Goal: Task Accomplishment & Management: Use online tool/utility

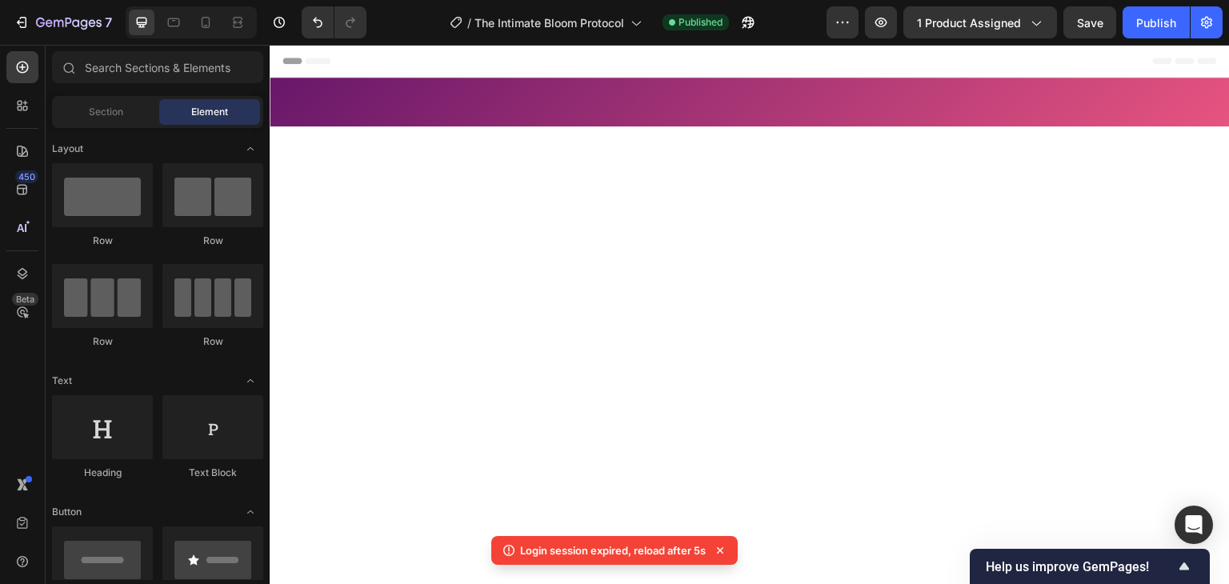
scroll to position [1626, 0]
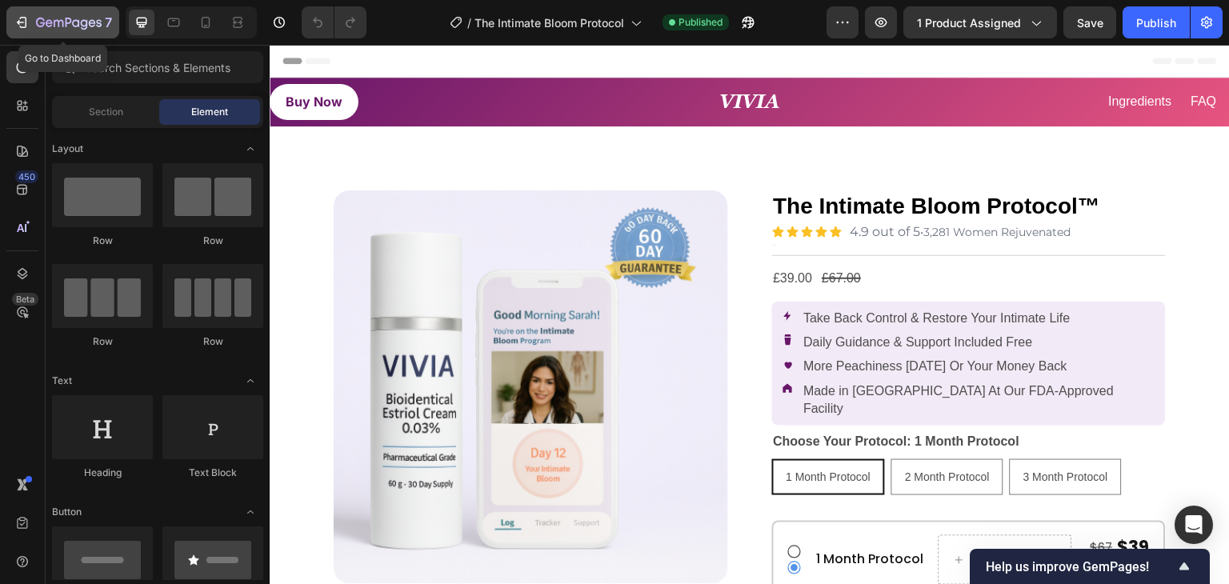
click at [22, 15] on icon "button" at bounding box center [22, 22] width 16 height 16
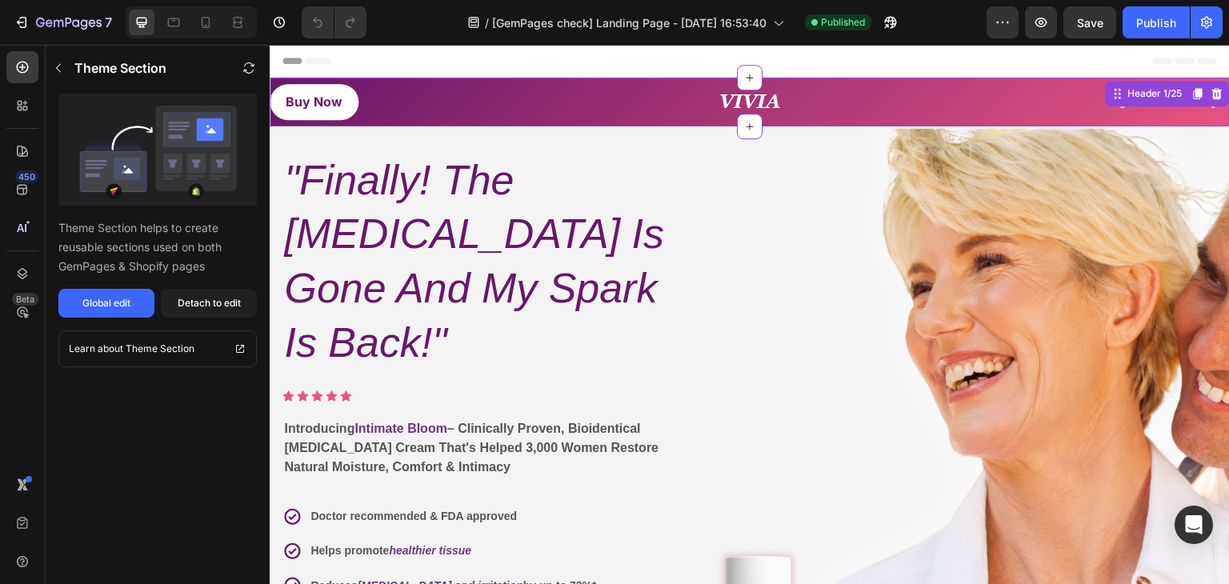
click at [728, 103] on strong "VIVIA" at bounding box center [749, 101] width 61 height 22
click at [719, 103] on strong "VIVIA" at bounding box center [749, 101] width 61 height 22
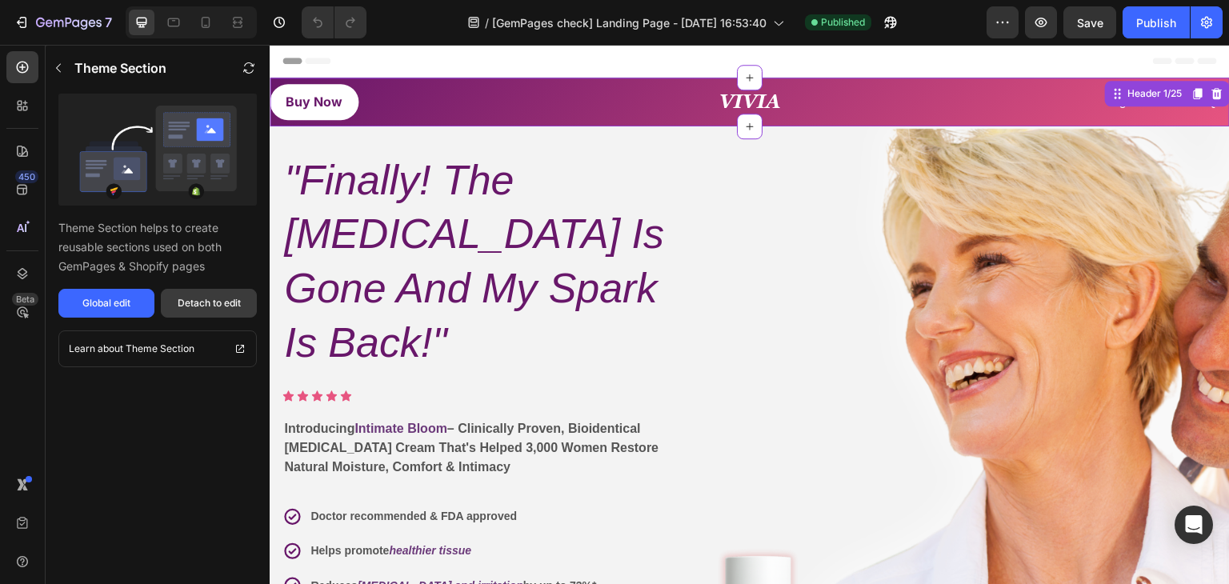
click at [198, 310] on div "Detach to edit" at bounding box center [209, 303] width 63 height 14
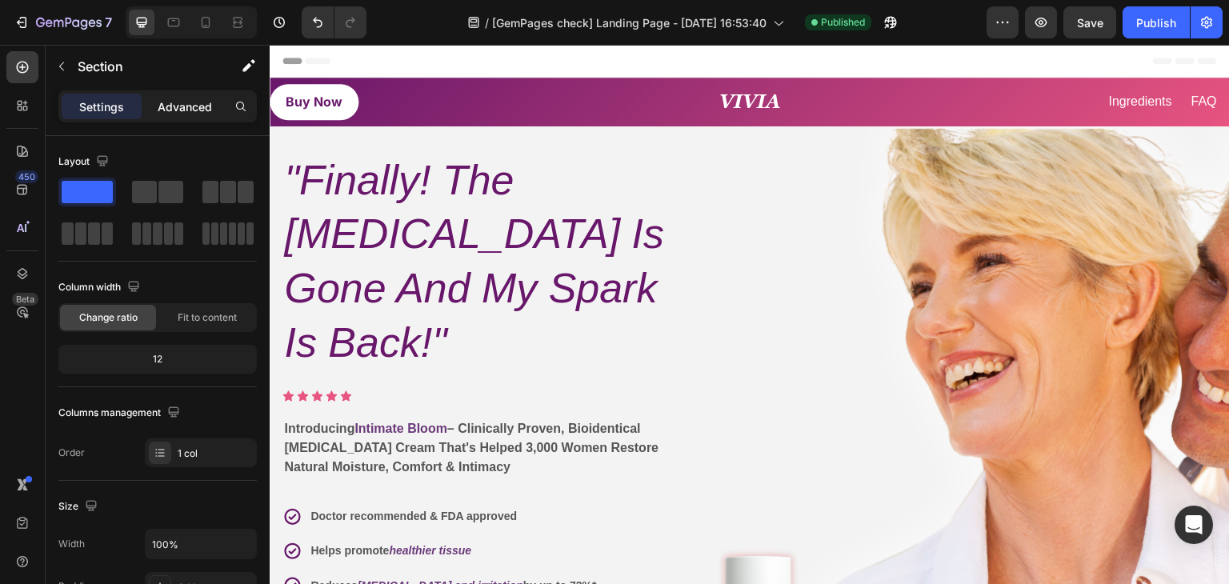
click at [188, 106] on p "Advanced" at bounding box center [185, 106] width 54 height 17
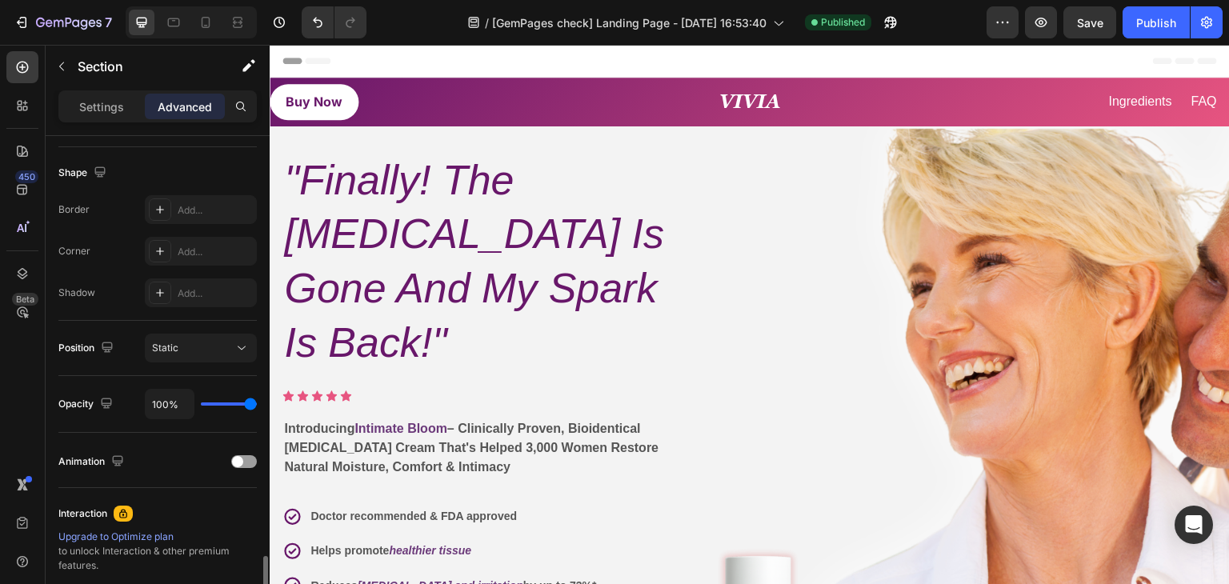
scroll to position [572, 0]
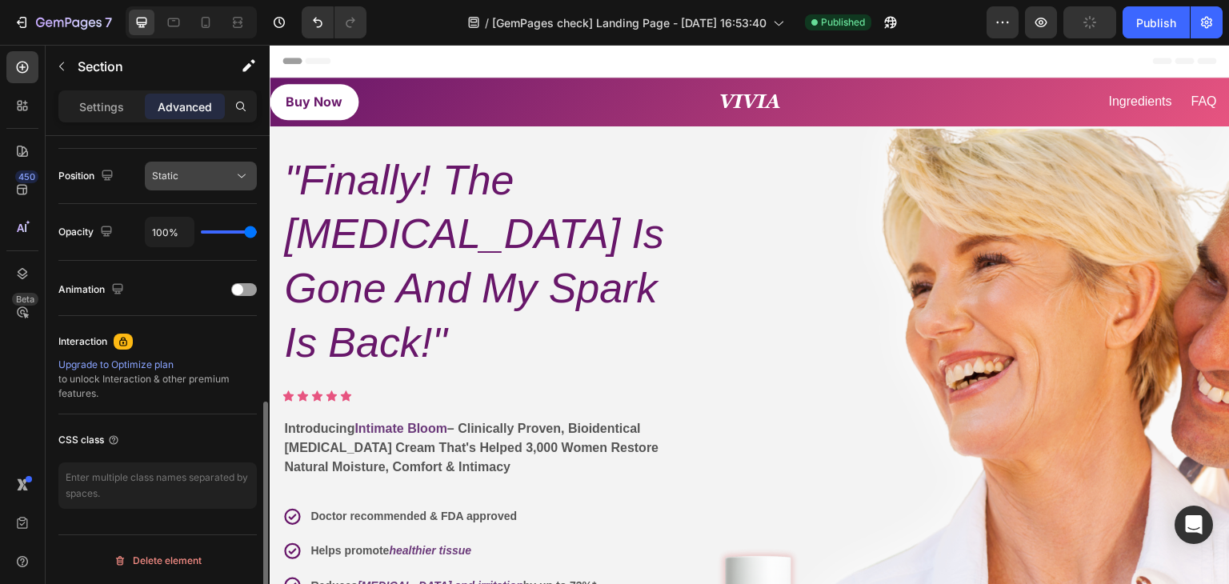
click at [200, 177] on div "Static" at bounding box center [193, 176] width 82 height 14
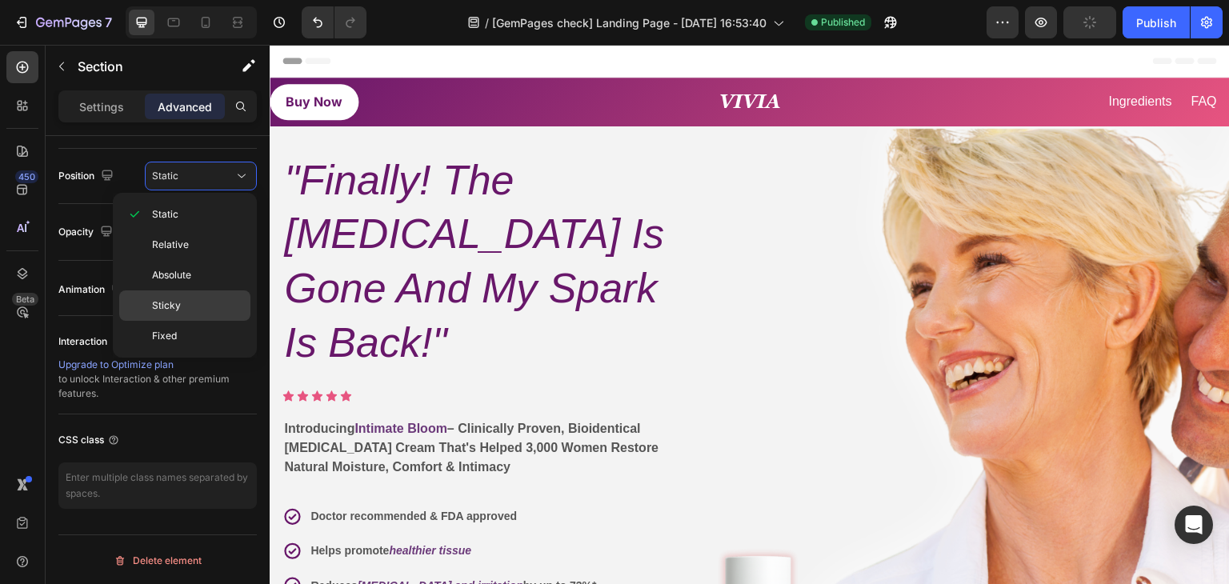
click at [183, 302] on p "Sticky" at bounding box center [197, 305] width 91 height 14
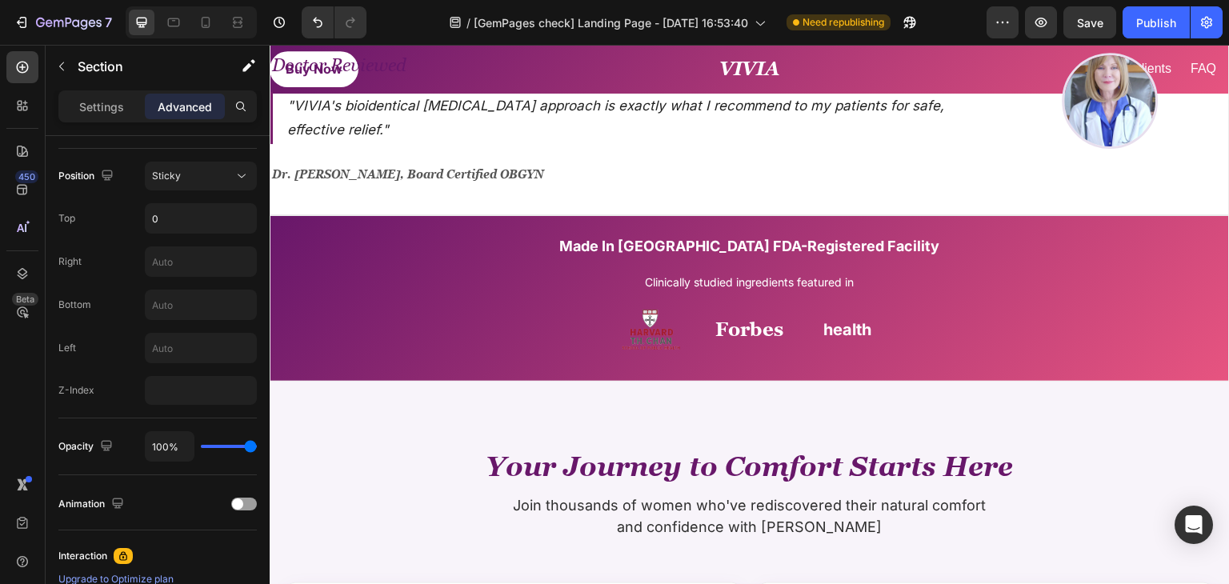
scroll to position [400, 0]
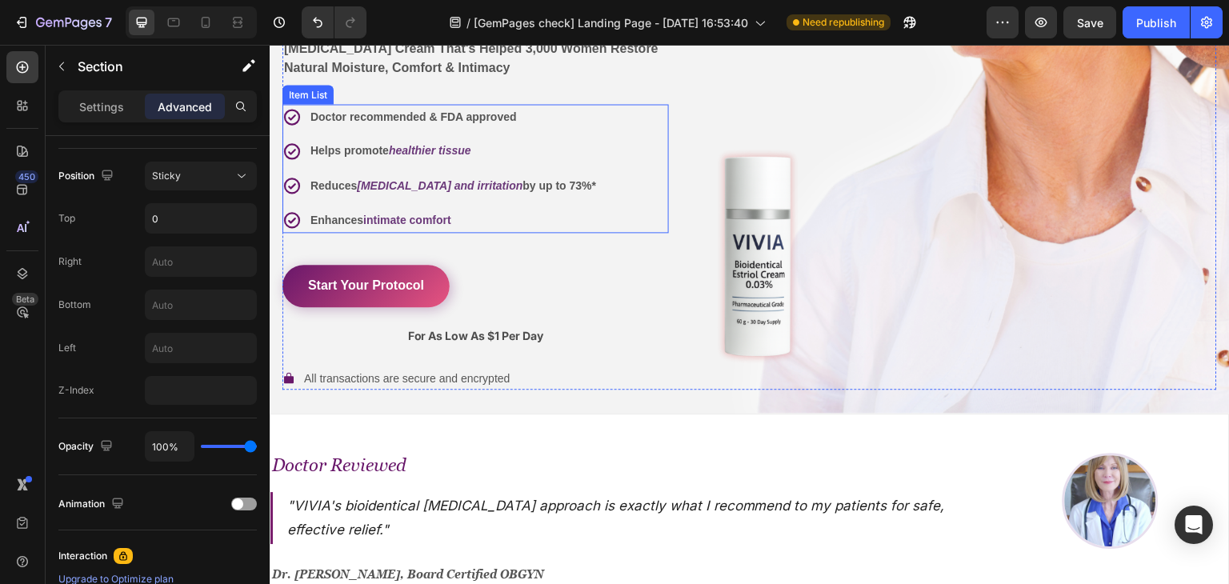
click at [634, 231] on div "Doctor recommended & FDA approved Helps promote healthier tissue Reduces drynes…" at bounding box center [475, 168] width 386 height 129
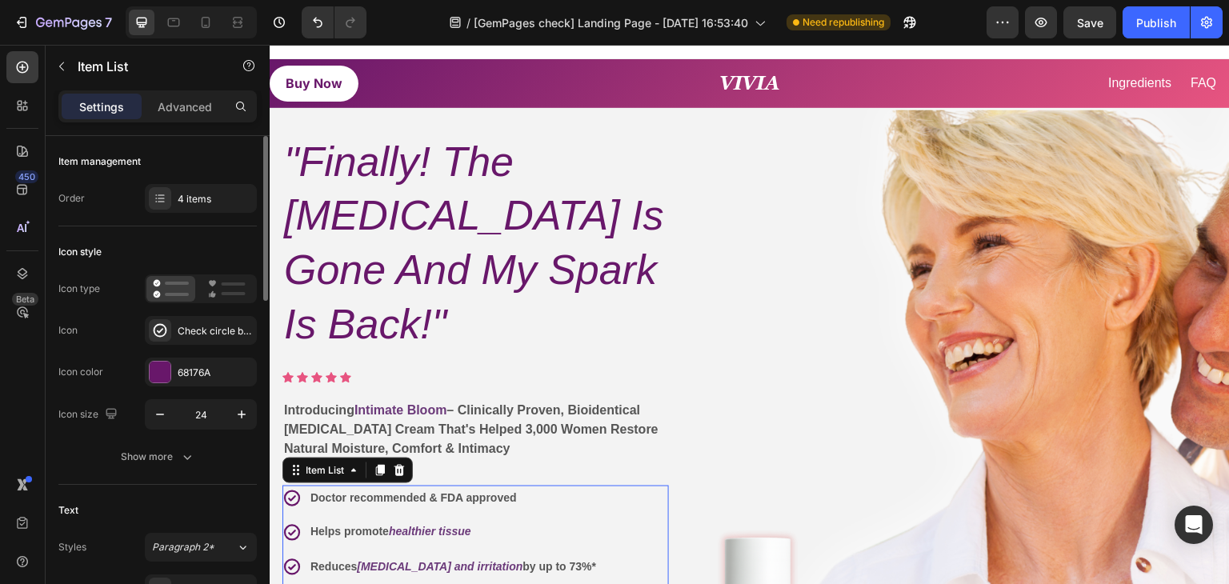
scroll to position [0, 0]
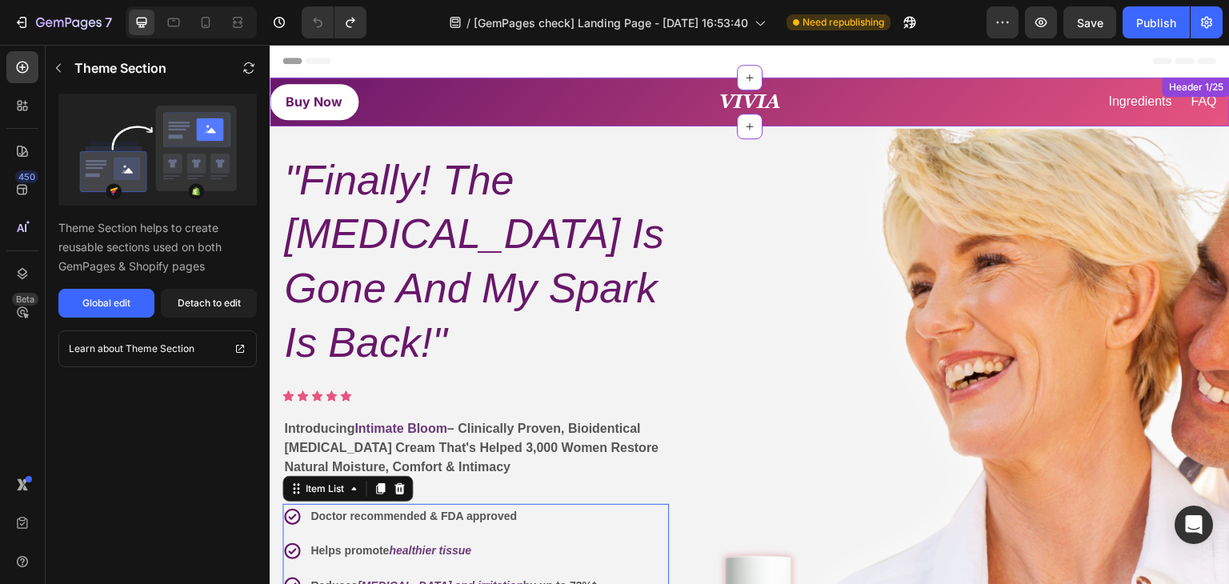
click at [559, 108] on div "Buy Now Button" at bounding box center [425, 102] width 311 height 36
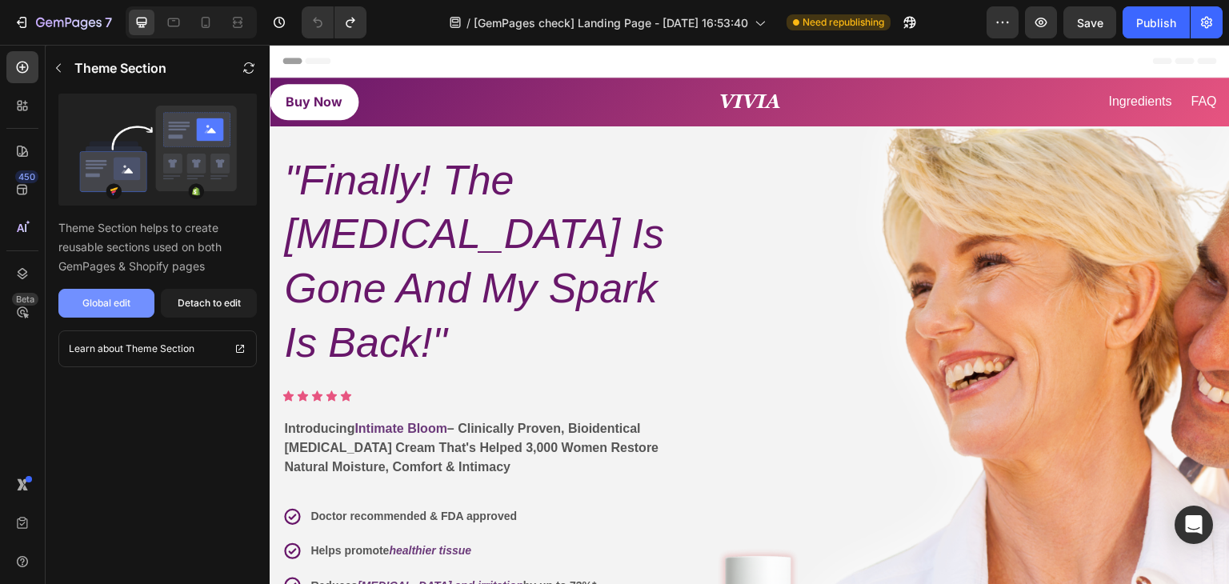
click at [129, 303] on div "Global edit" at bounding box center [106, 303] width 48 height 14
click at [1047, 27] on icon "button" at bounding box center [1041, 22] width 16 height 16
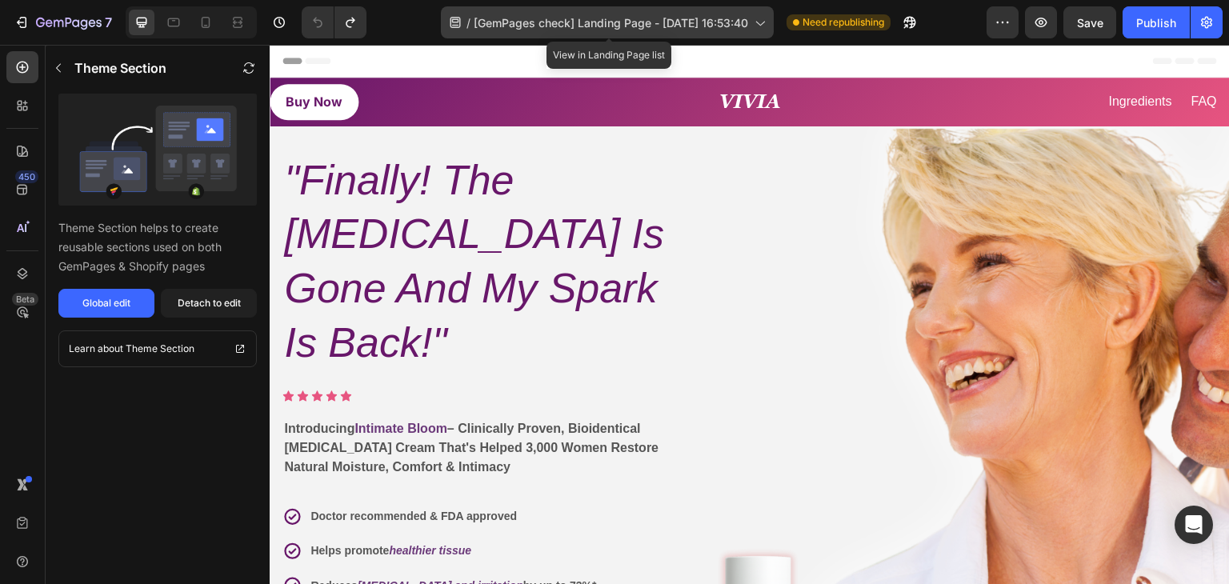
click at [516, 18] on span "[GemPages check] Landing Page - Sep 24, 16:53:40" at bounding box center [611, 22] width 274 height 17
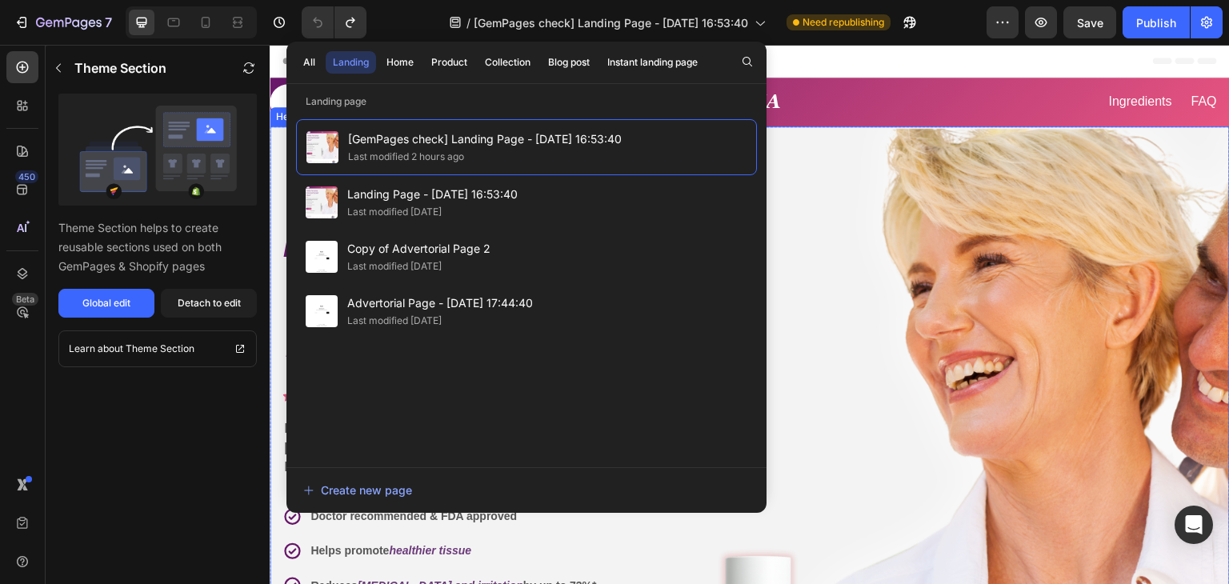
click at [812, 159] on div "Image Image" at bounding box center [946, 471] width 542 height 638
click at [797, 105] on h2 "VIVIA" at bounding box center [749, 101] width 311 height 22
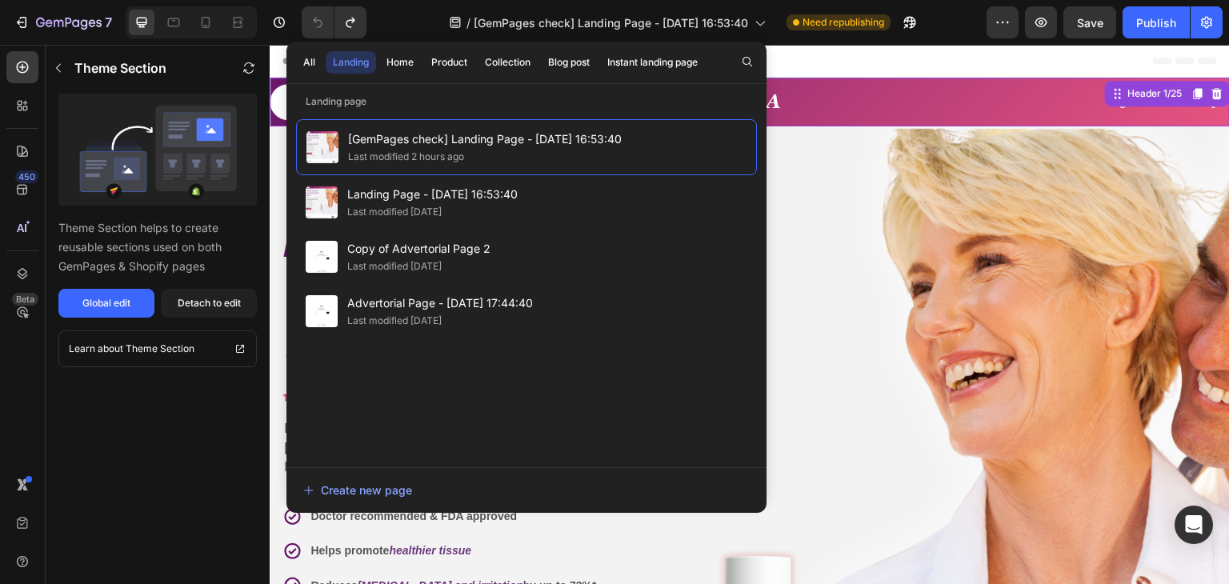
click at [774, 103] on h2 "VIVIA" at bounding box center [749, 101] width 311 height 22
click at [859, 143] on div ""Finally! The Dryness Is Gone And My Spark Is Back!" Heading Icon Icon Icon Ico…" at bounding box center [750, 470] width 960 height 689
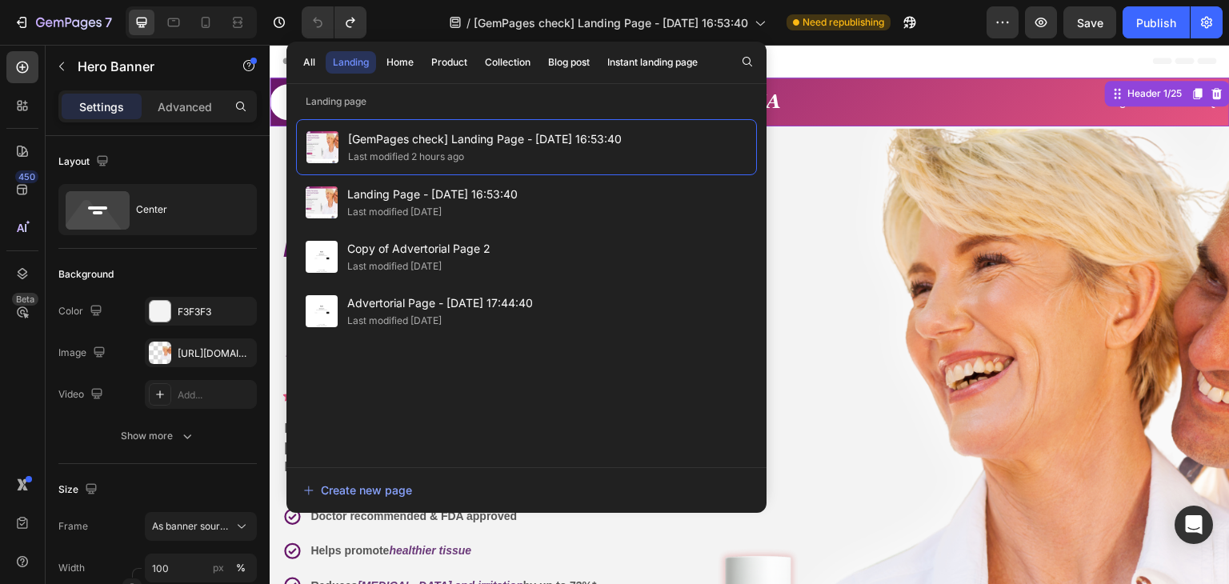
click at [790, 118] on div "VIVIA Heading" at bounding box center [749, 102] width 311 height 49
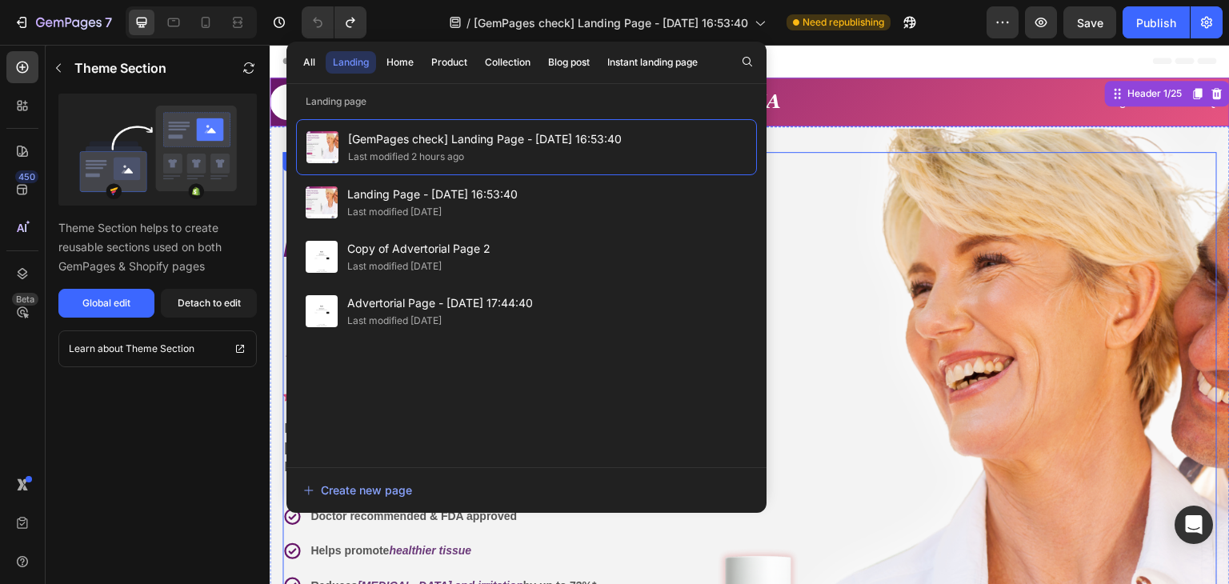
click at [829, 228] on div "Image Image" at bounding box center [946, 471] width 542 height 638
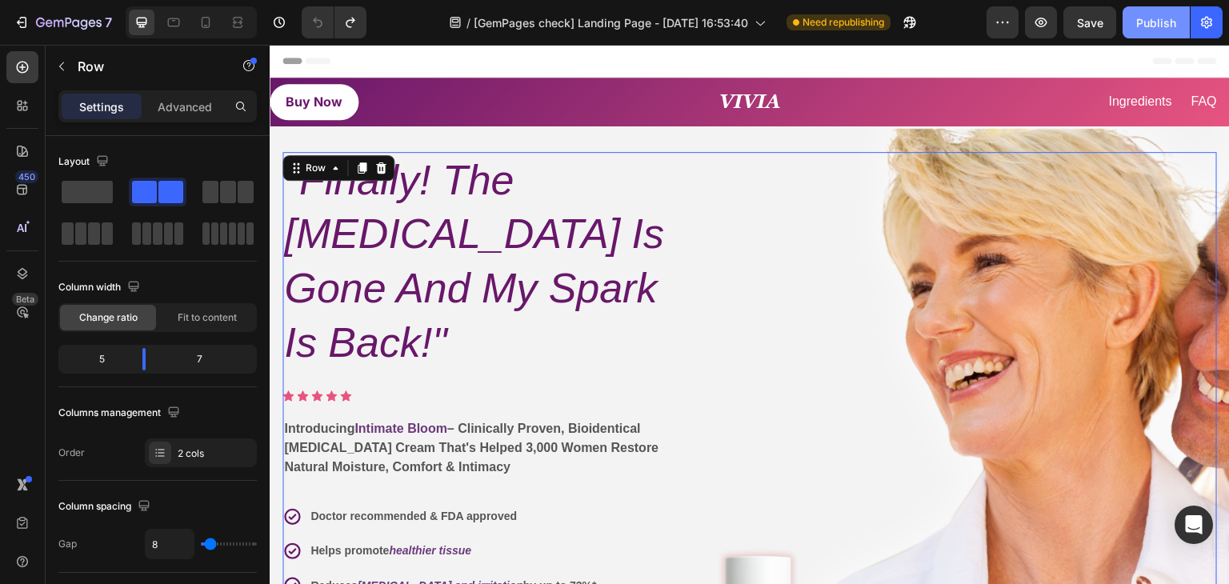
click at [1148, 24] on div "Publish" at bounding box center [1156, 22] width 40 height 17
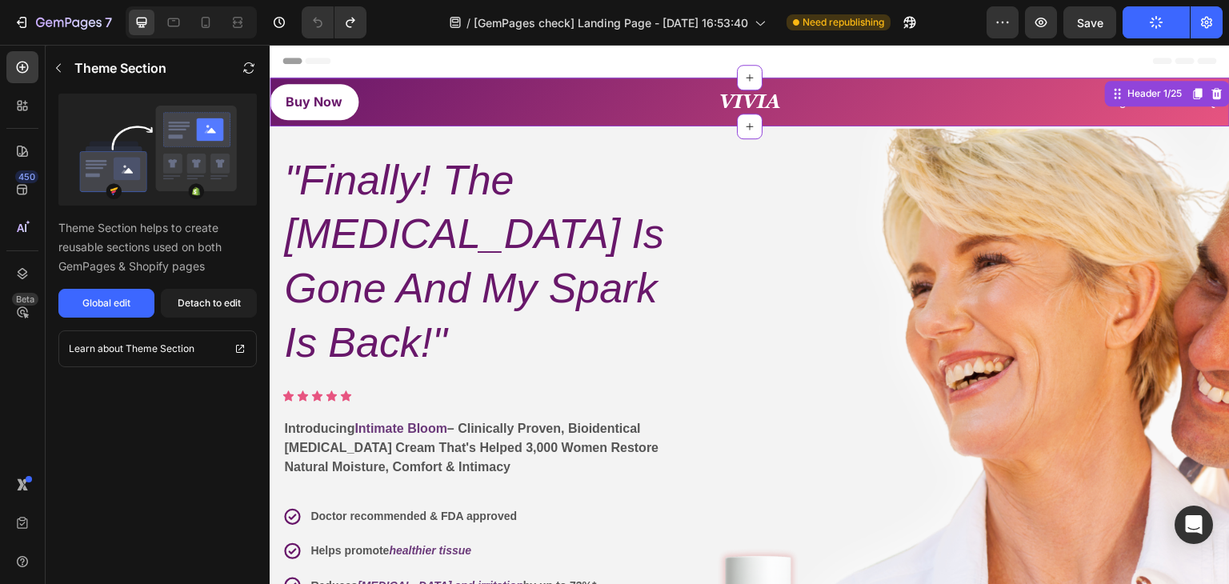
click at [566, 119] on div "Buy Now Button" at bounding box center [425, 102] width 311 height 36
click at [410, 107] on div "Buy Now Button" at bounding box center [425, 102] width 311 height 36
click at [95, 304] on div "Global edit" at bounding box center [106, 303] width 48 height 14
click at [205, 308] on div "Detach to edit" at bounding box center [209, 303] width 63 height 14
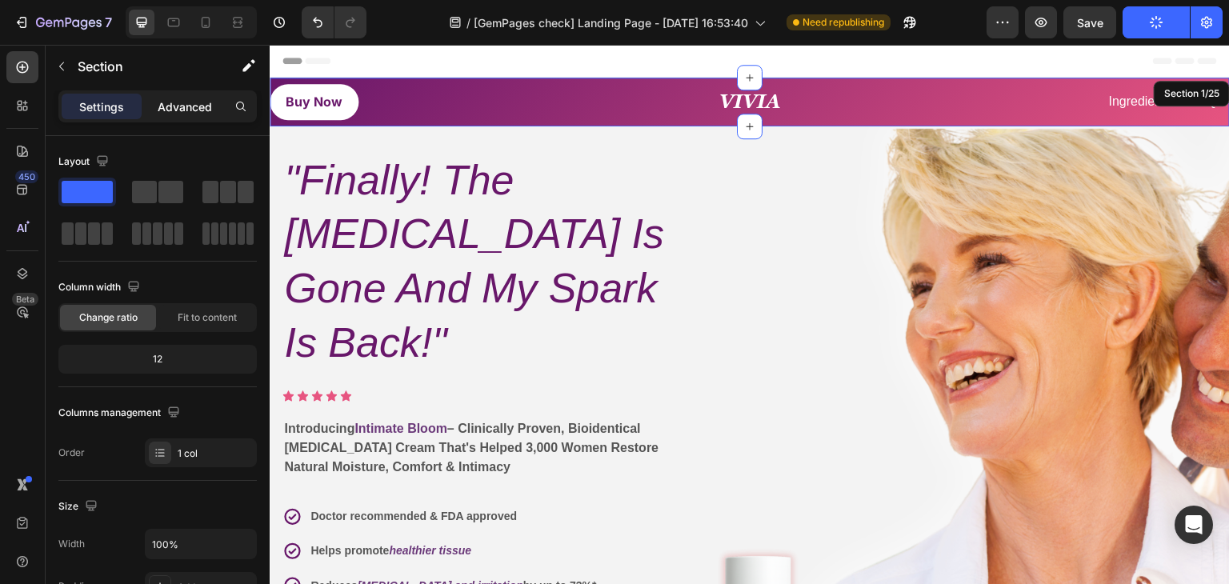
click at [186, 97] on div "Advanced" at bounding box center [185, 107] width 80 height 26
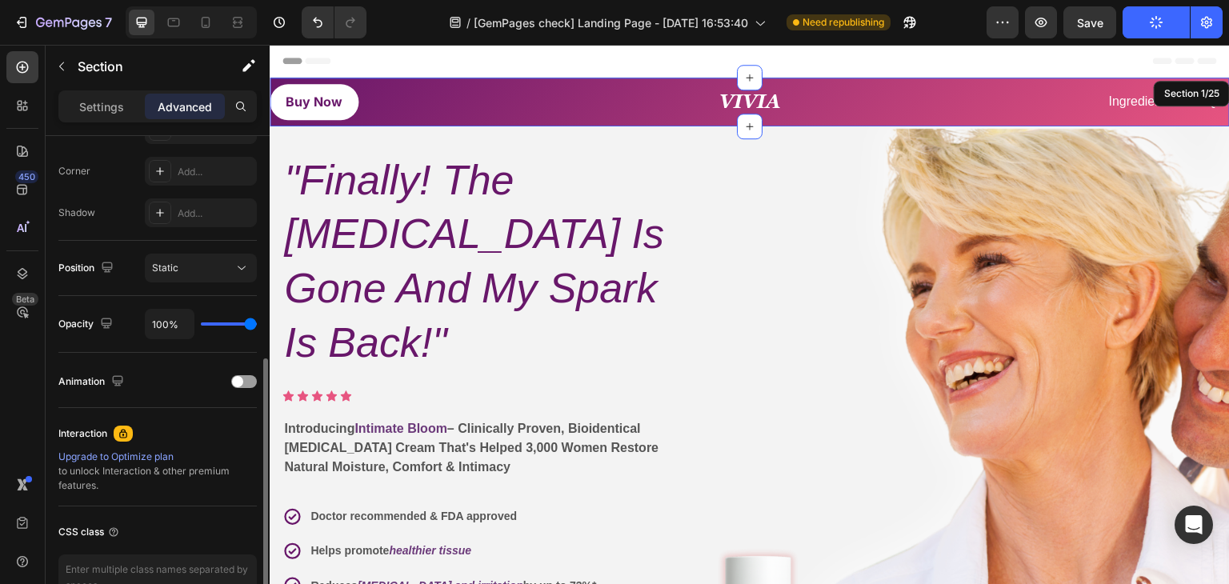
scroll to position [572, 0]
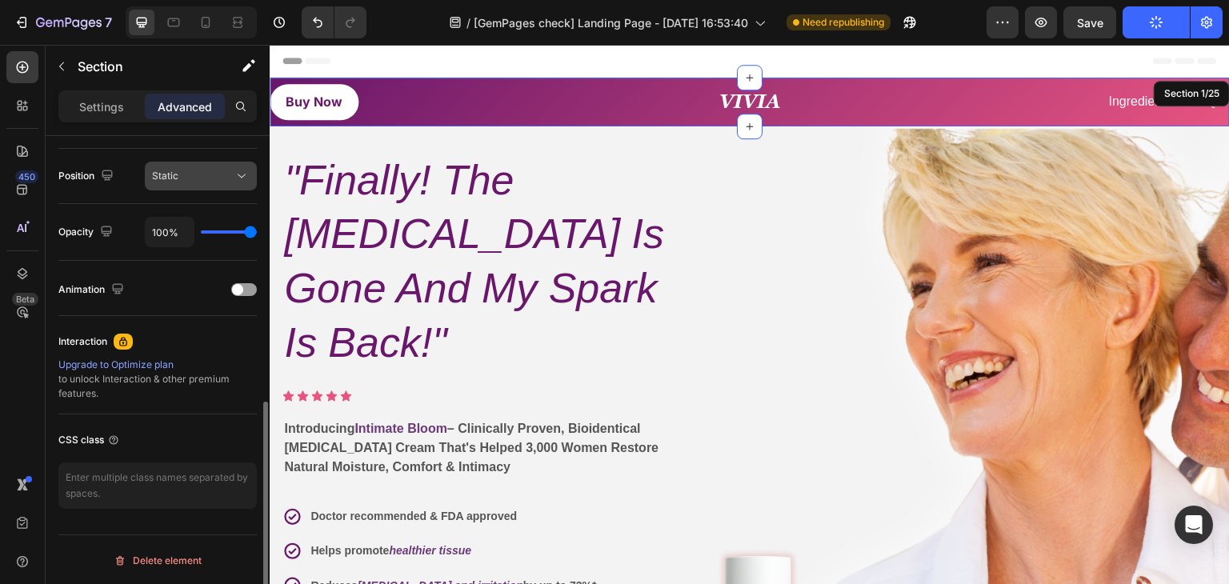
click at [203, 174] on div "Static" at bounding box center [193, 176] width 82 height 14
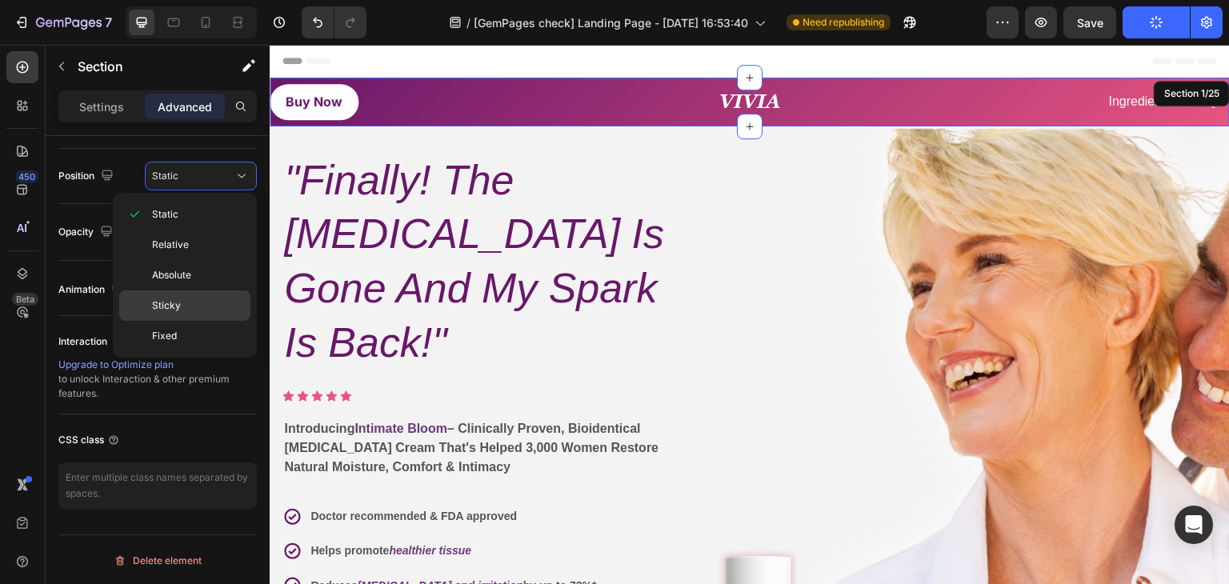
click at [178, 306] on span "Sticky" at bounding box center [166, 305] width 29 height 14
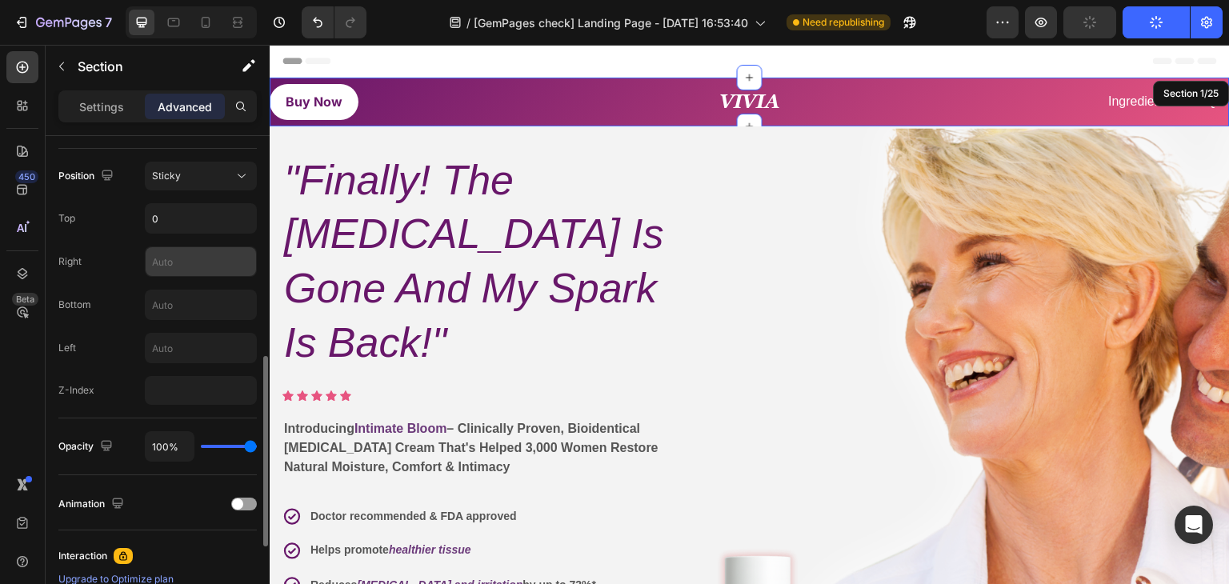
click at [202, 266] on input "text" at bounding box center [201, 261] width 110 height 29
type input "0"
click at [191, 302] on input "text" at bounding box center [201, 304] width 110 height 29
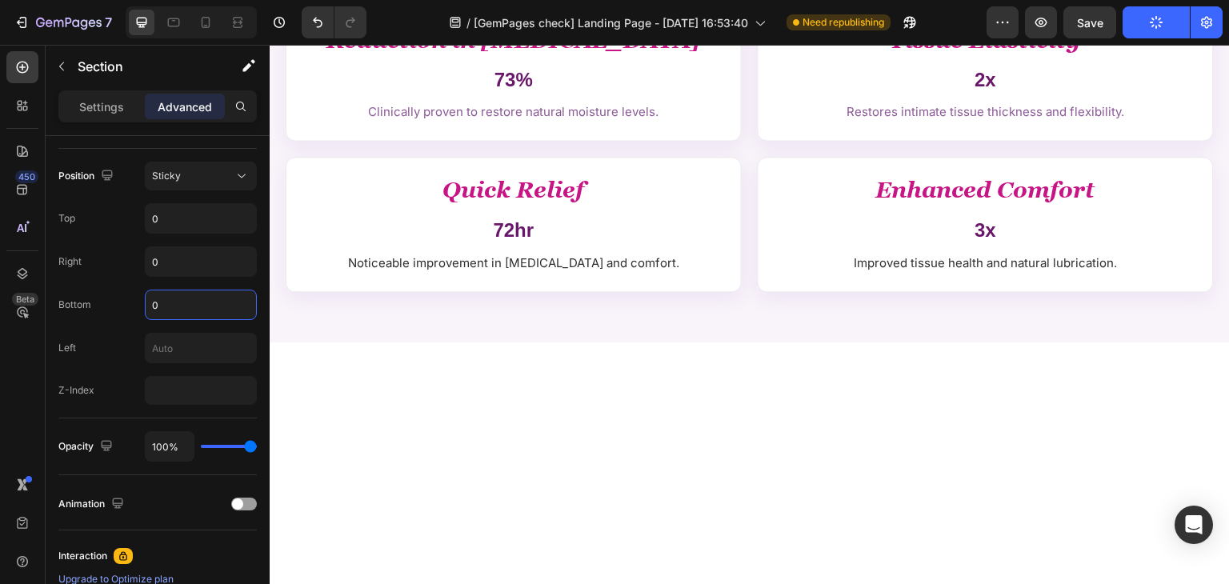
scroll to position [1040, 0]
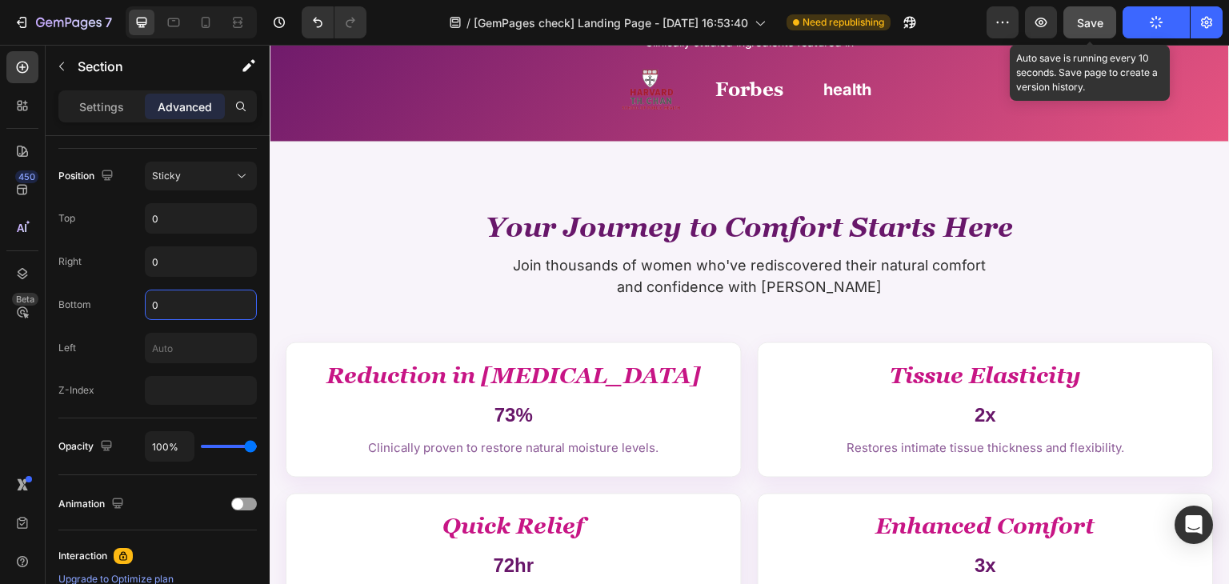
type input "0"
click at [1091, 24] on span "Save" at bounding box center [1090, 23] width 26 height 14
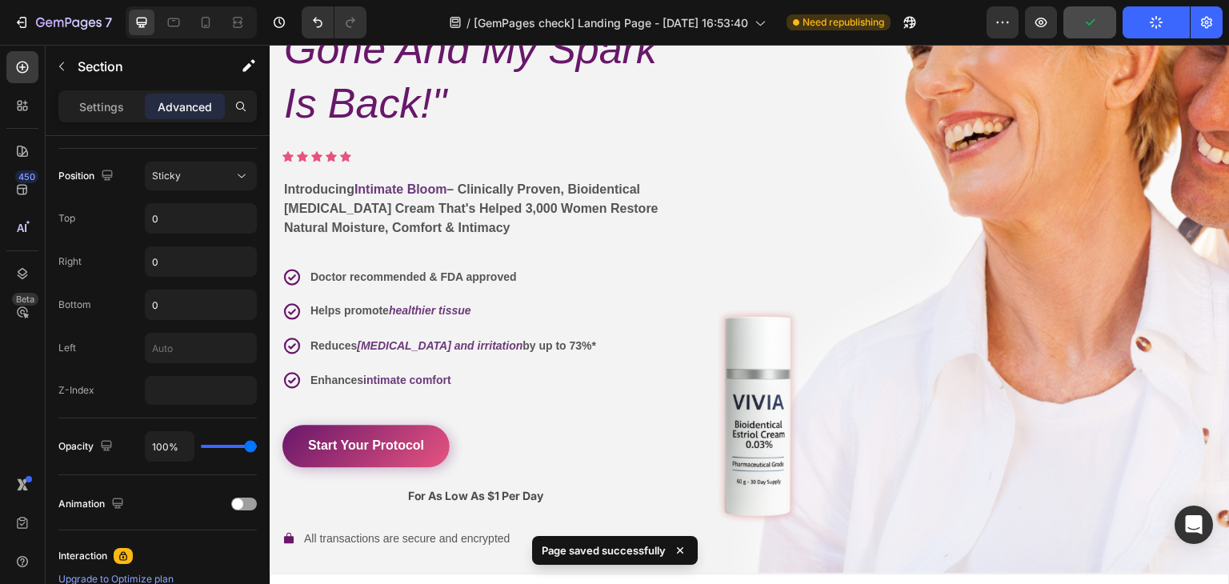
scroll to position [0, 0]
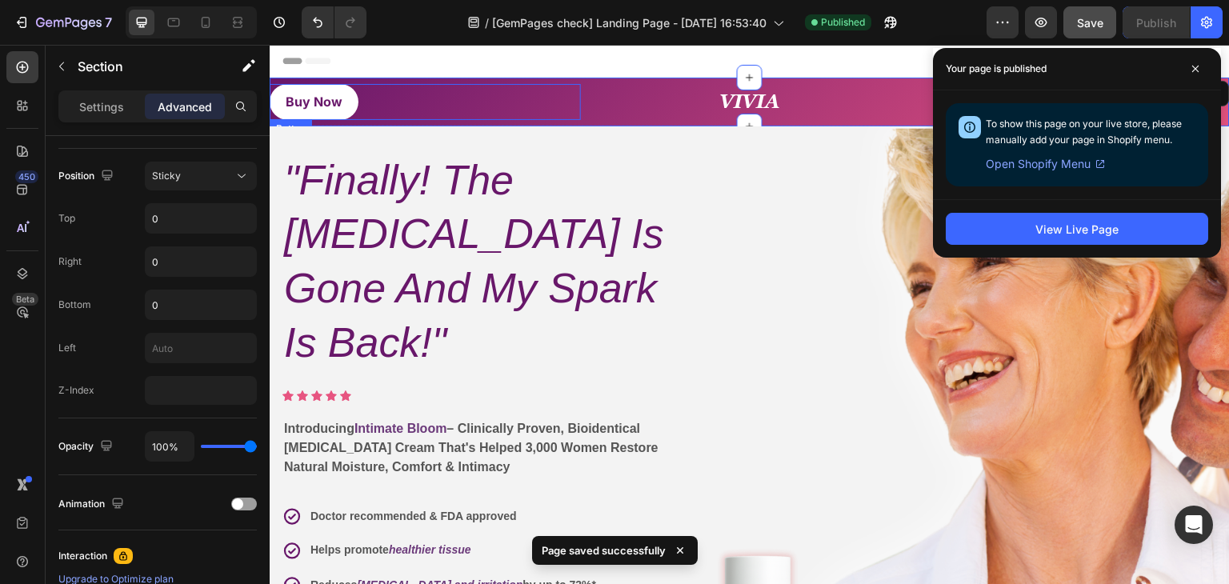
click at [354, 108] on link "Buy Now" at bounding box center [314, 102] width 89 height 36
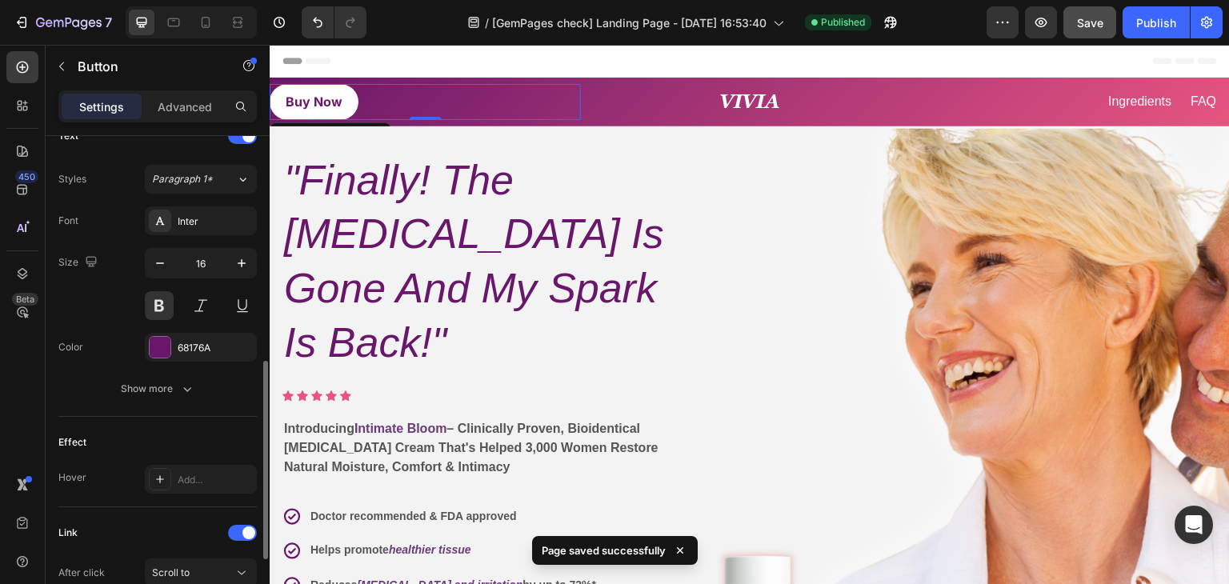
scroll to position [734, 0]
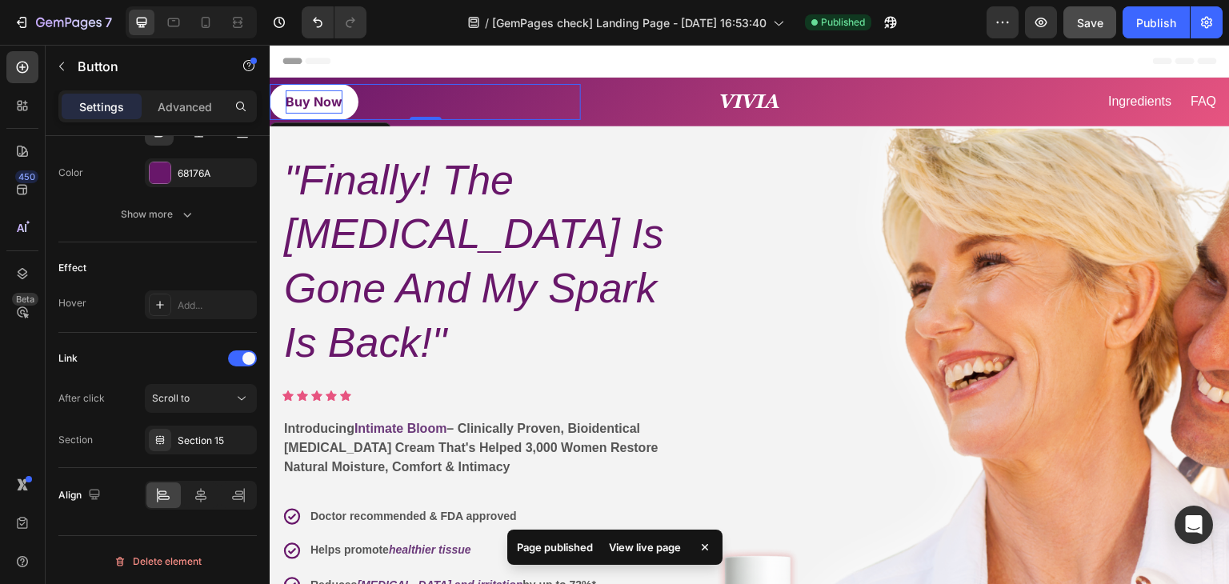
click at [335, 102] on p "Buy Now" at bounding box center [314, 101] width 57 height 23
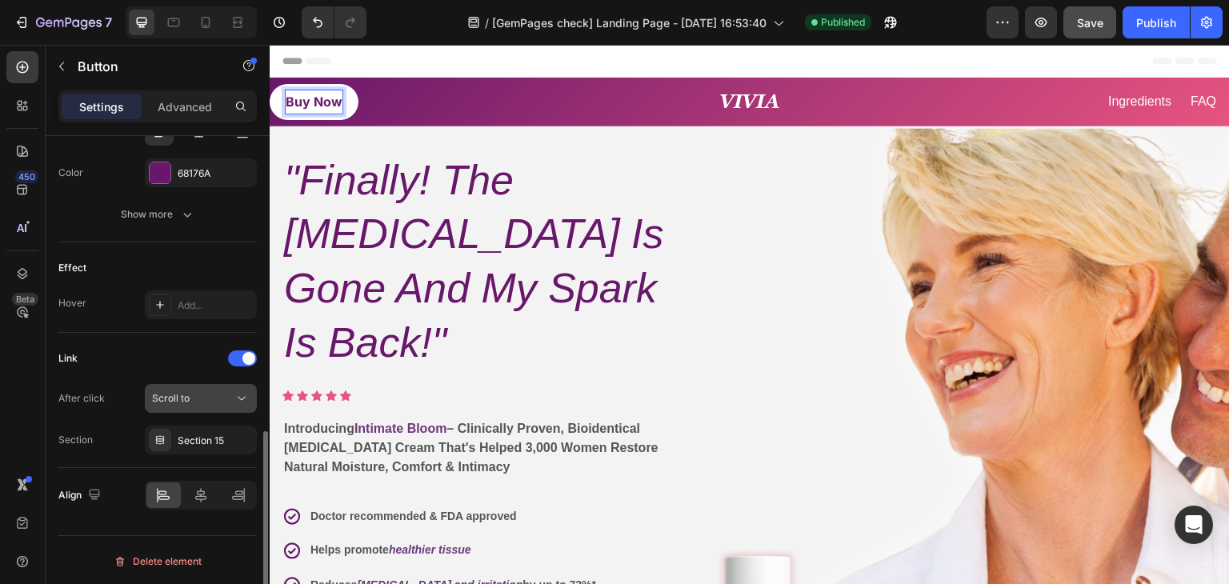
click at [244, 394] on icon at bounding box center [242, 398] width 16 height 16
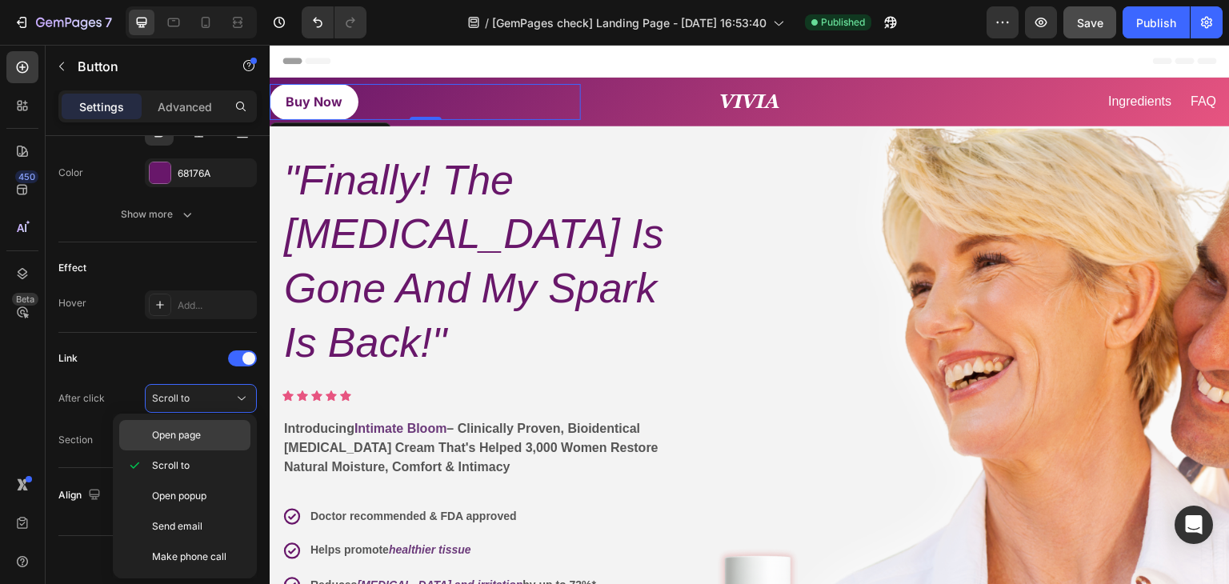
click at [198, 438] on span "Open page" at bounding box center [176, 435] width 49 height 14
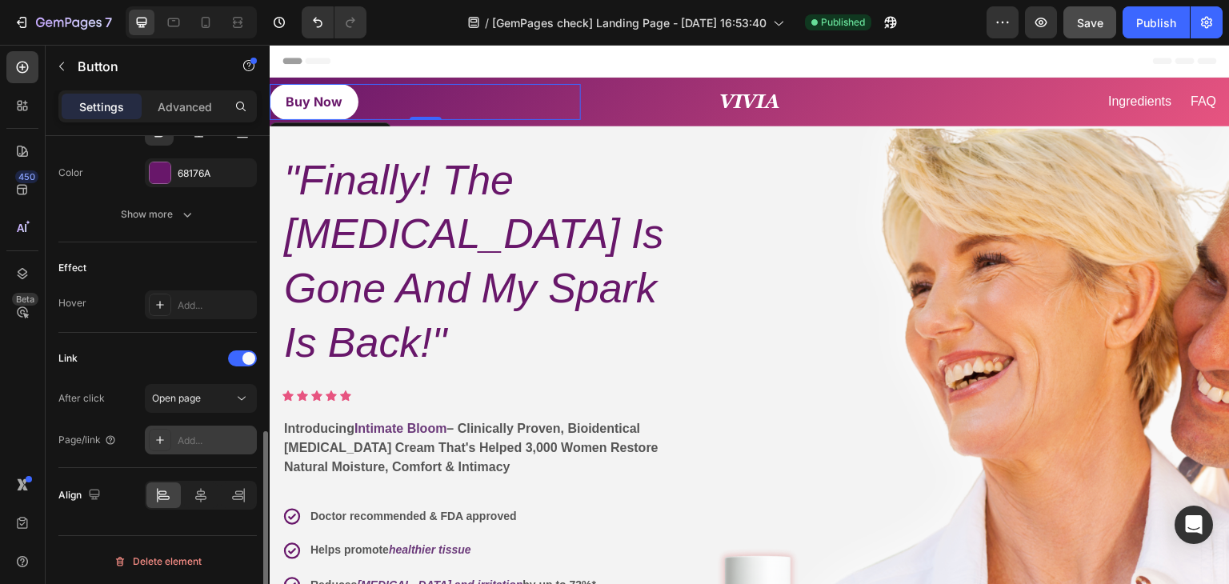
click at [209, 437] on div "Add..." at bounding box center [215, 441] width 75 height 14
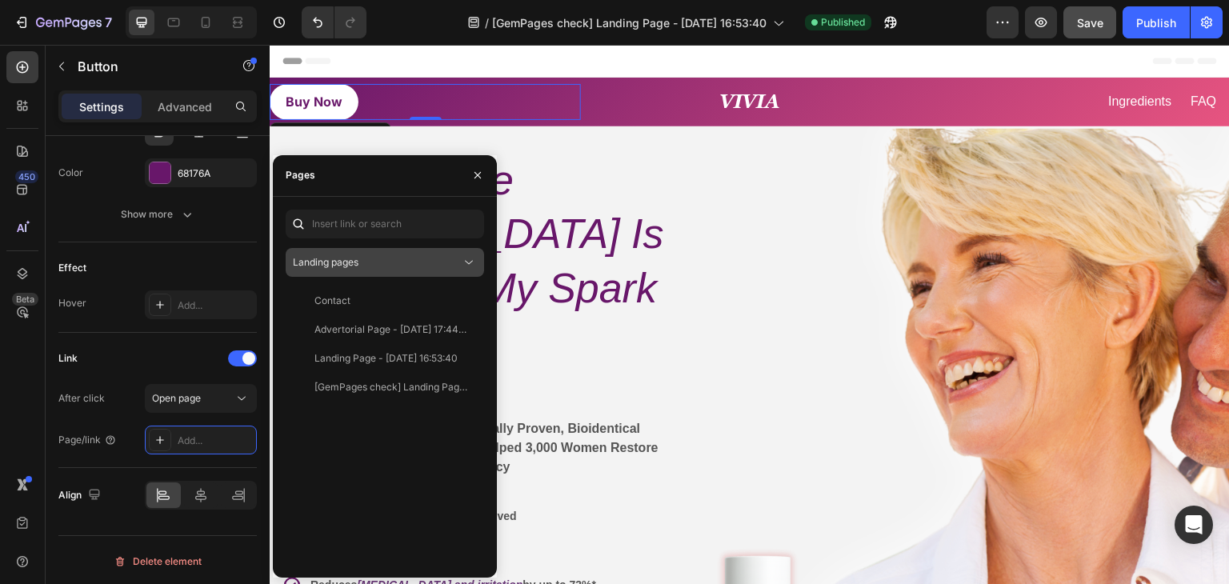
click at [371, 256] on div "Landing pages" at bounding box center [377, 262] width 168 height 14
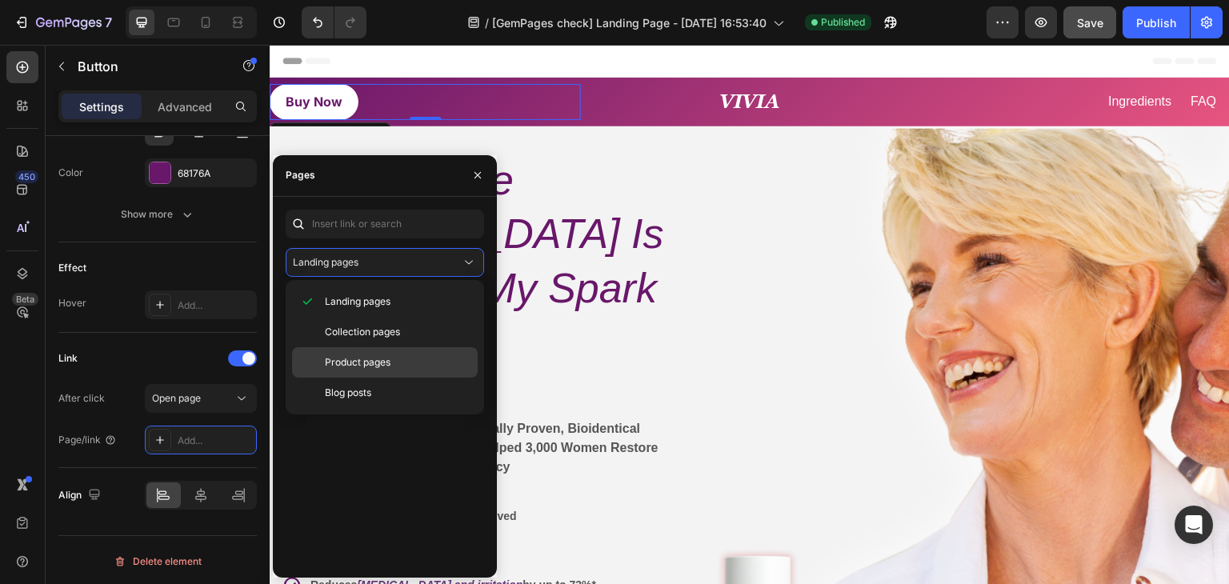
click at [346, 362] on span "Product pages" at bounding box center [358, 362] width 66 height 14
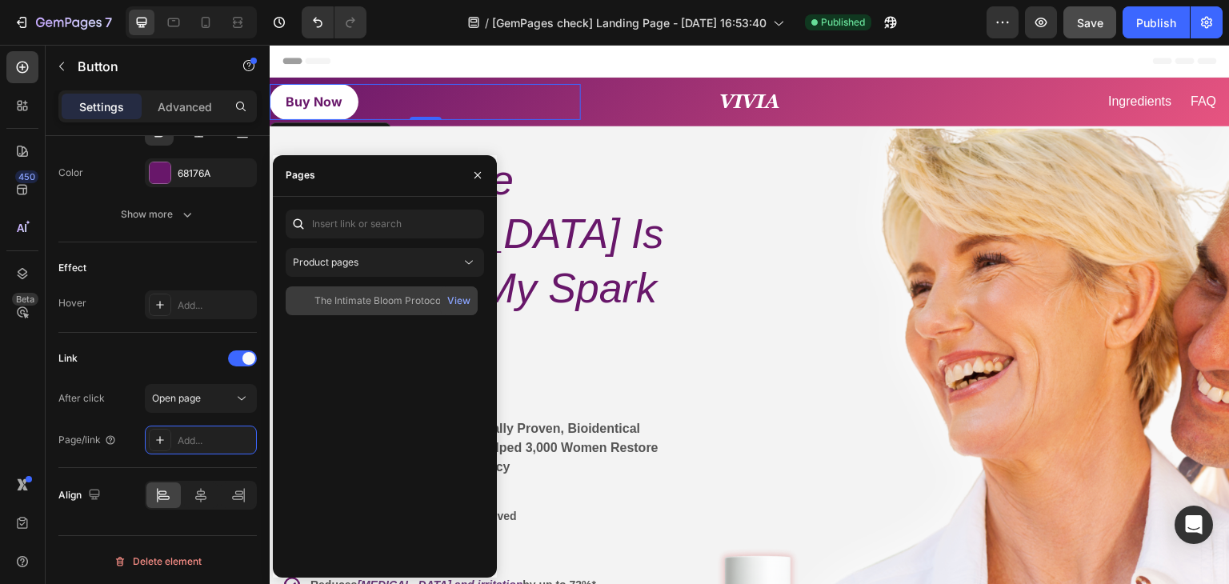
click at [392, 295] on div "The Intimate Bloom Protocol™" at bounding box center [381, 301] width 134 height 14
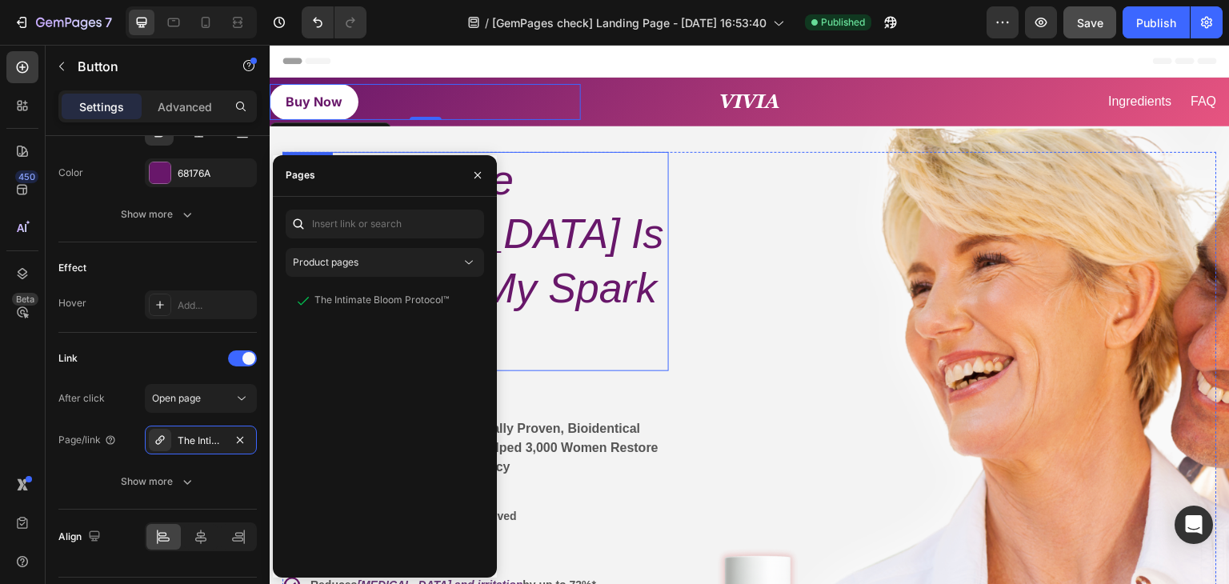
click at [616, 282] on h2 ""Finally! The Dryness Is Gone And My Spark Is Back!"" at bounding box center [475, 261] width 386 height 219
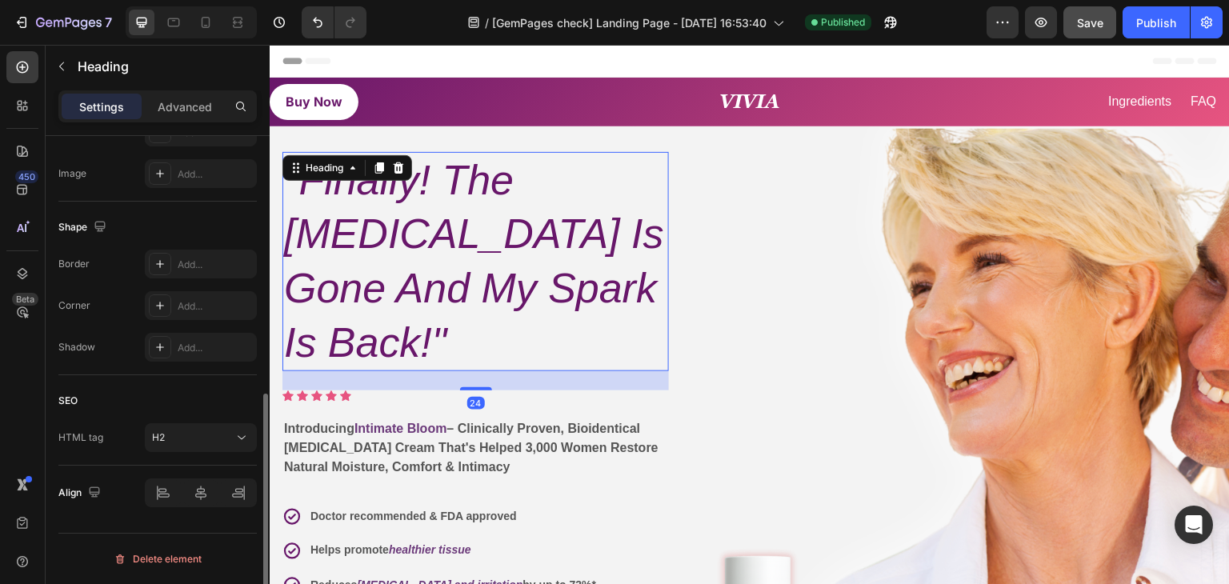
scroll to position [0, 0]
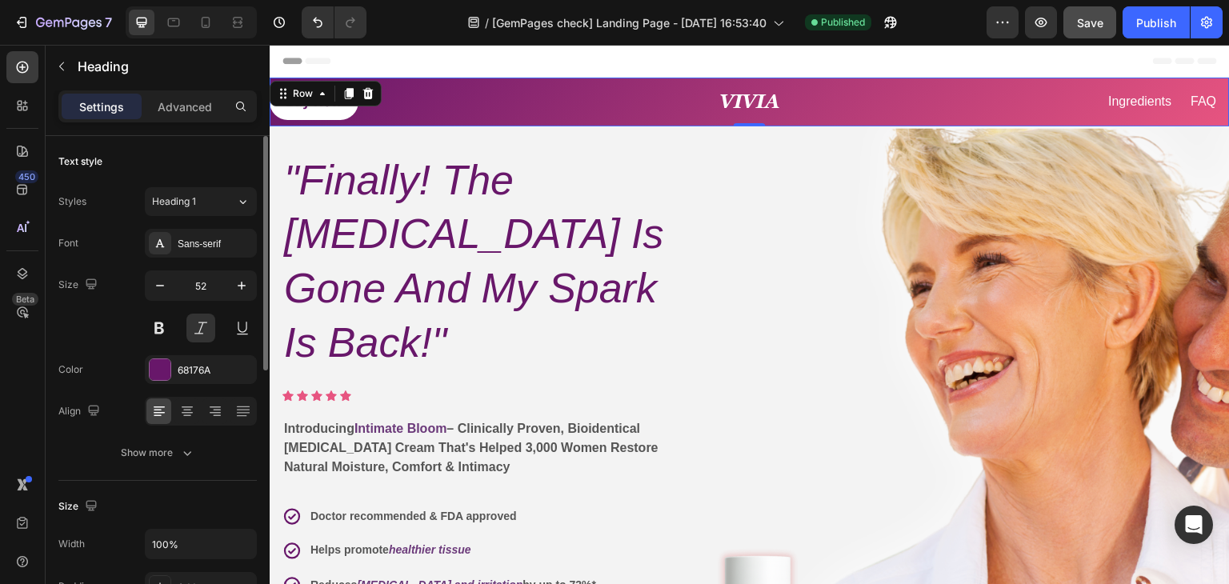
click at [754, 90] on div "VIVIA Heading" at bounding box center [749, 102] width 311 height 49
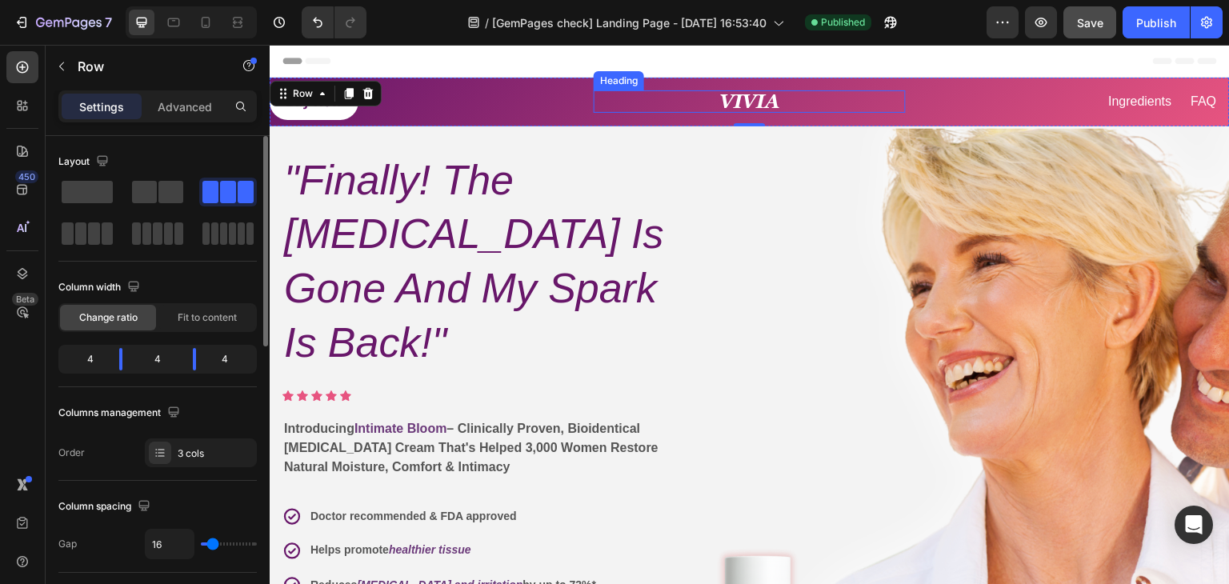
click at [746, 95] on strong "VIVIA" at bounding box center [749, 101] width 61 height 22
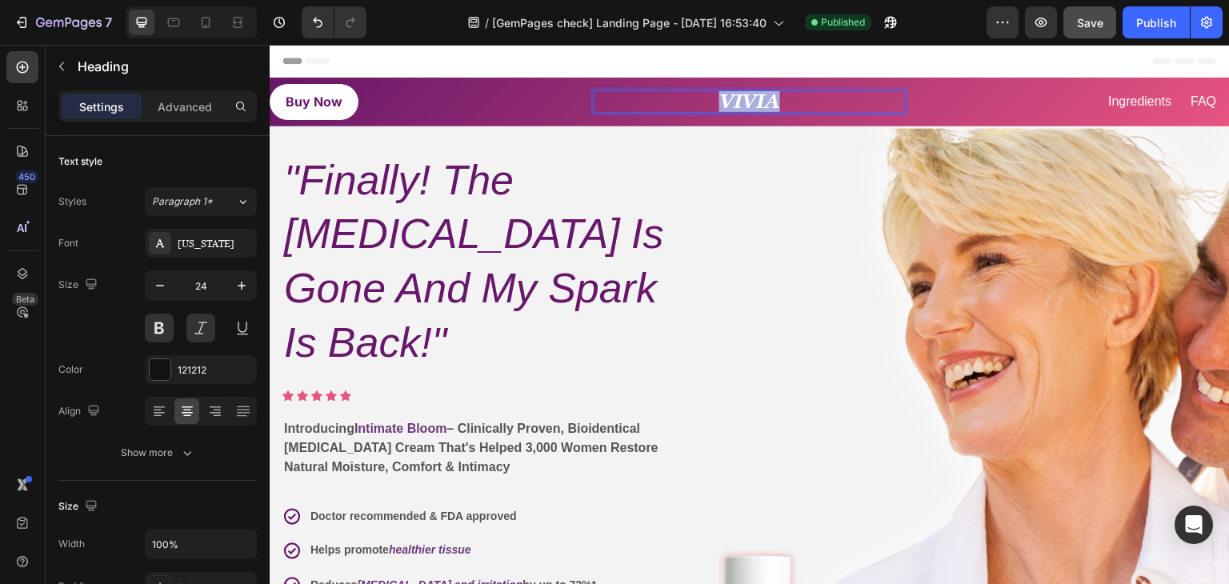
click at [746, 95] on strong "VIVIA" at bounding box center [749, 101] width 61 height 22
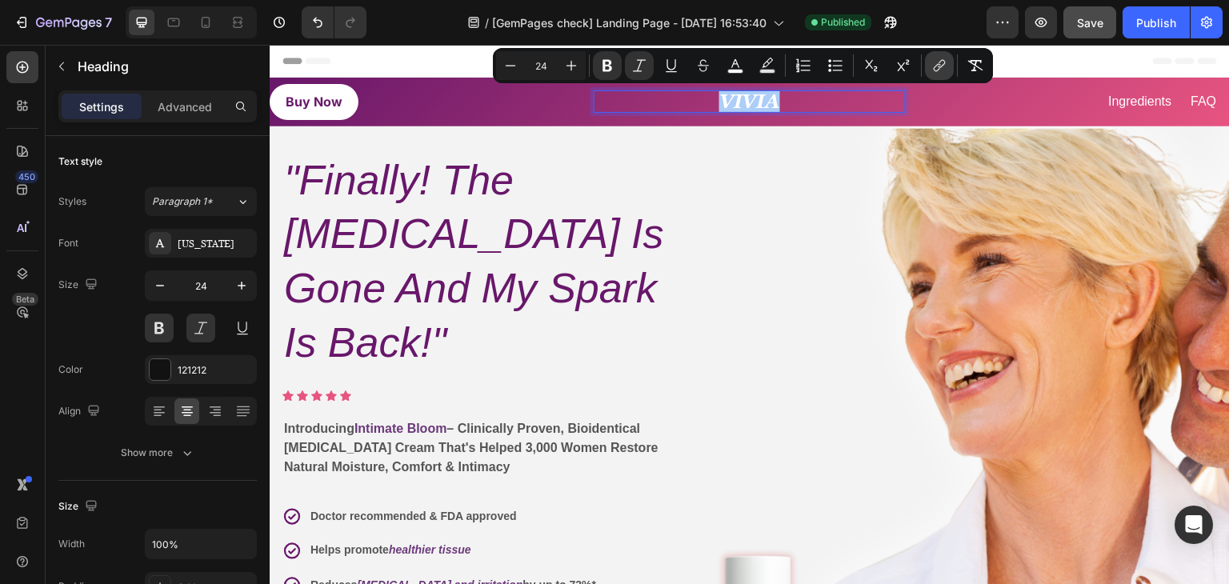
click at [931, 62] on icon "Editor contextual toolbar" at bounding box center [939, 66] width 16 height 16
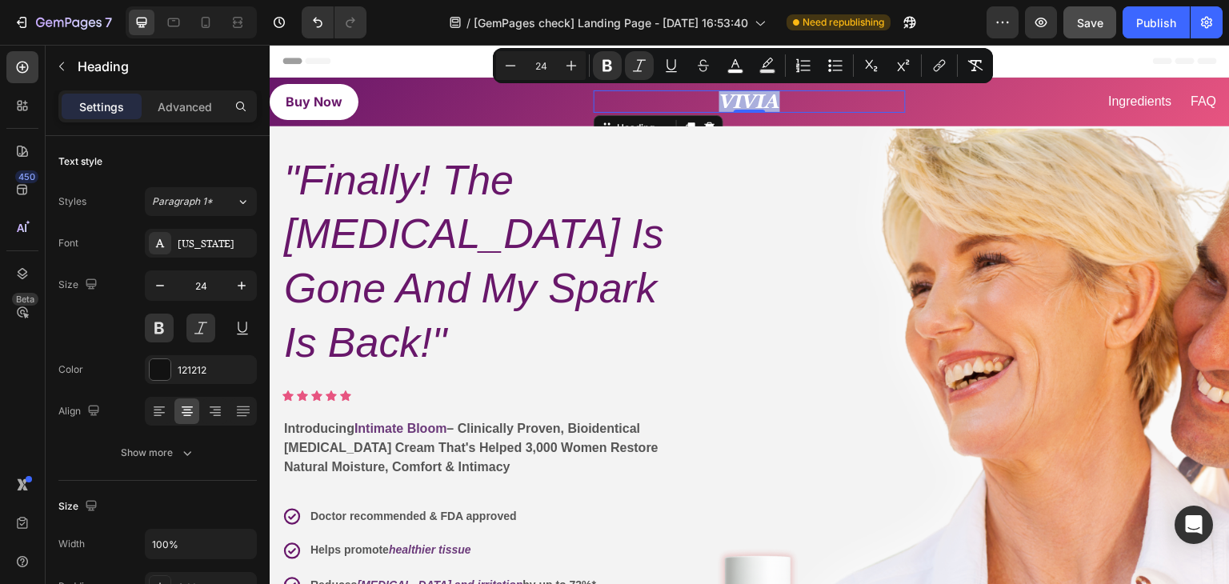
click at [751, 97] on strong "VIVIA" at bounding box center [749, 101] width 61 height 22
click at [934, 68] on icon "Editor contextual toolbar" at bounding box center [937, 68] width 7 height 8
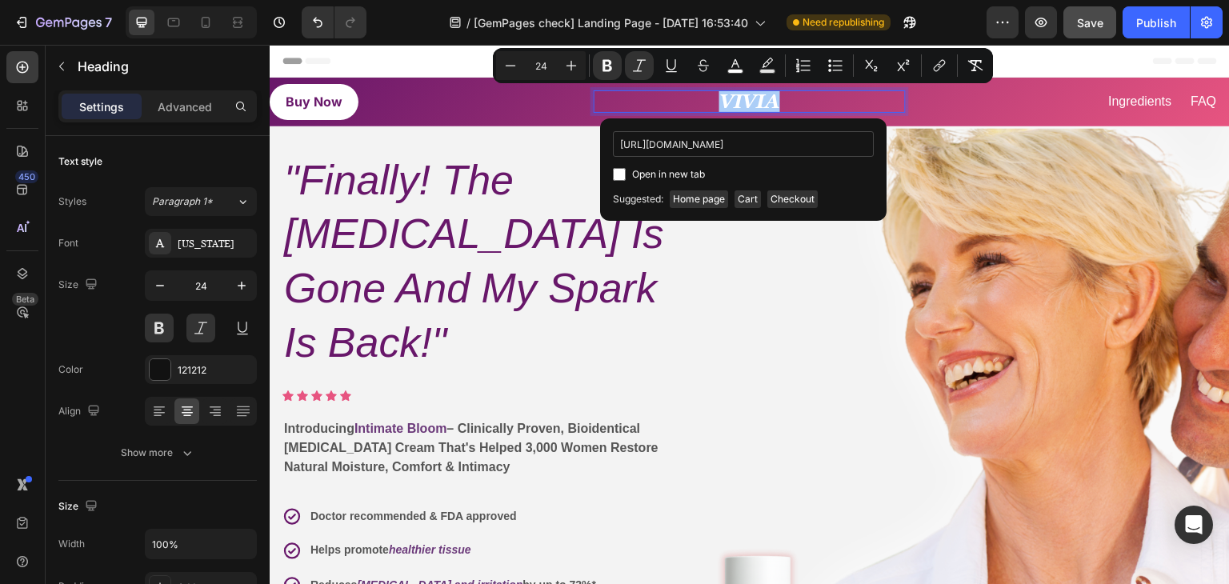
scroll to position [0, 133]
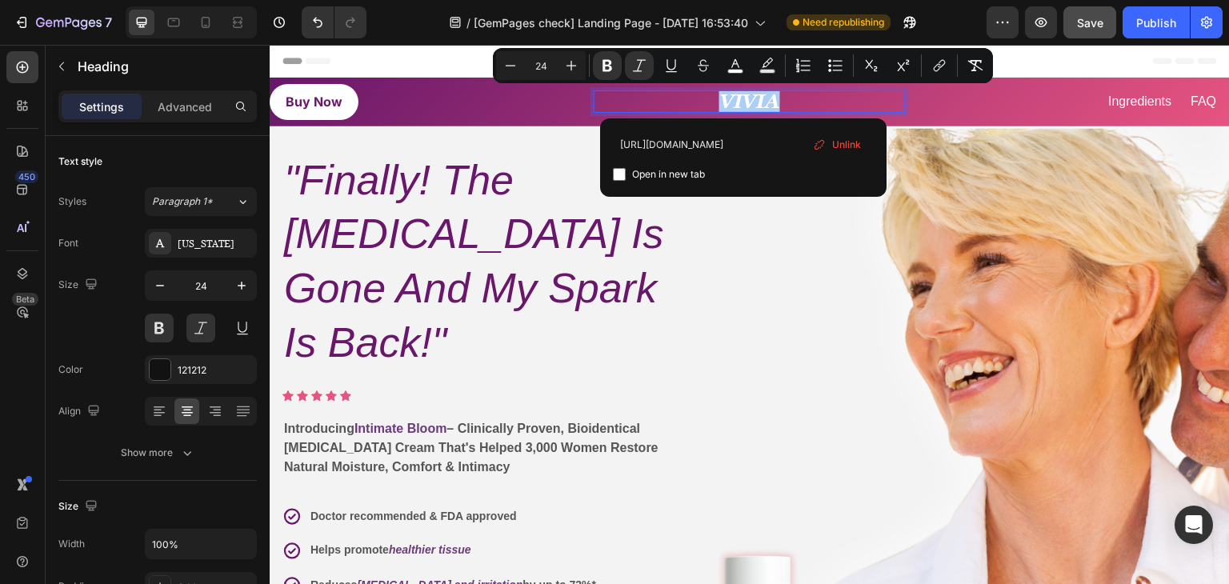
type input "https://a2ahgg-tj.myshopify.com/pages/the-intimate-bloom-protocol"
click at [747, 164] on div "https://a2ahgg-tj.myshopify.com/pages/the-intimate-bloom-protocol Open in new t…" at bounding box center [743, 157] width 261 height 53
click at [782, 99] on p "VIVIA" at bounding box center [749, 101] width 308 height 19
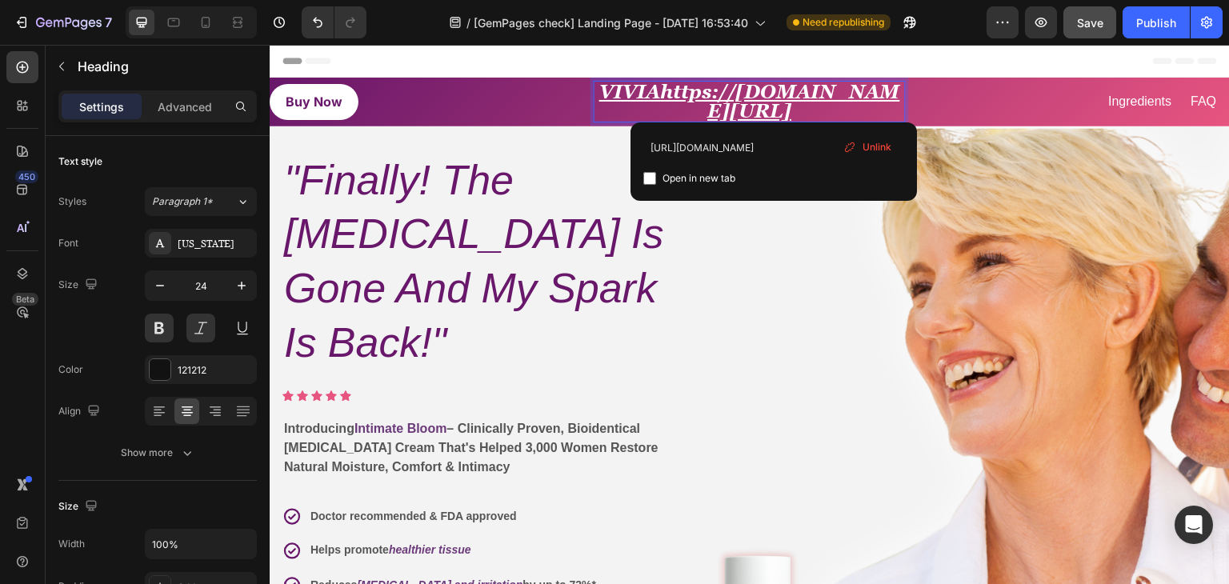
click at [743, 98] on u "VIVIAhttps://a2ahgg-tj.myshopify.com/pages/the-intimate-bloom-protocol" at bounding box center [749, 101] width 301 height 41
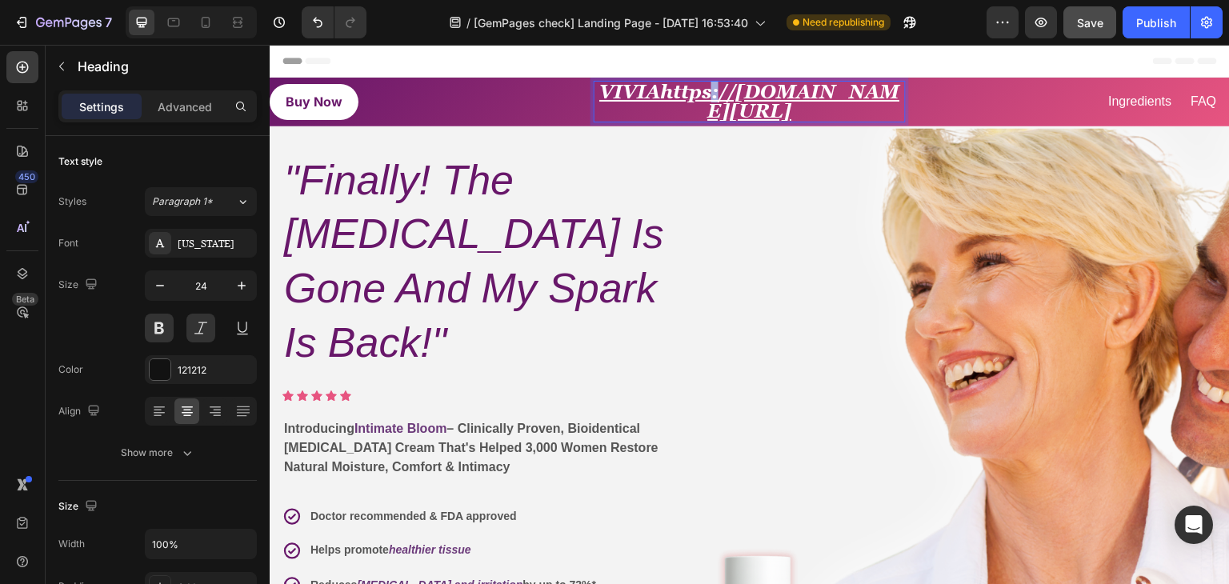
click at [743, 98] on u "VIVIAhttps://a2ahgg-tj.myshopify.com/pages/the-intimate-bloom-protocol" at bounding box center [749, 101] width 301 height 41
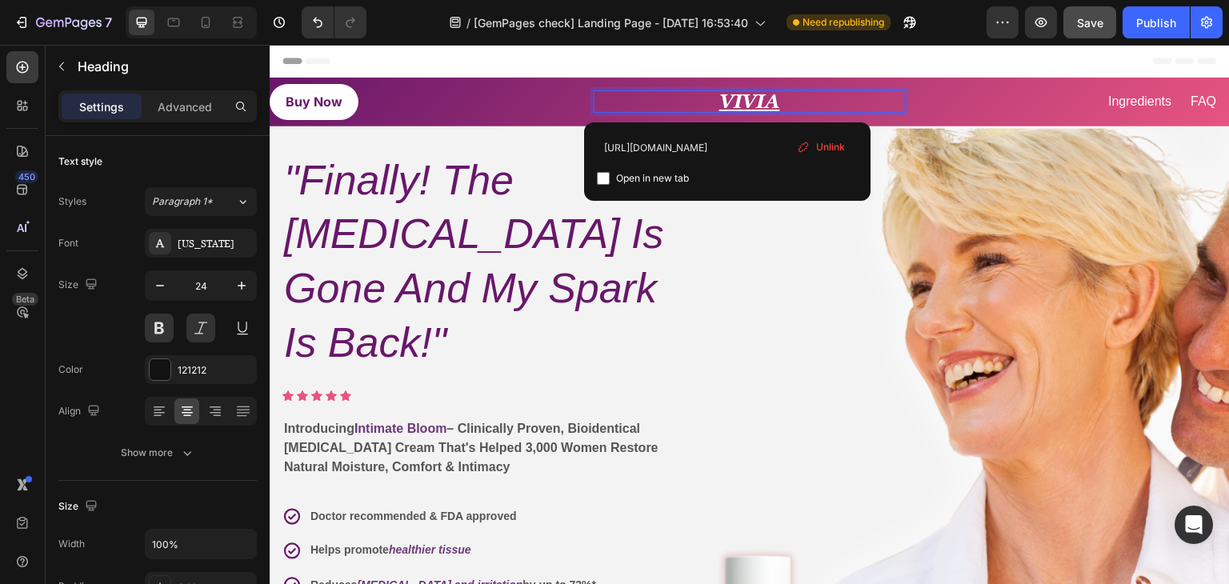
click at [730, 101] on u "VIVIA" at bounding box center [749, 101] width 61 height 22
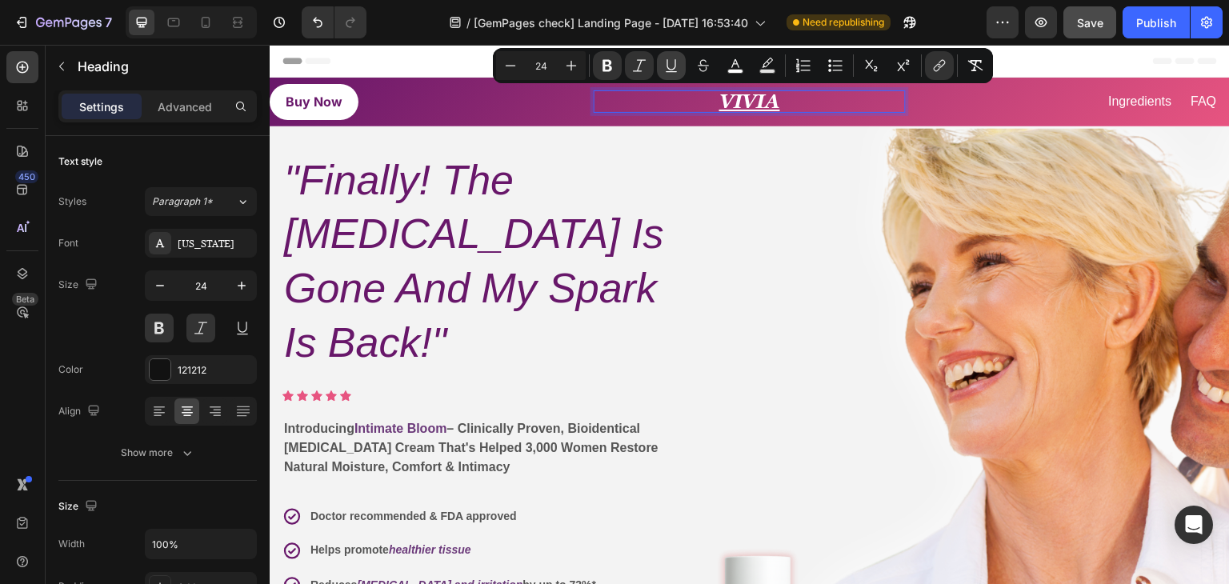
click at [674, 68] on icon "Editor contextual toolbar" at bounding box center [670, 64] width 9 height 11
click at [554, 103] on div "Buy Now Button" at bounding box center [425, 102] width 311 height 36
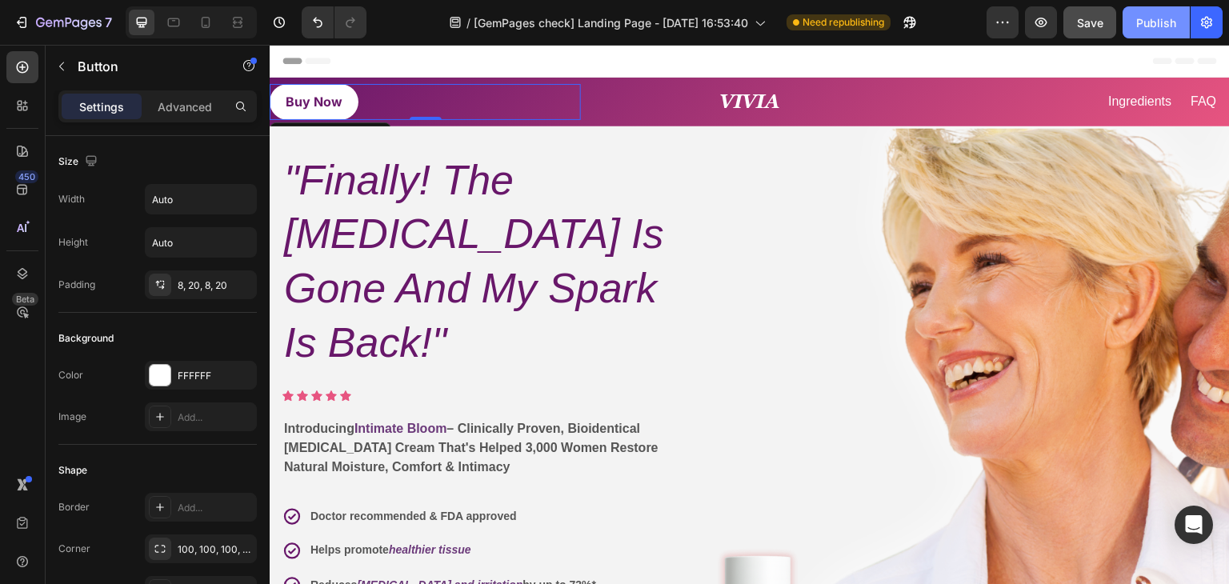
click at [1150, 20] on div "Publish" at bounding box center [1156, 22] width 40 height 17
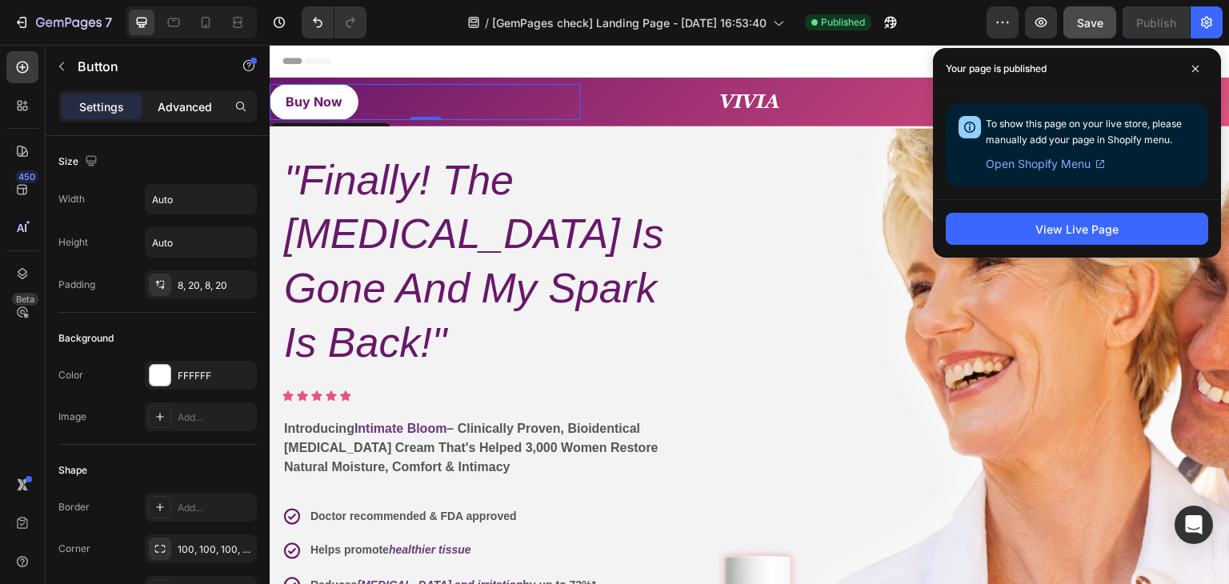
click at [197, 105] on p "Advanced" at bounding box center [185, 106] width 54 height 17
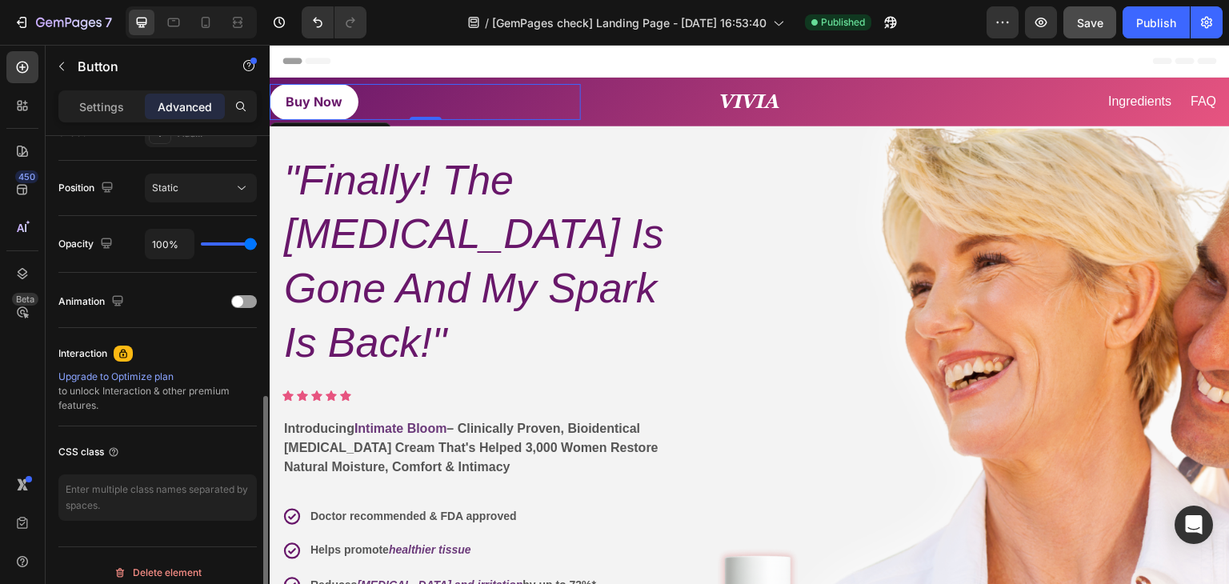
scroll to position [572, 0]
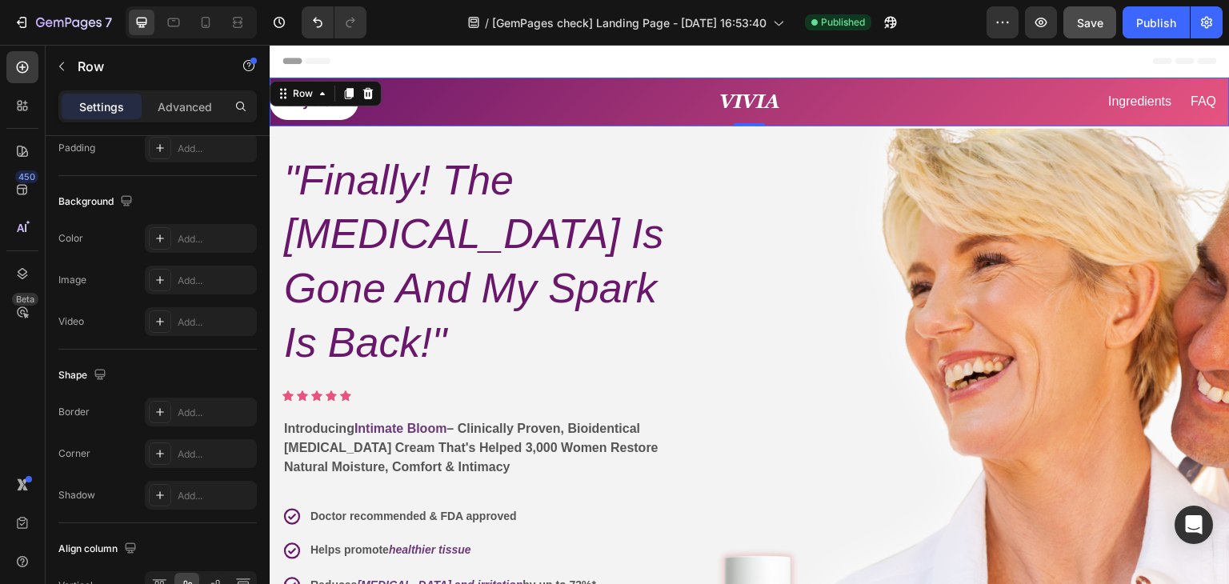
click at [594, 120] on div "⁠⁠⁠⁠⁠⁠⁠ VIVIA Heading" at bounding box center [749, 102] width 311 height 49
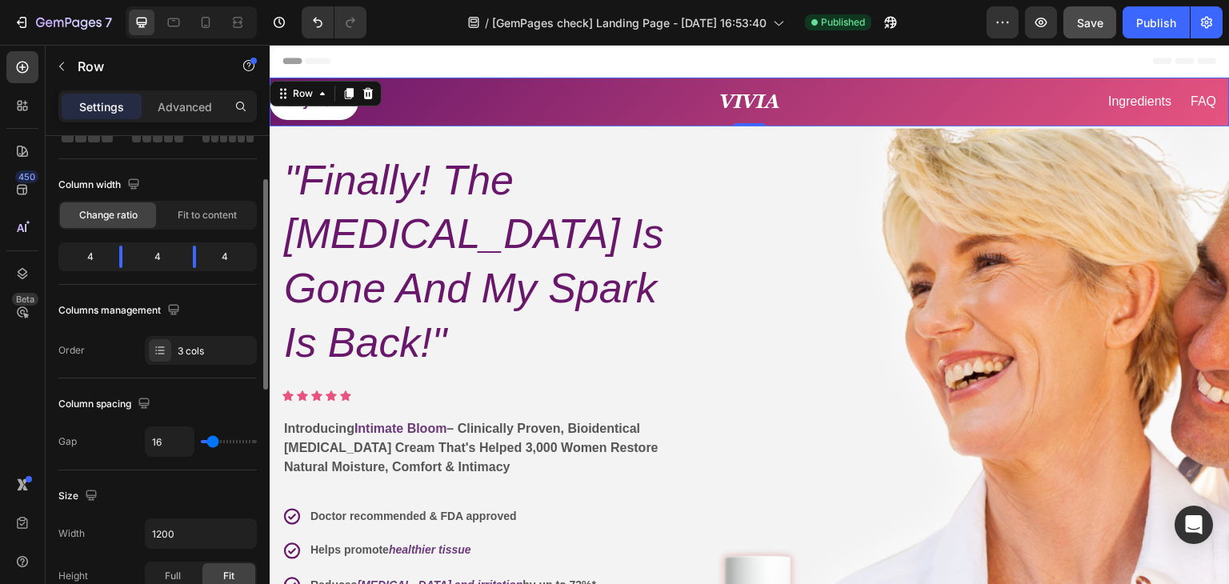
scroll to position [0, 0]
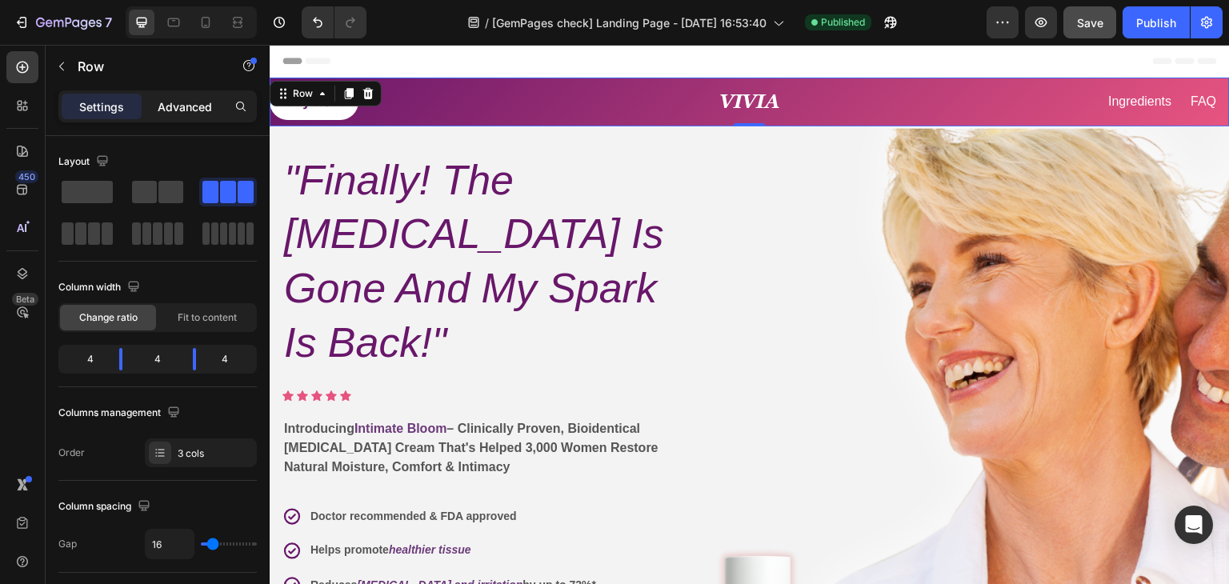
click at [186, 108] on p "Advanced" at bounding box center [185, 106] width 54 height 17
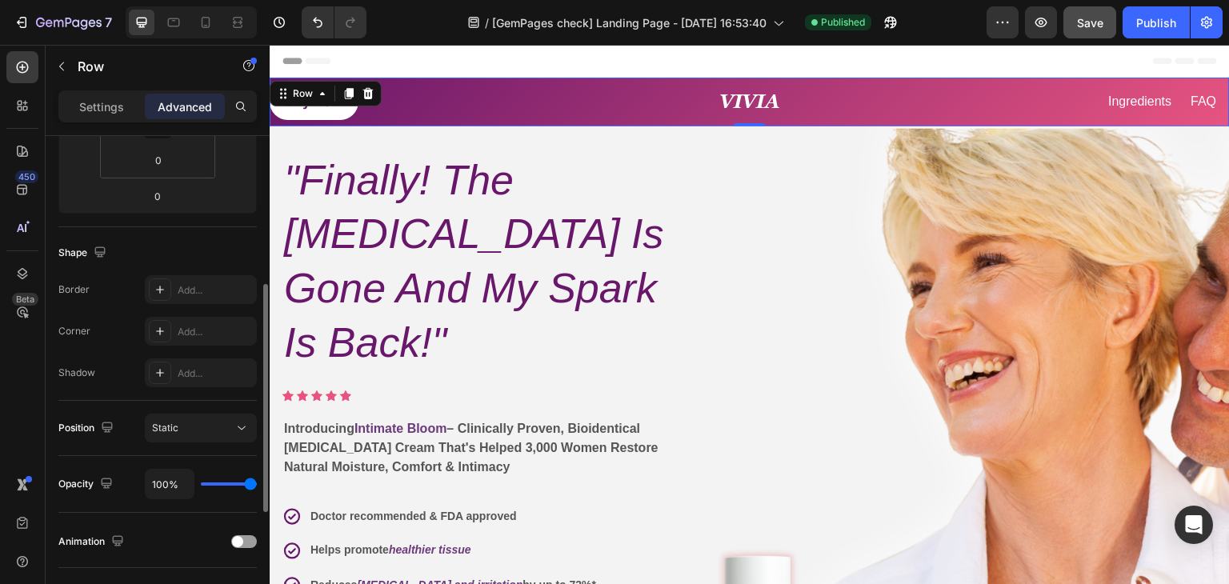
scroll to position [560, 0]
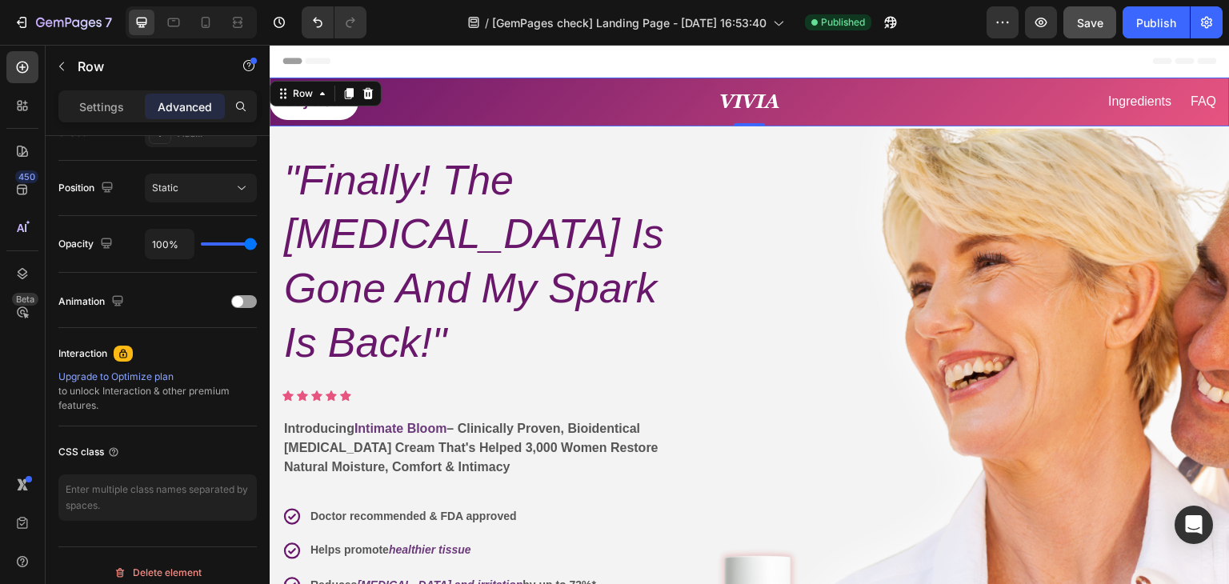
click at [521, 79] on div "Buy Now Button" at bounding box center [425, 102] width 311 height 49
click at [669, 65] on div "Header" at bounding box center [749, 61] width 934 height 32
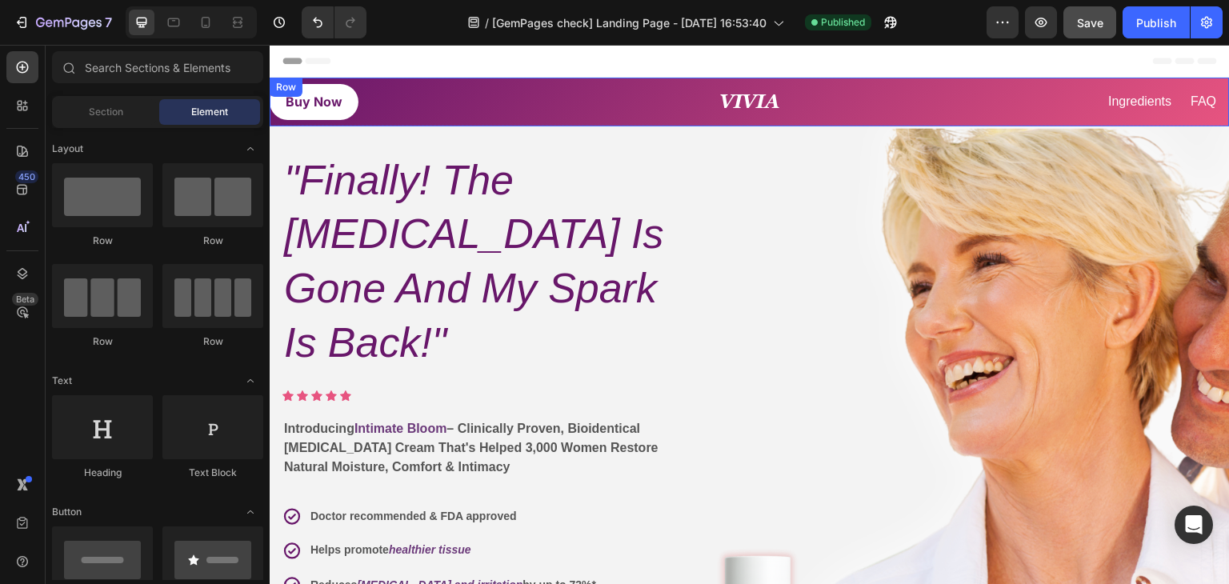
click at [670, 80] on div "⁠⁠⁠⁠⁠⁠⁠ VIVIA Heading" at bounding box center [749, 102] width 311 height 49
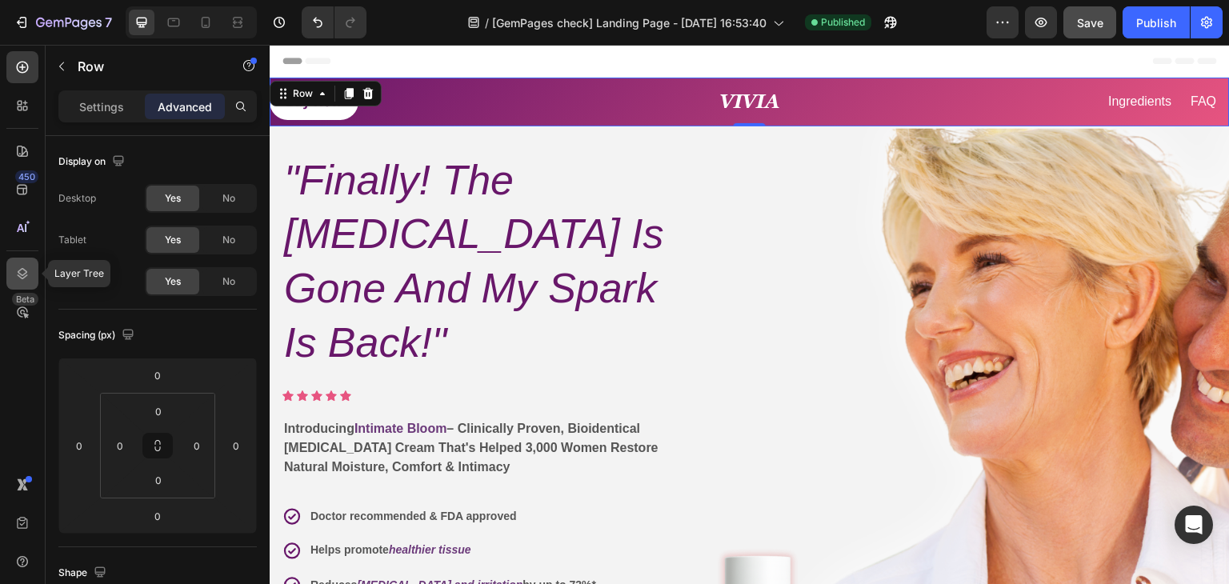
click at [18, 268] on icon at bounding box center [22, 274] width 16 height 16
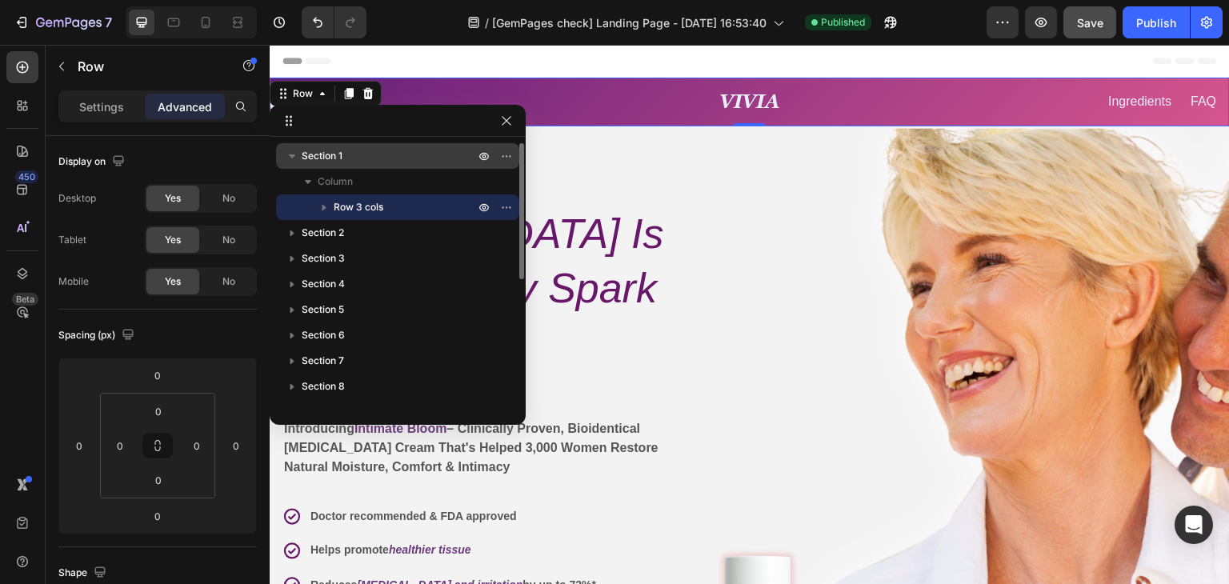
click at [346, 157] on p "Section 1" at bounding box center [390, 156] width 176 height 16
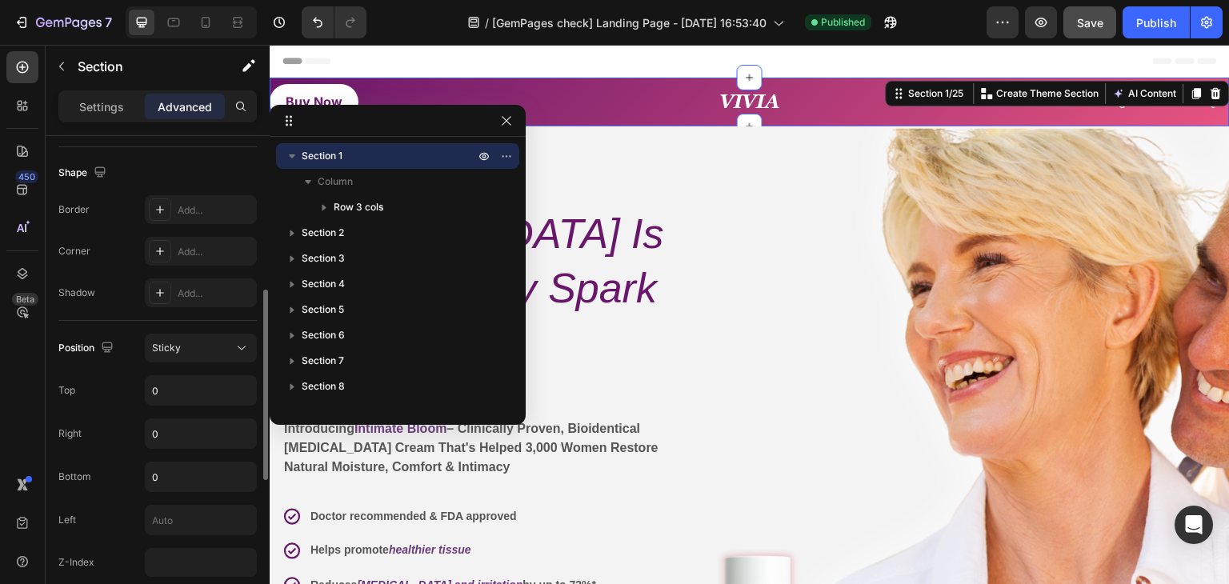
scroll to position [480, 0]
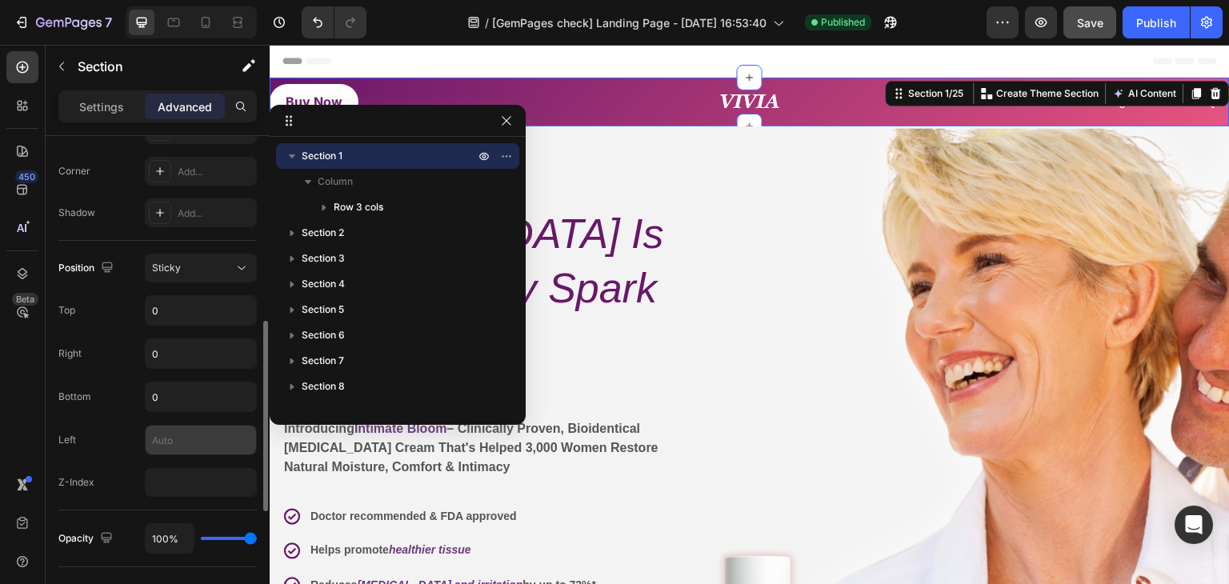
click at [163, 436] on input "text" at bounding box center [201, 440] width 110 height 29
type input "0"
click at [205, 417] on div "Position Sticky Top 0 Right 0 Bottom Left 0 Z-Index" at bounding box center [157, 375] width 198 height 243
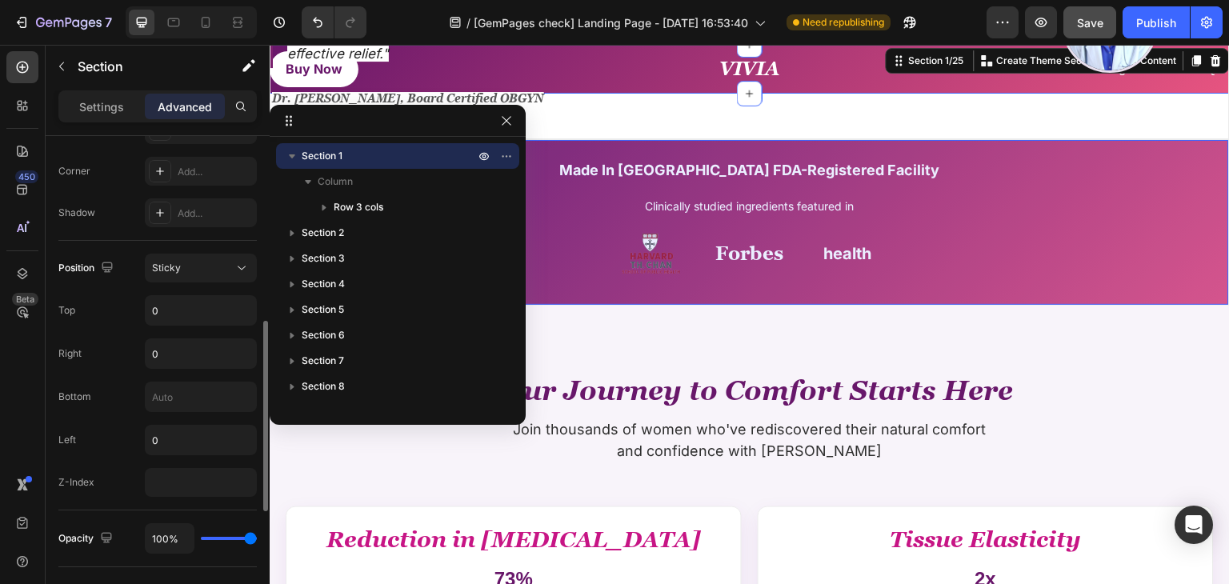
scroll to position [720, 0]
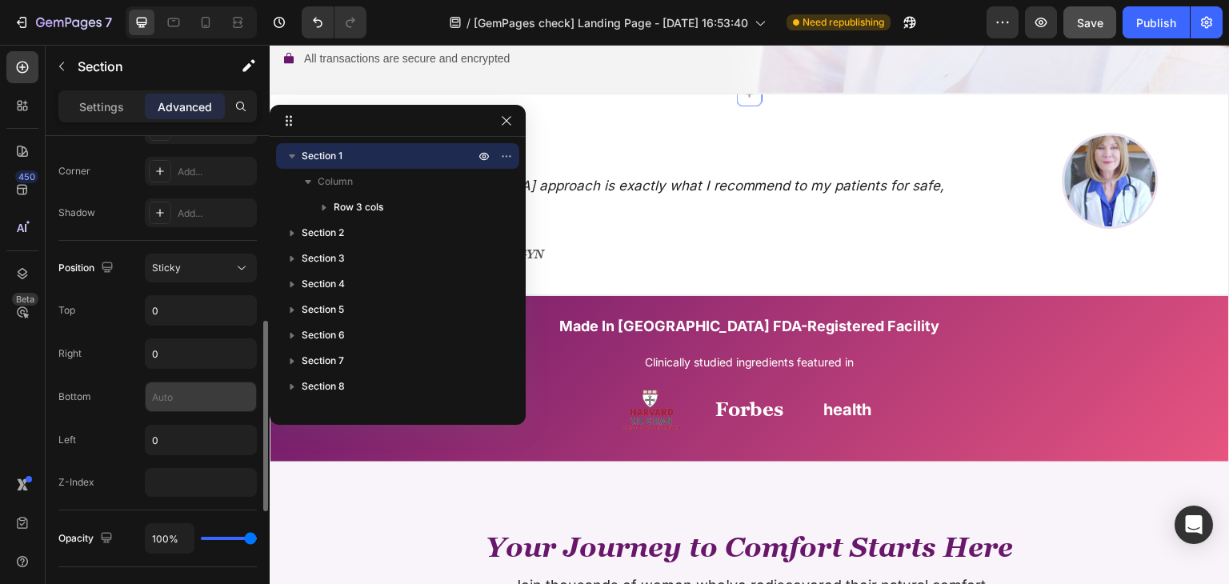
click at [189, 402] on input "text" at bounding box center [201, 396] width 110 height 29
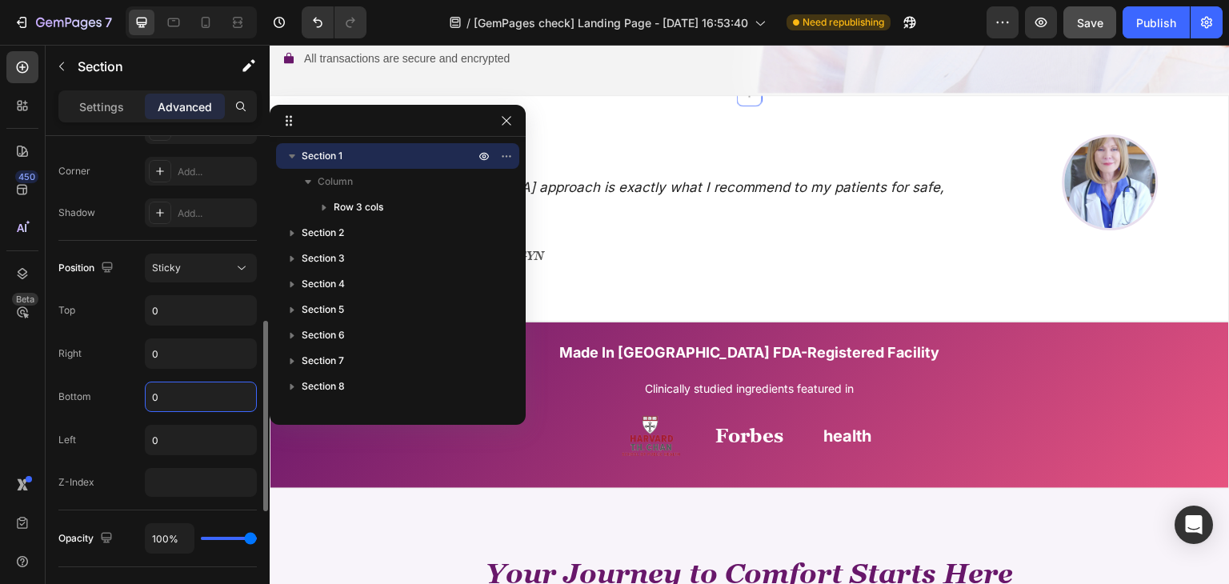
type input "0"
click at [123, 390] on div "Bottom 0" at bounding box center [157, 397] width 198 height 30
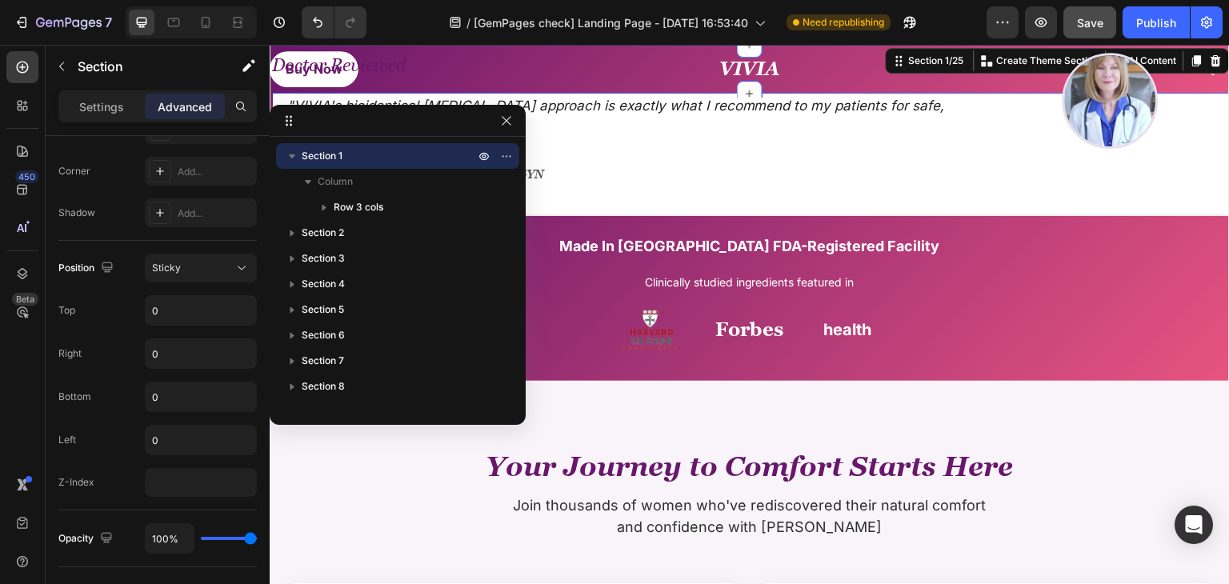
scroll to position [560, 0]
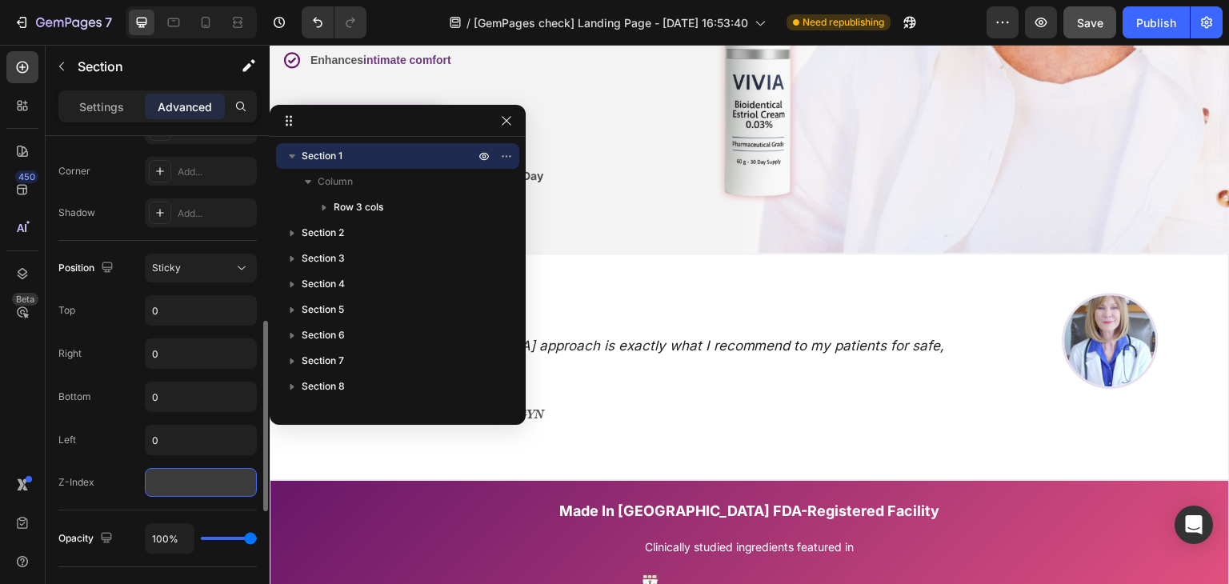
click at [207, 483] on input "number" at bounding box center [201, 482] width 112 height 29
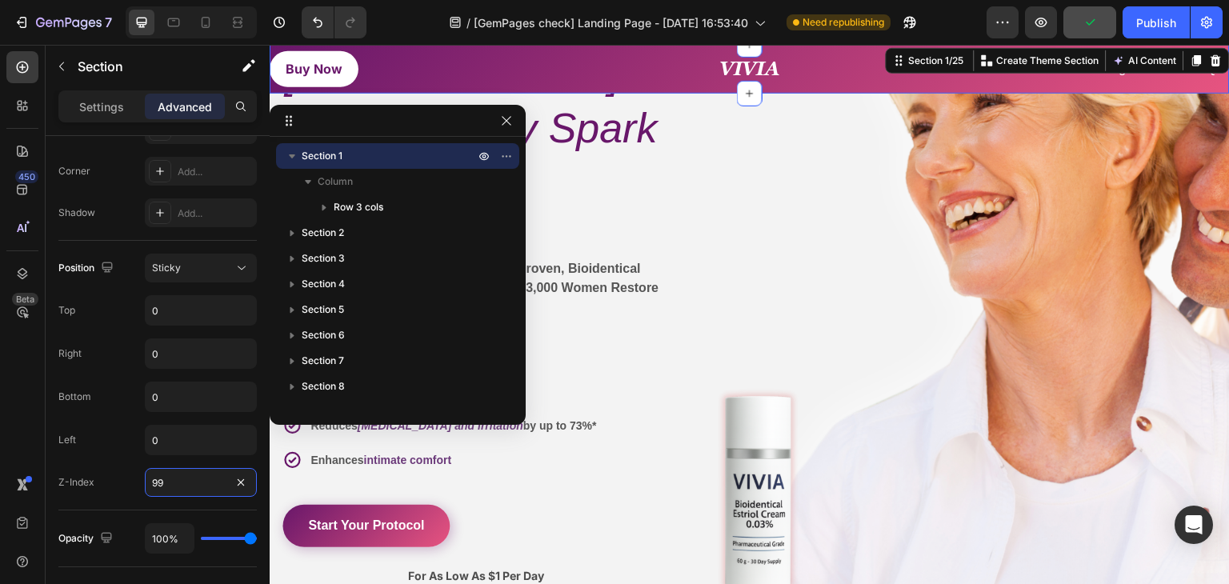
scroll to position [0, 0]
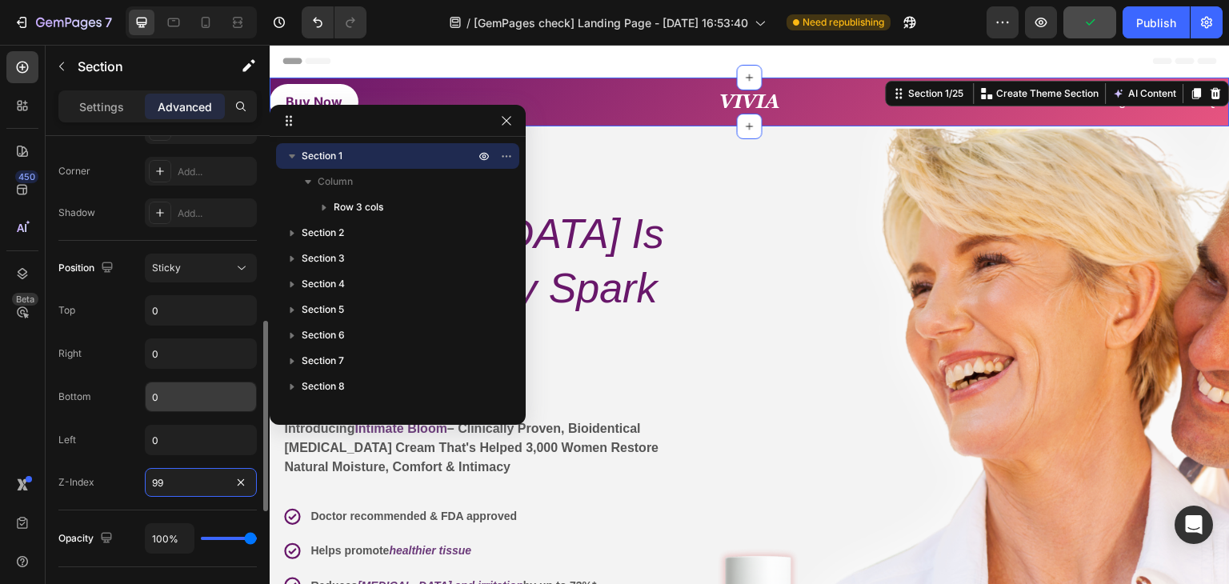
type input "99"
click at [131, 393] on div "Bottom" at bounding box center [157, 397] width 198 height 30
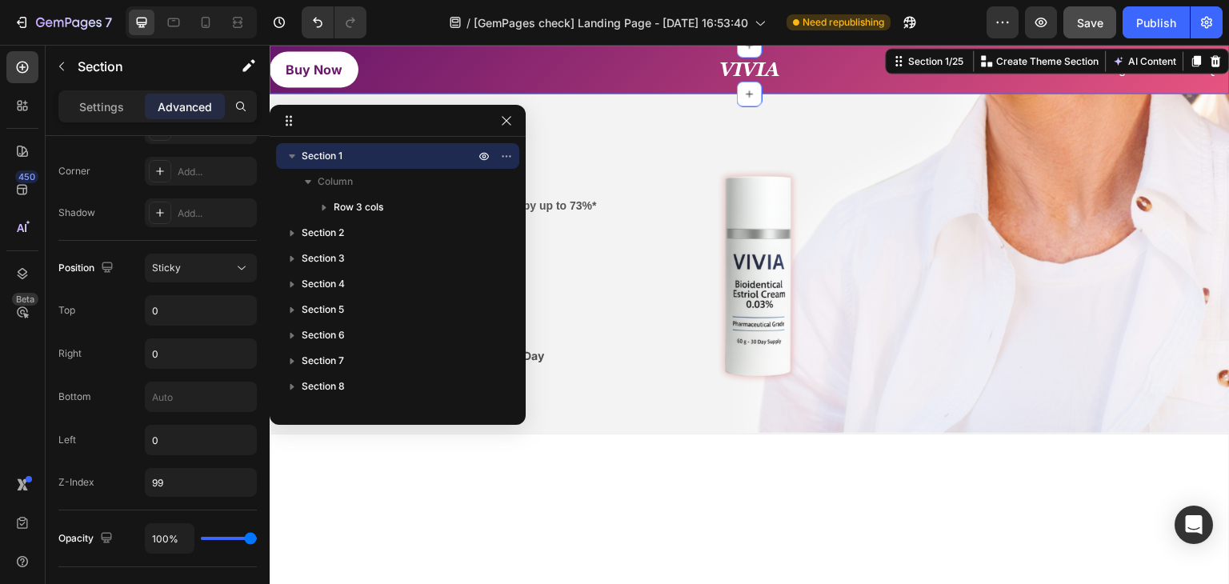
scroll to position [80, 0]
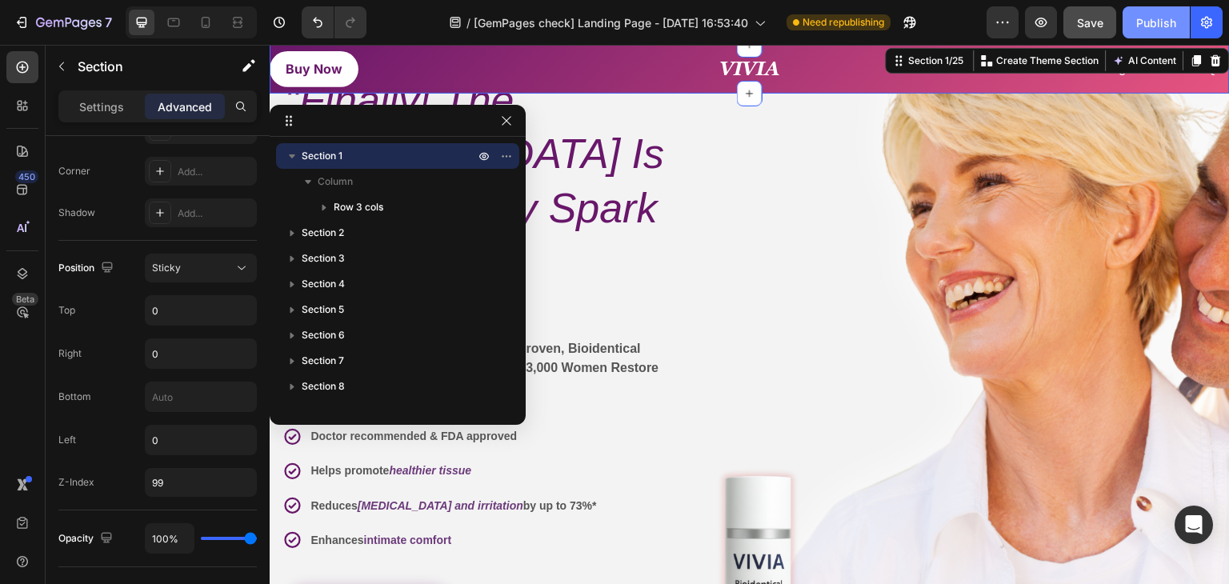
click at [1158, 26] on div "Publish" at bounding box center [1156, 22] width 40 height 17
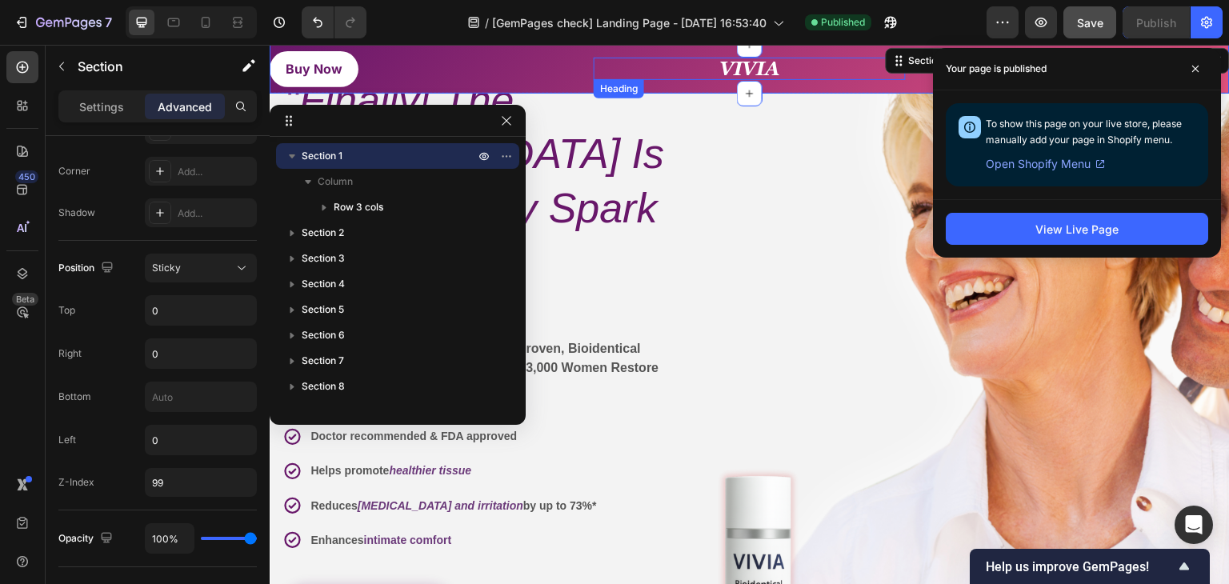
click at [738, 66] on strong "VIVIA" at bounding box center [749, 69] width 61 height 22
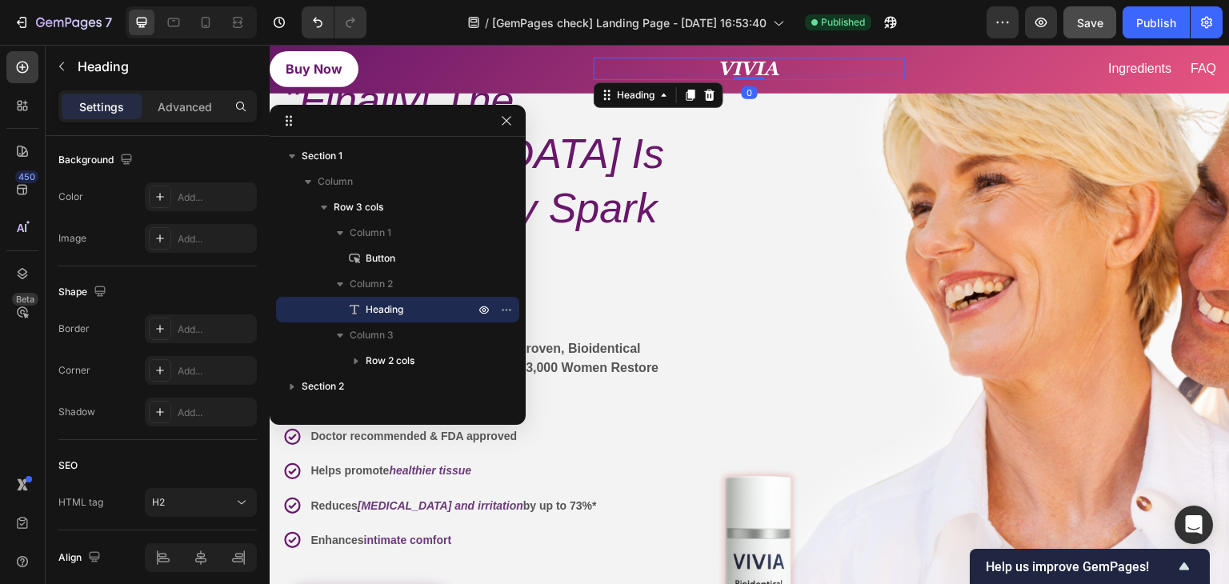
scroll to position [0, 0]
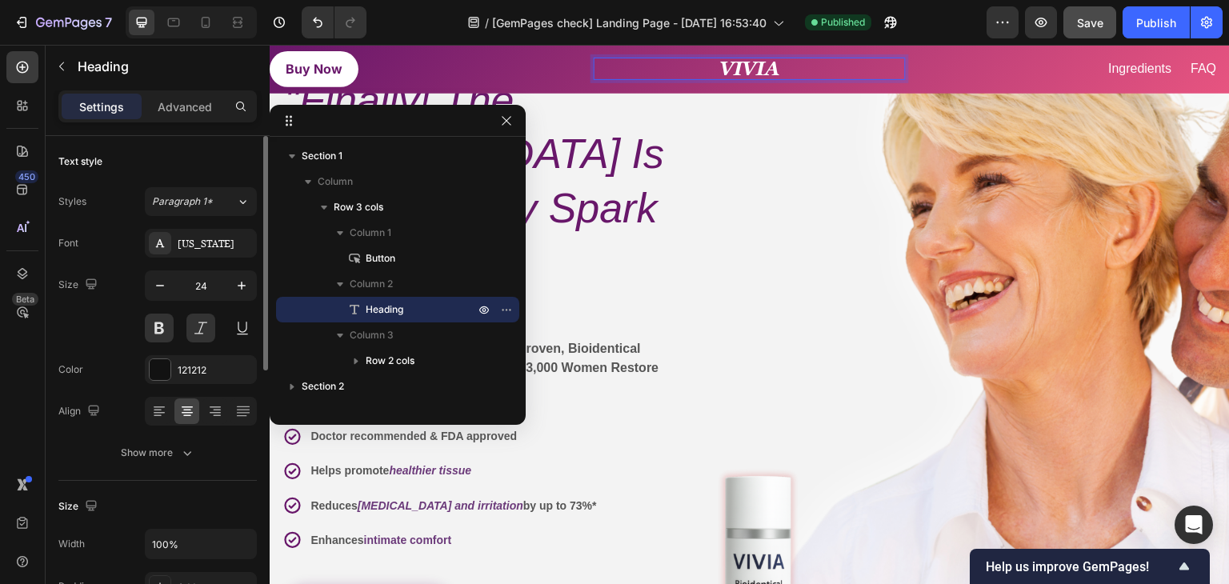
click at [738, 66] on strong "VIVIA" at bounding box center [749, 69] width 61 height 22
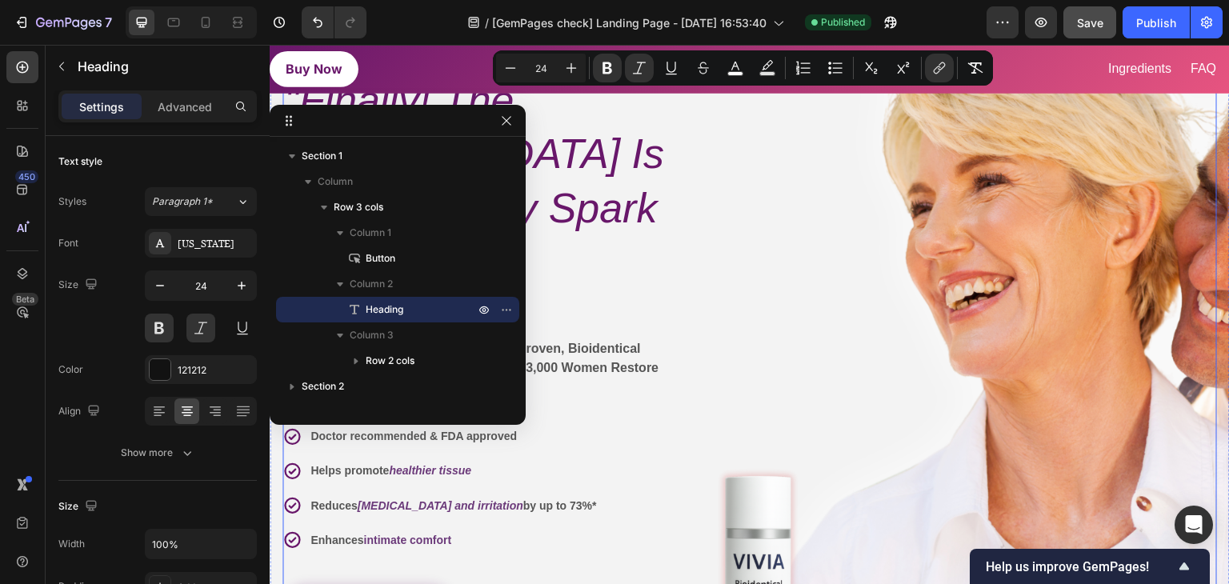
click at [774, 141] on div "Image Image" at bounding box center [946, 391] width 542 height 638
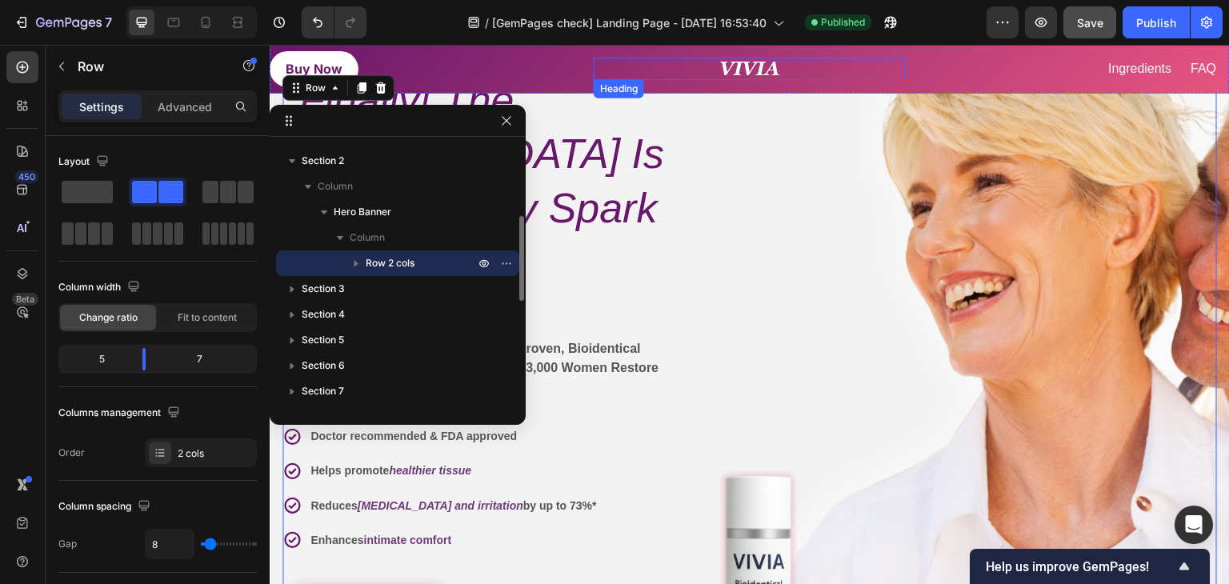
click at [722, 70] on strong "VIVIA" at bounding box center [749, 69] width 61 height 22
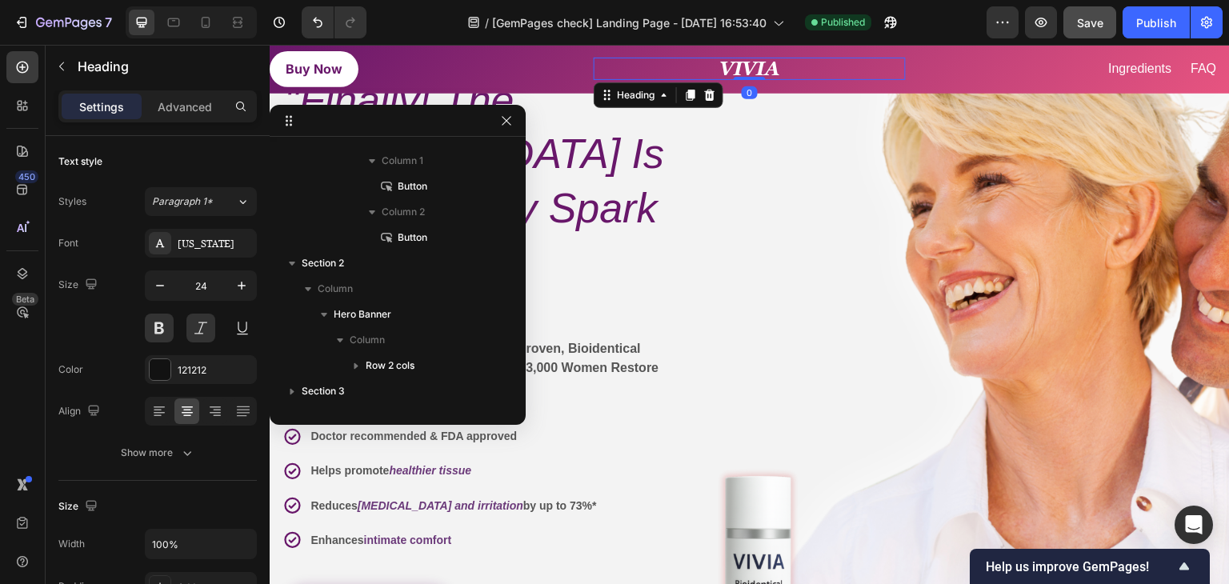
scroll to position [46, 0]
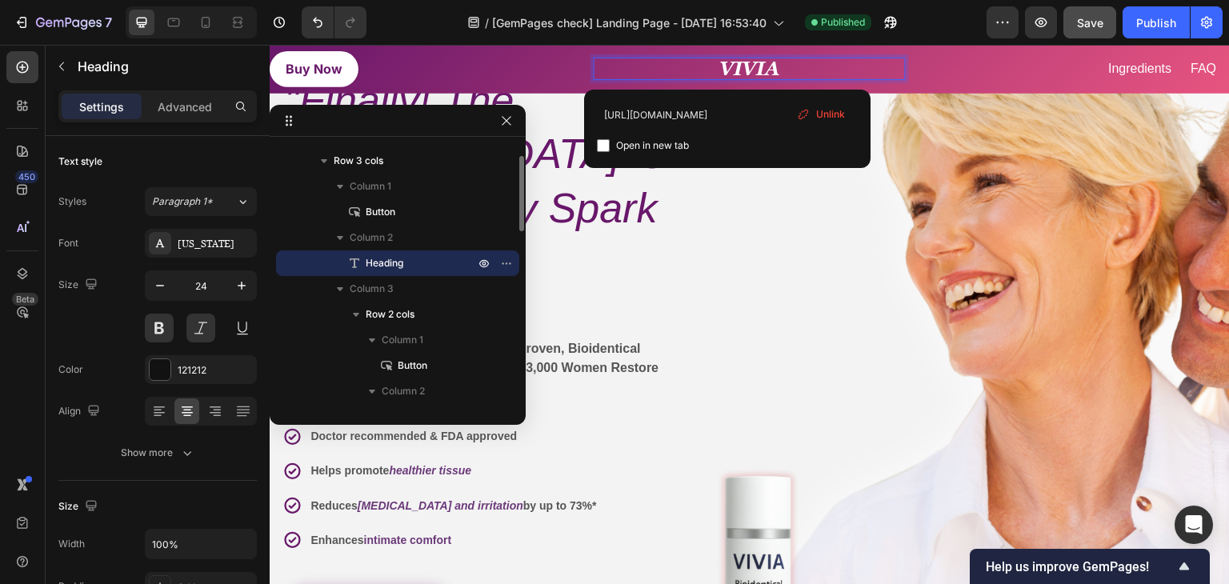
click at [722, 70] on strong "VIVIA" at bounding box center [749, 69] width 61 height 22
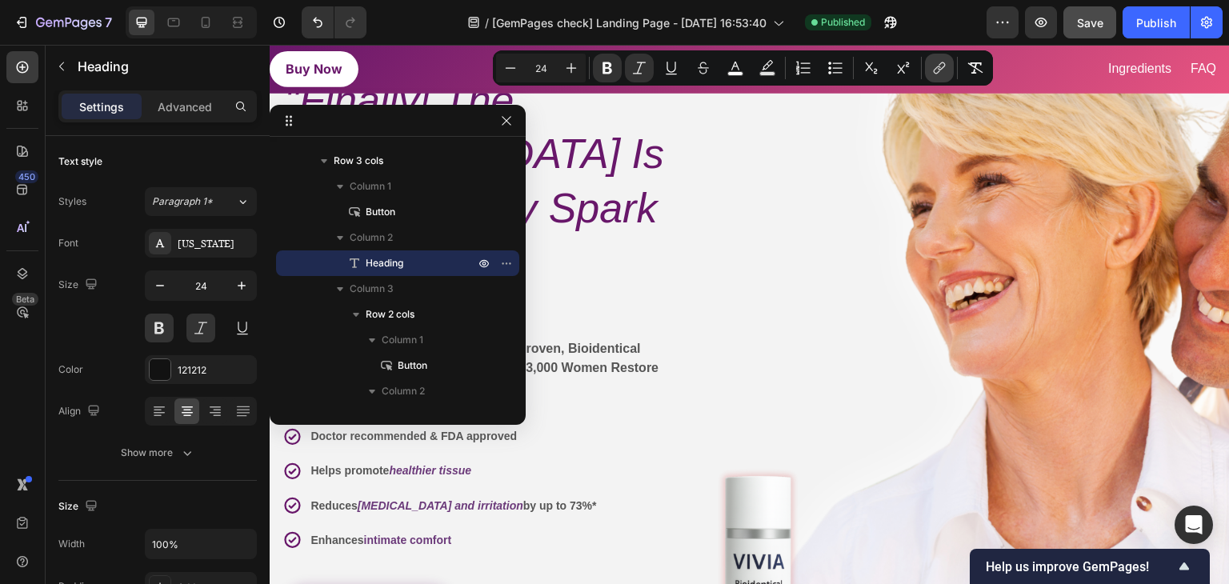
click at [936, 68] on icon "Editor contextual toolbar" at bounding box center [937, 70] width 7 height 8
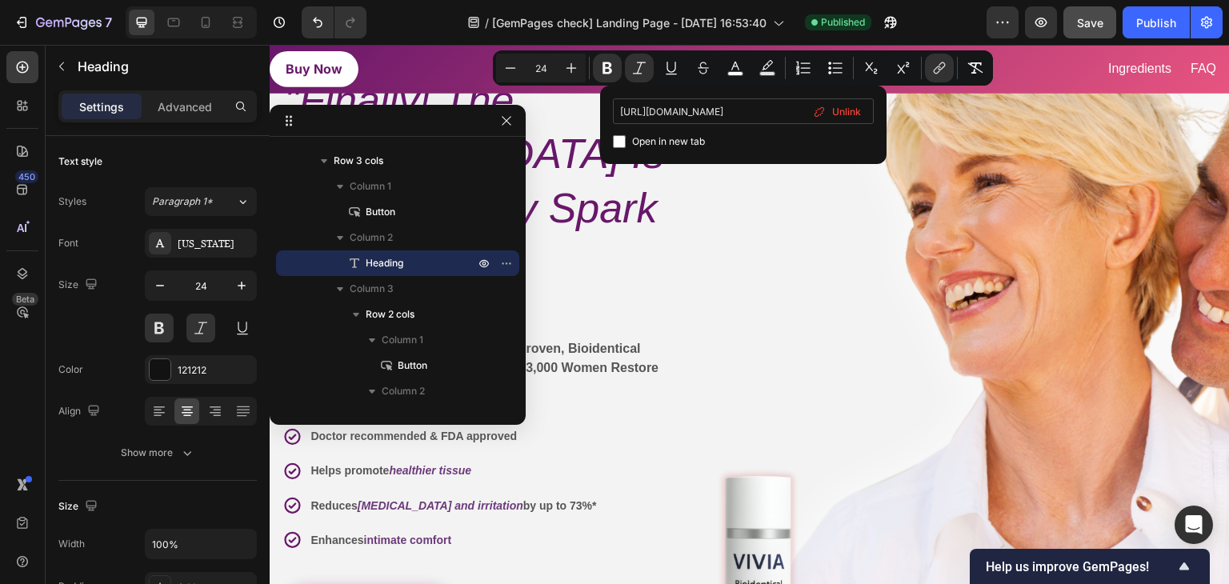
scroll to position [0, 27]
type input "https://a2ahgg-tj.myshopify.com/pages/hero1"
click at [781, 132] on div "Open in new tab" at bounding box center [743, 141] width 261 height 19
checkbox input "true"
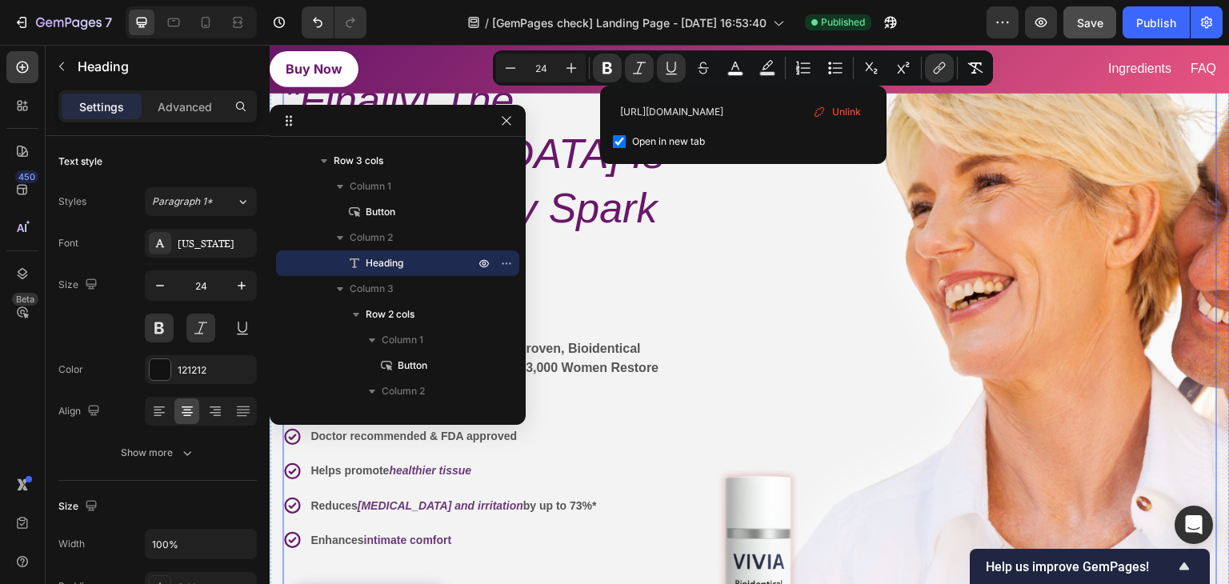
click at [742, 196] on div "Image Image" at bounding box center [946, 391] width 542 height 638
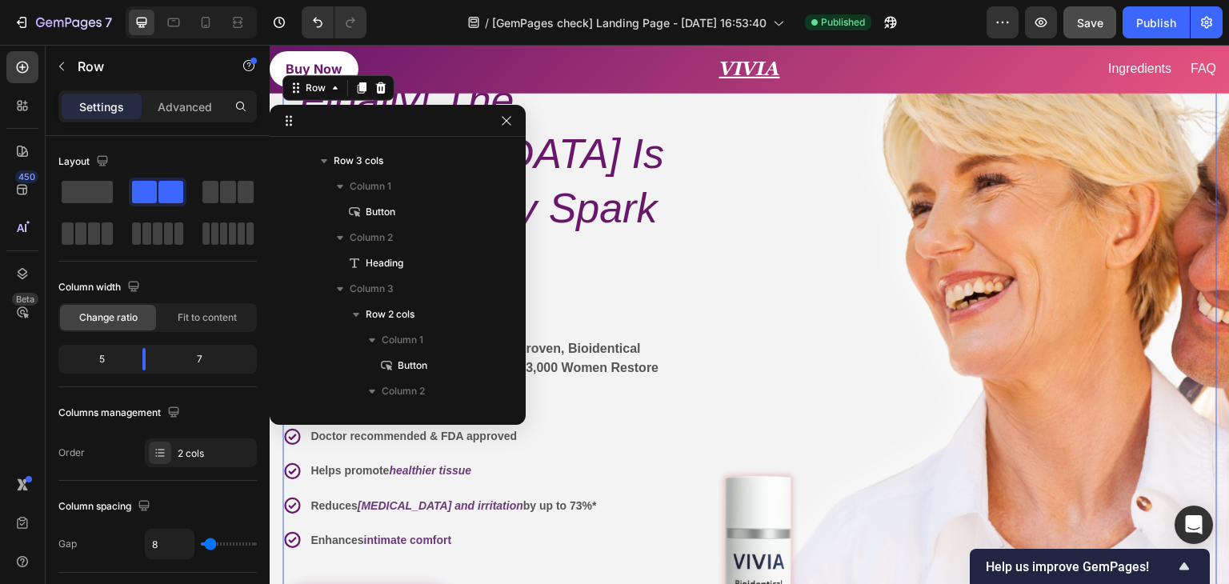
scroll to position [328, 0]
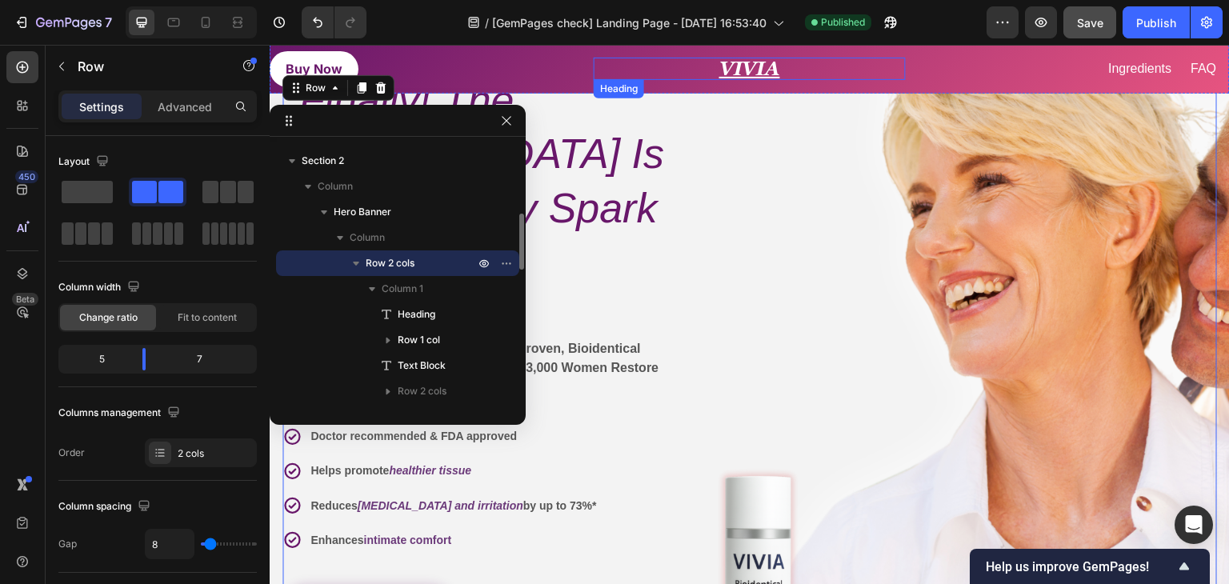
click at [738, 72] on u "VIVIA" at bounding box center [749, 69] width 61 height 22
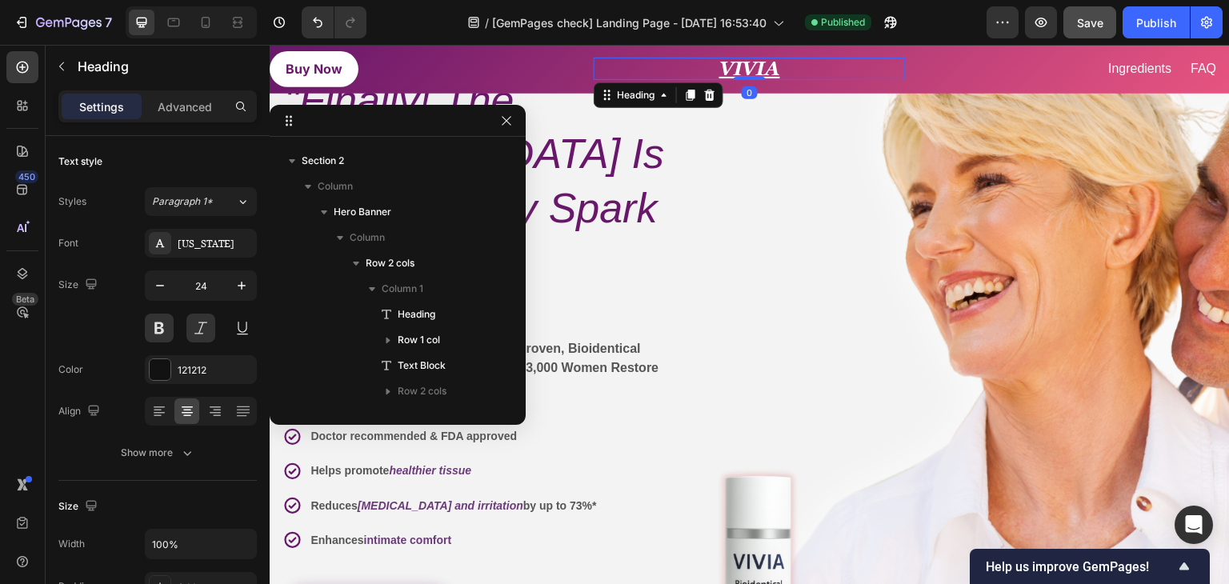
scroll to position [46, 0]
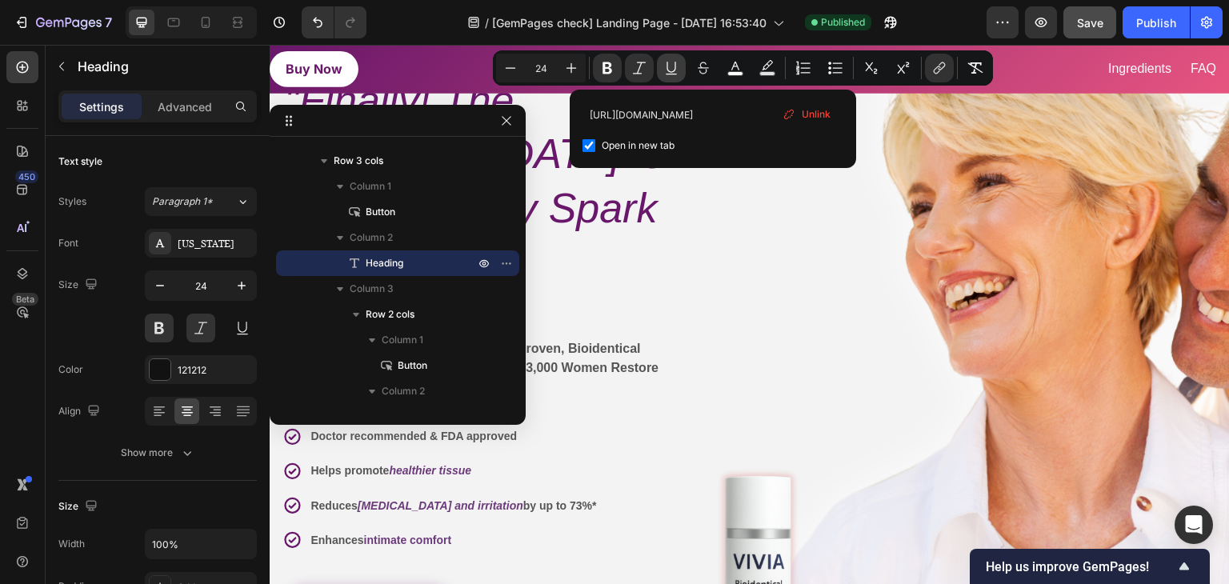
click at [665, 74] on icon "Editor contextual toolbar" at bounding box center [671, 68] width 16 height 16
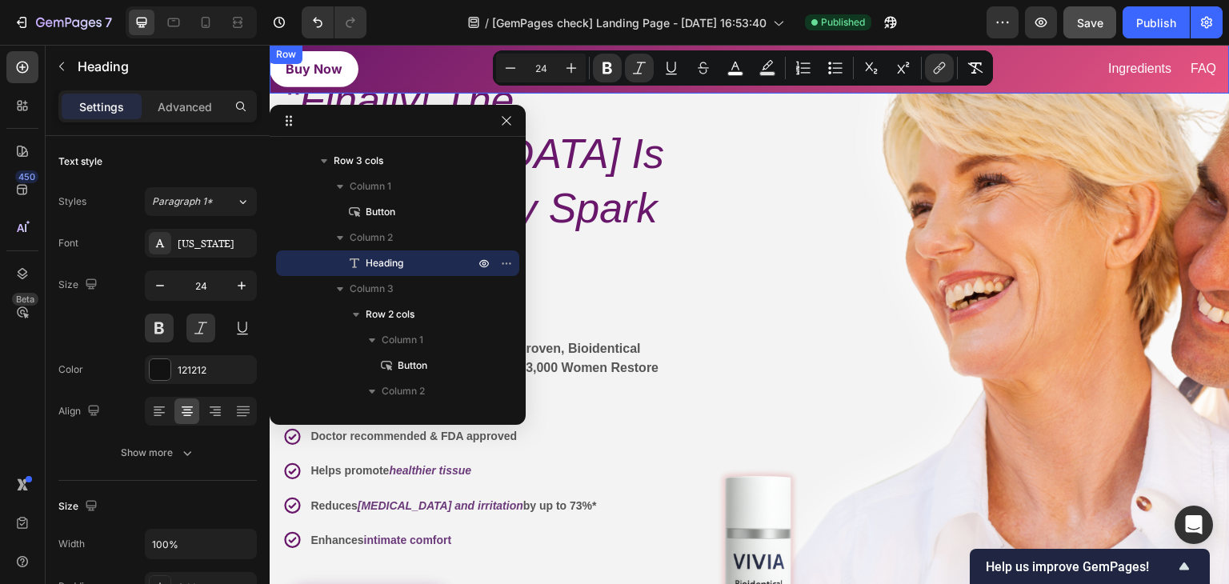
click at [675, 108] on div "Image Image" at bounding box center [946, 391] width 542 height 638
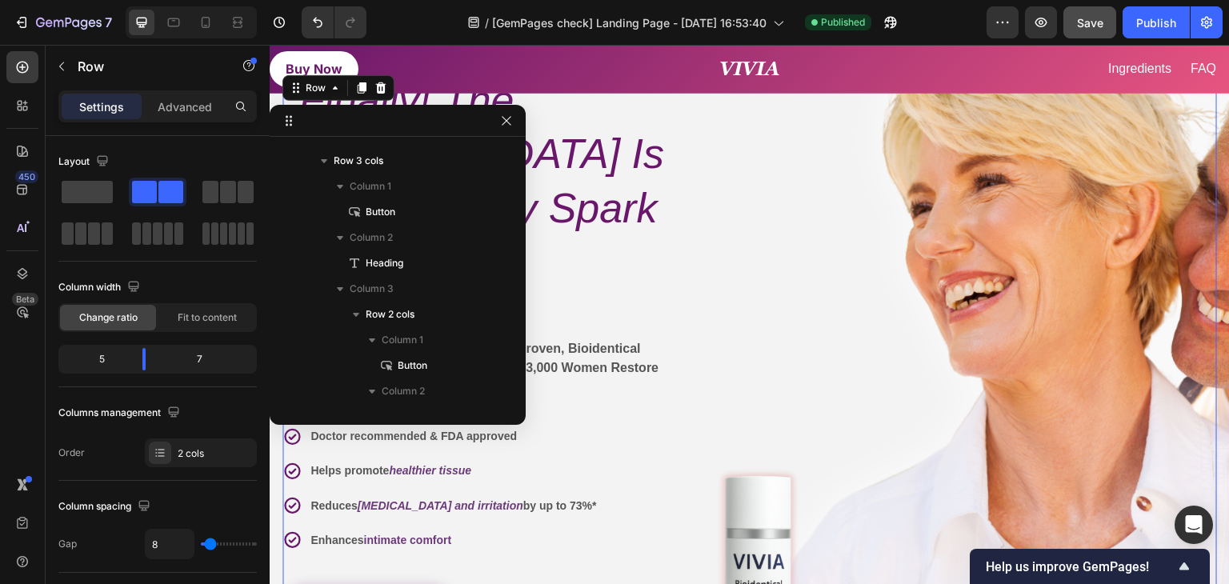
scroll to position [328, 0]
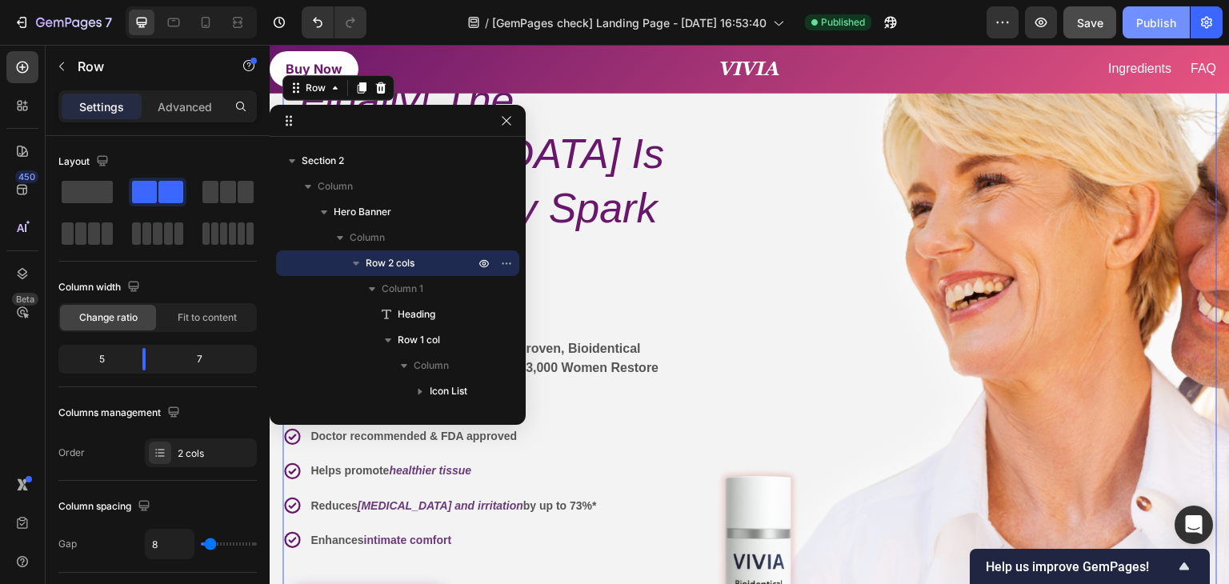
click at [1159, 22] on div "Publish" at bounding box center [1156, 22] width 40 height 17
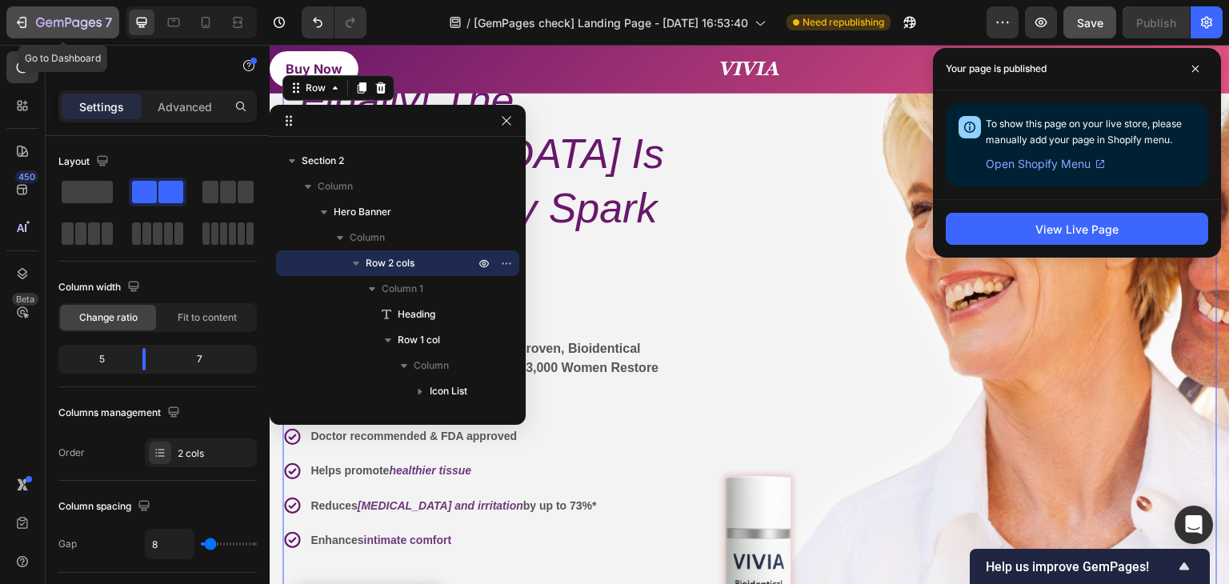
click at [18, 17] on icon "button" at bounding box center [22, 22] width 16 height 16
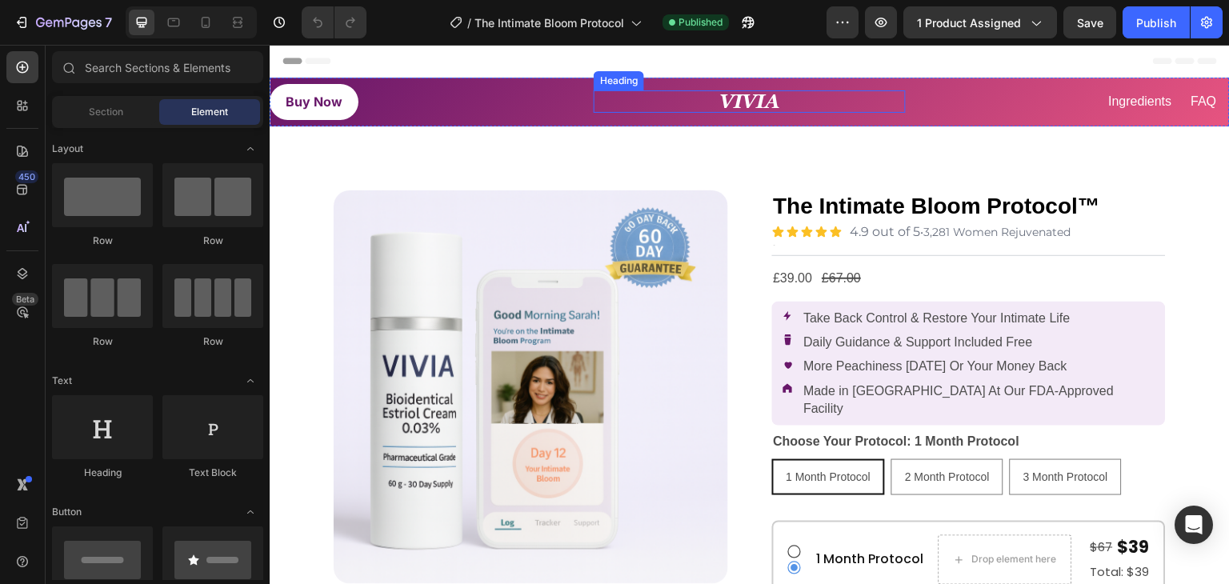
click at [735, 98] on strong "VIVIA" at bounding box center [749, 101] width 61 height 22
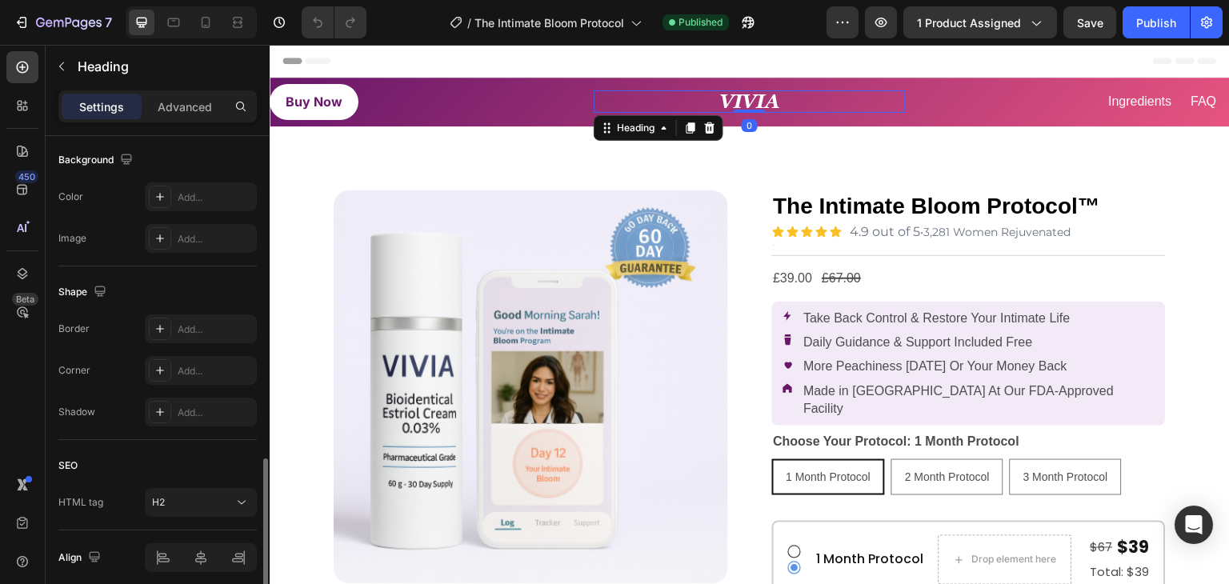
scroll to position [543, 0]
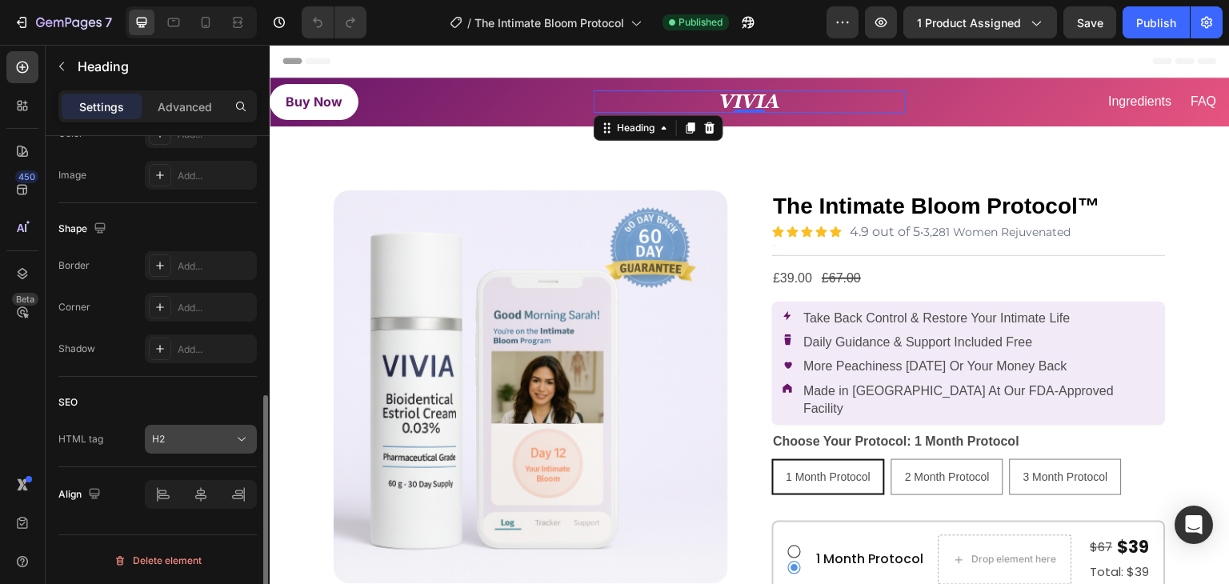
click at [218, 440] on div "H2" at bounding box center [193, 439] width 82 height 14
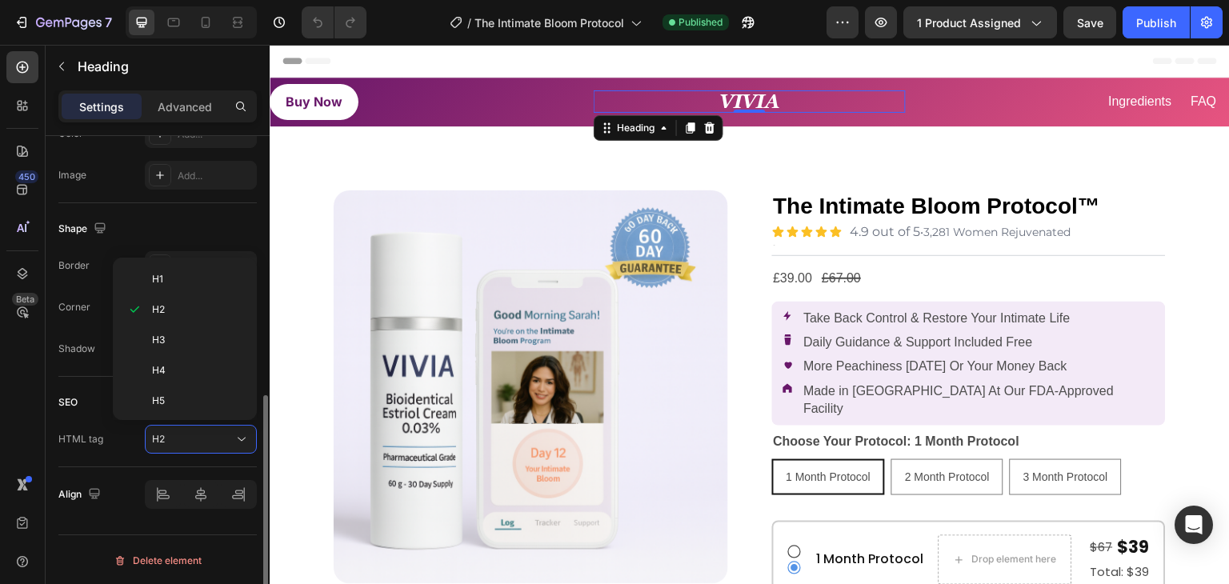
click at [115, 421] on div "SEO HTML tag H2" at bounding box center [157, 422] width 198 height 90
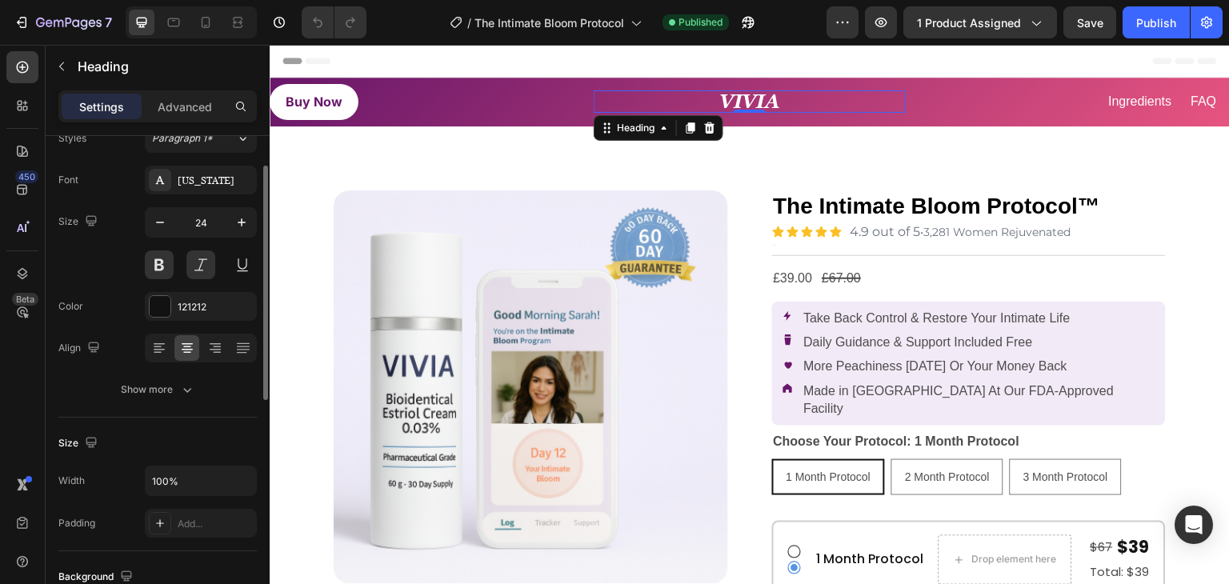
scroll to position [0, 0]
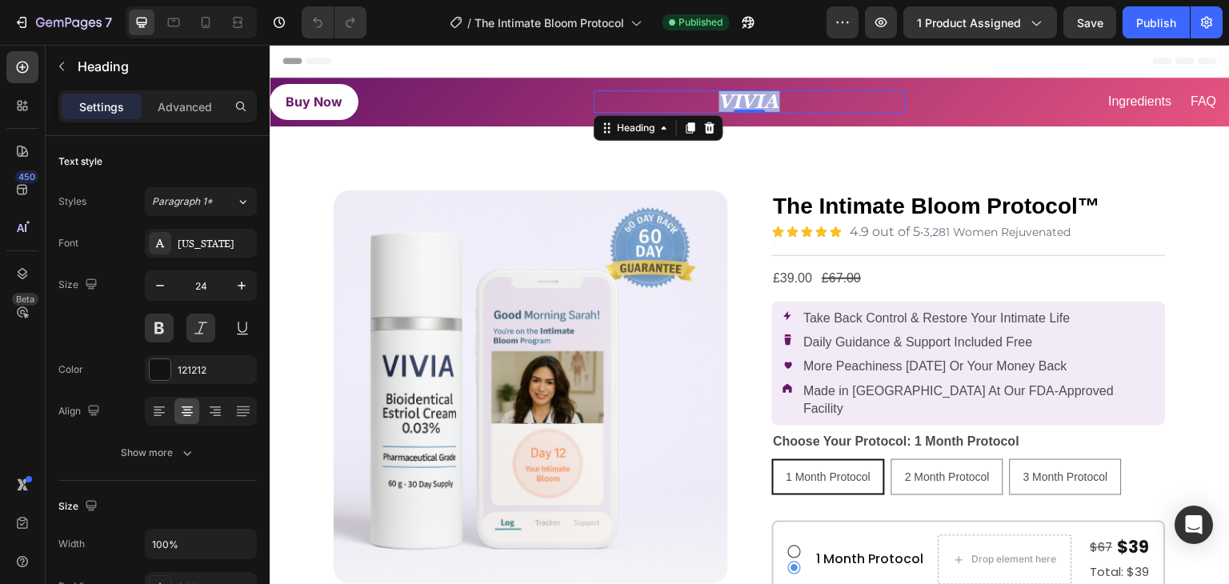
click at [742, 100] on strong "VIVIA" at bounding box center [749, 101] width 61 height 22
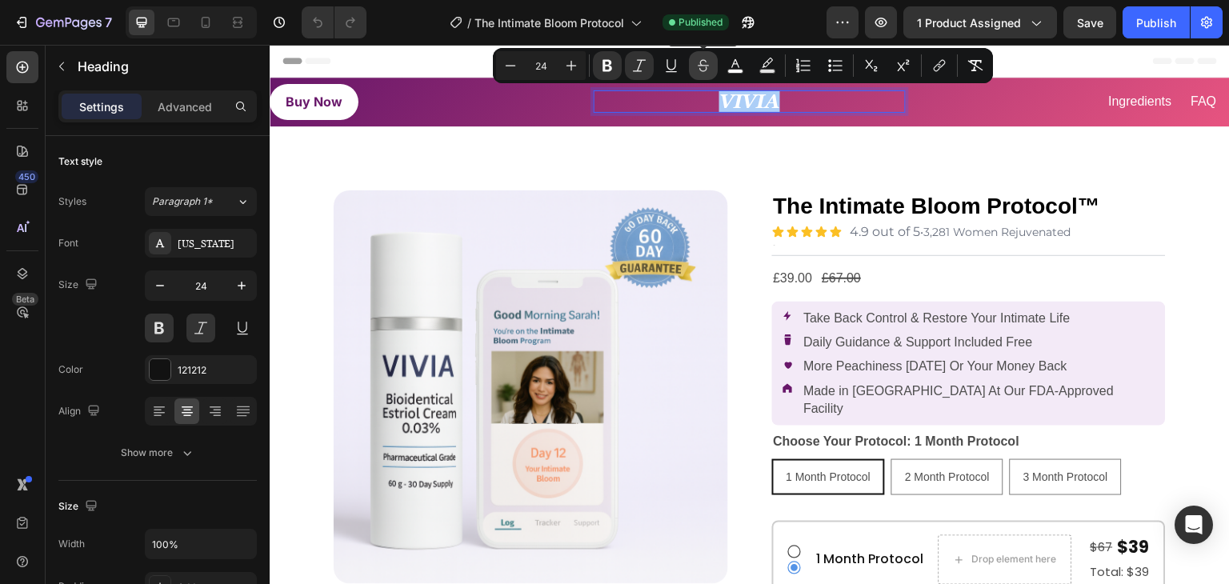
click at [701, 69] on icon "Editor contextual toolbar" at bounding box center [703, 66] width 16 height 16
click at [932, 64] on icon "Editor contextual toolbar" at bounding box center [939, 66] width 16 height 16
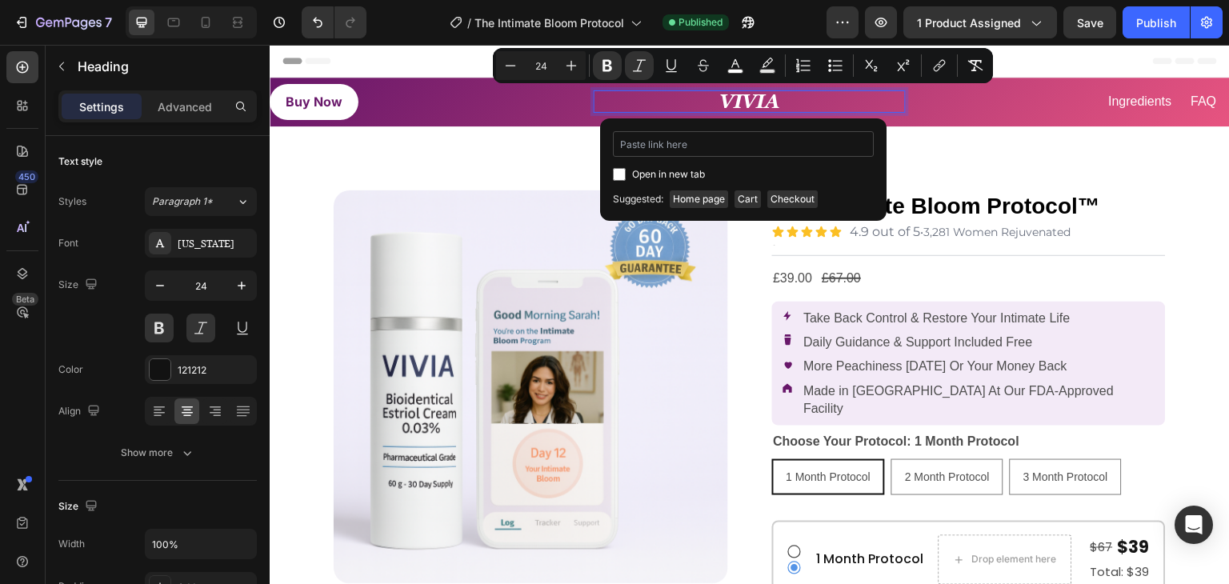
click at [654, 148] on input "Editor contextual toolbar" at bounding box center [743, 144] width 261 height 26
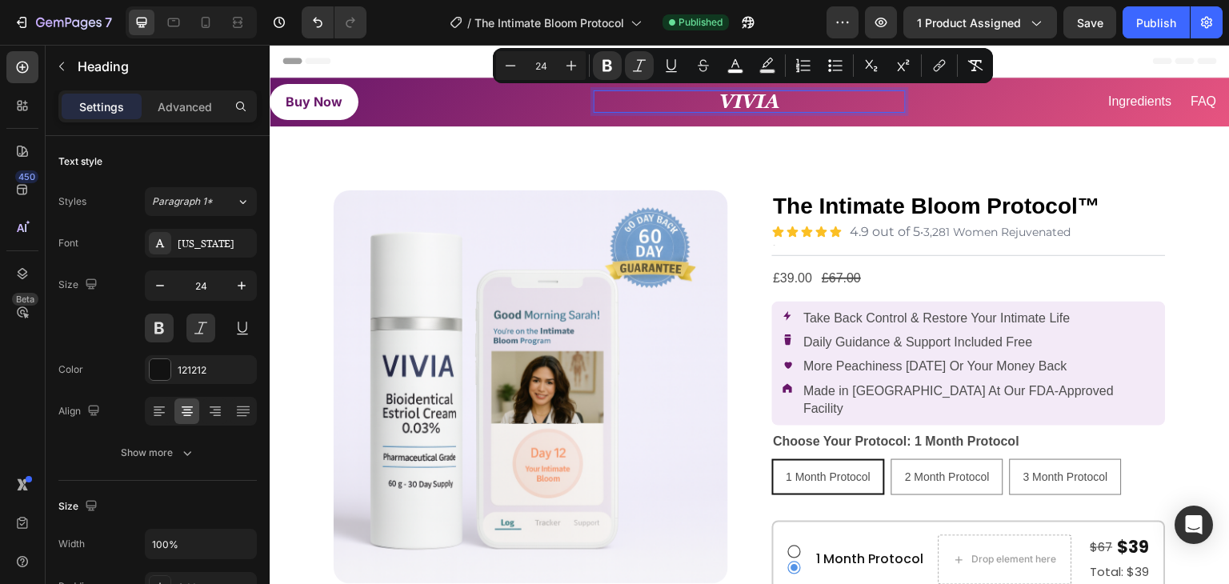
click at [735, 108] on strong "VIVIA" at bounding box center [749, 101] width 61 height 22
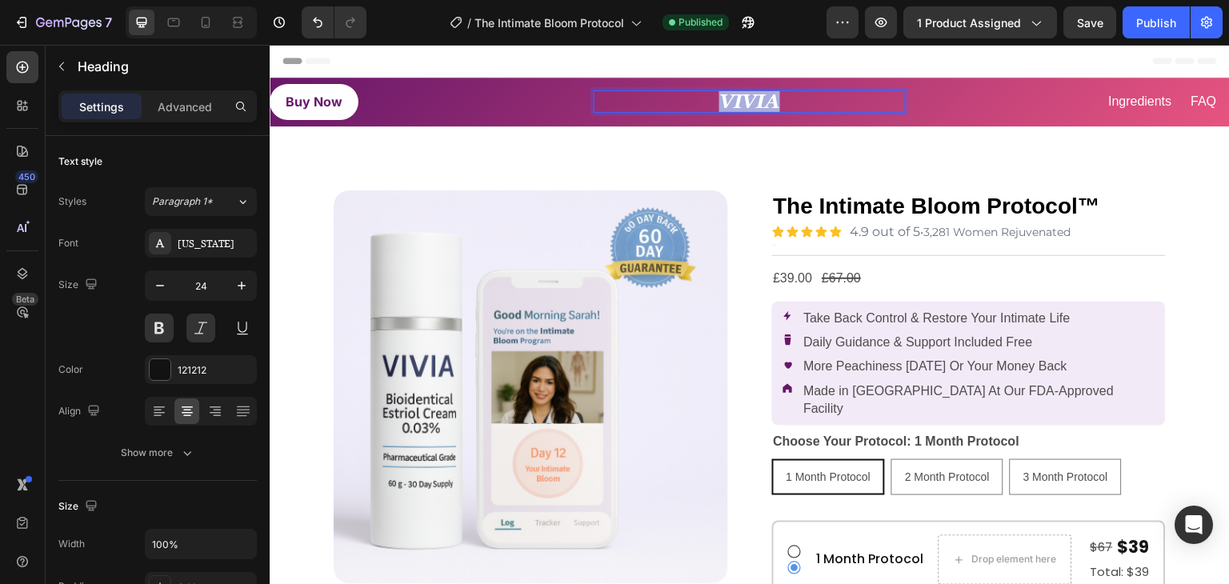
click at [735, 108] on strong "VIVIA" at bounding box center [749, 101] width 61 height 22
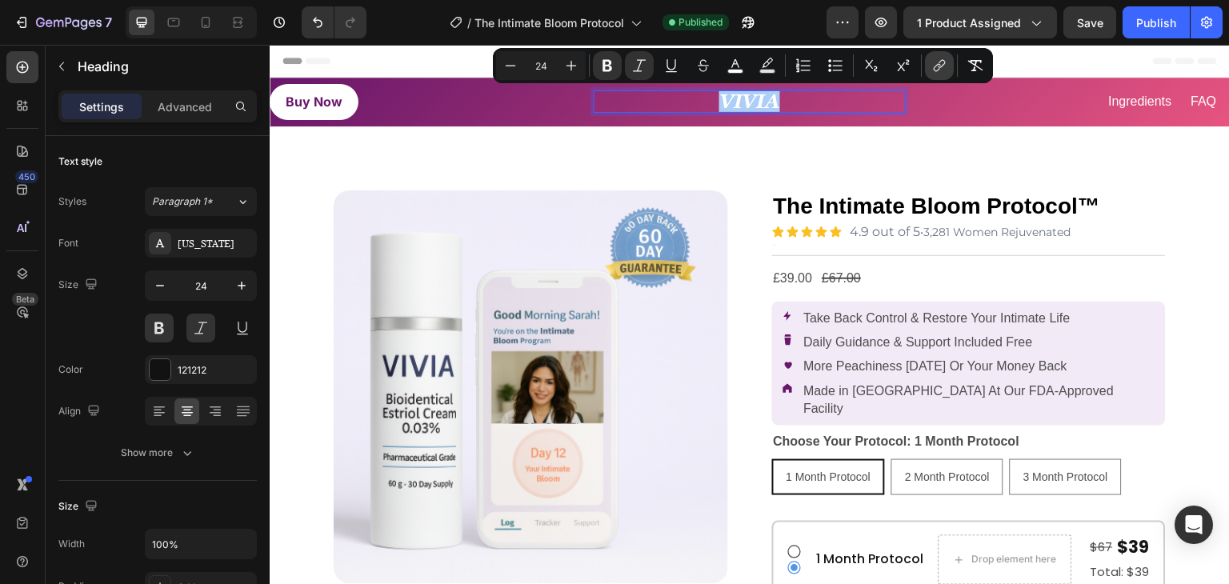
click at [941, 67] on icon "Editor contextual toolbar" at bounding box center [939, 66] width 16 height 16
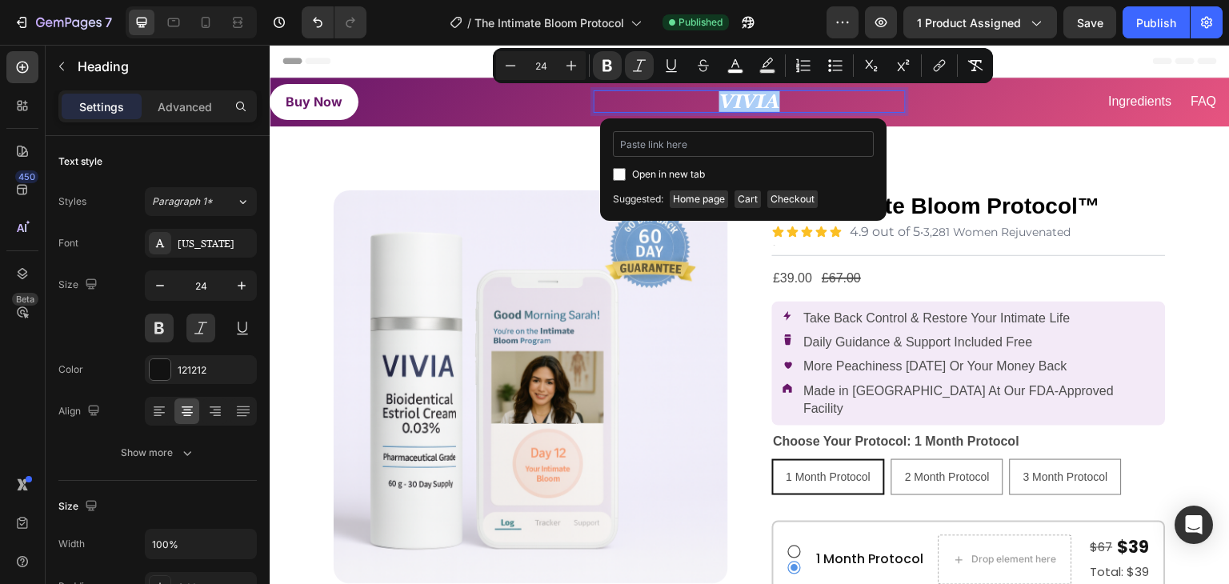
type input "https://a2ahgg-tj.myshopify.com/pages/the-intimate-bloom-protocol"
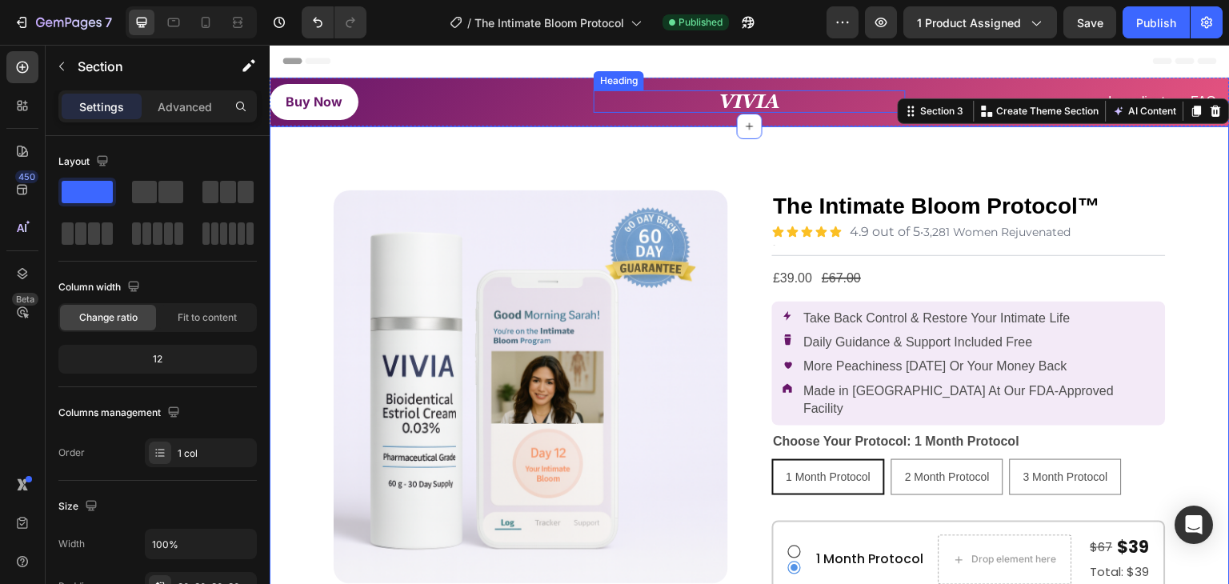
click at [742, 98] on strong "VIVIA" at bounding box center [749, 101] width 61 height 22
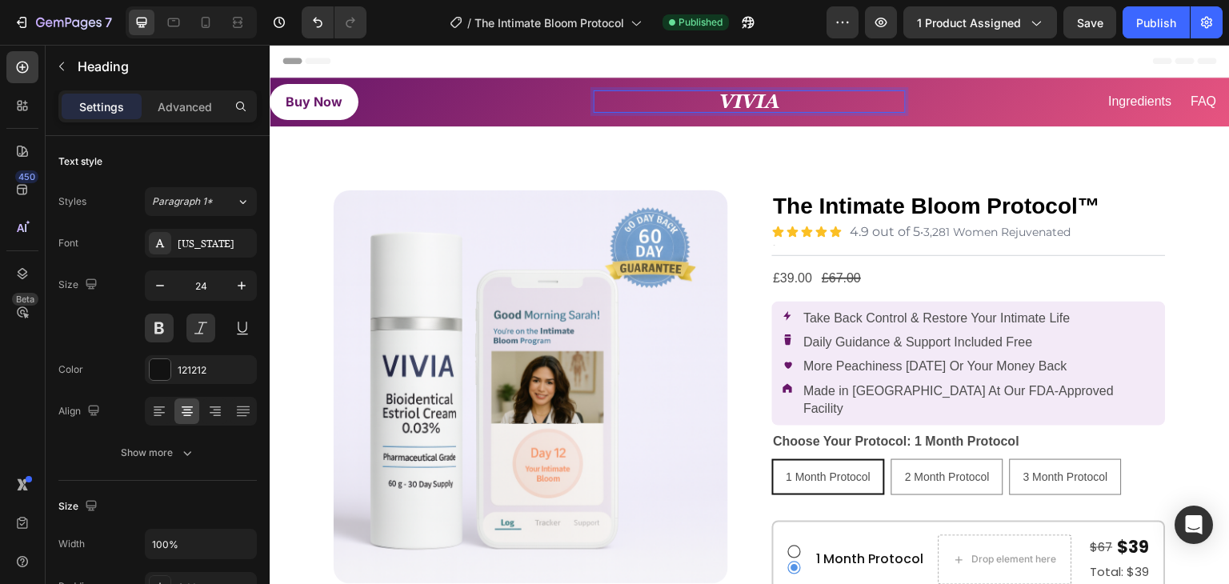
click at [742, 98] on strong "VIVIA" at bounding box center [749, 101] width 61 height 22
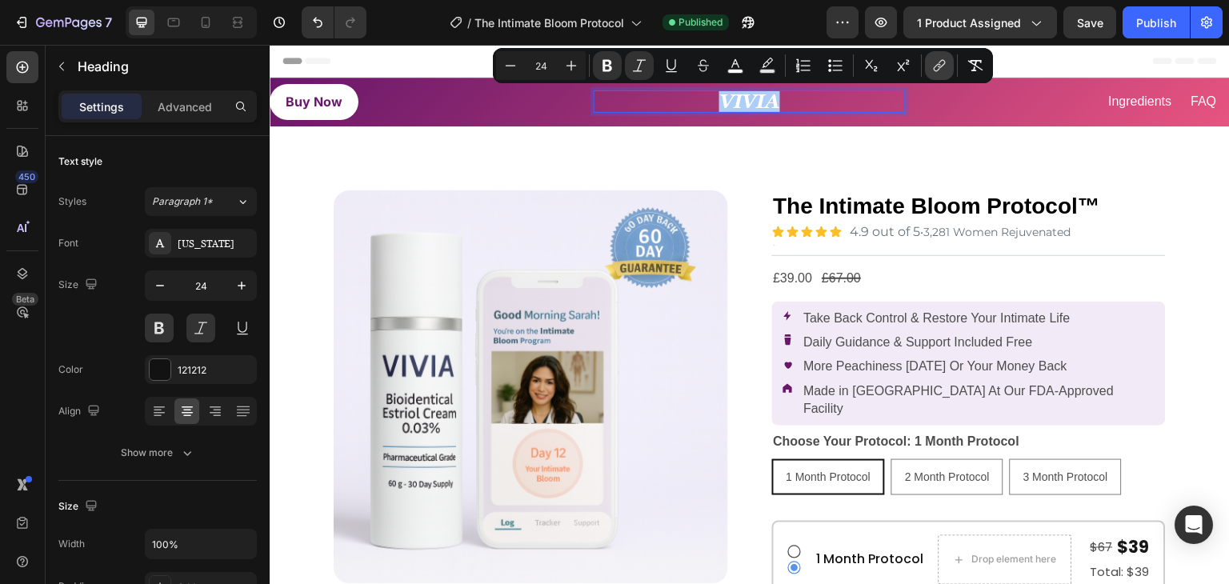
click at [934, 70] on icon "Editor contextual toolbar" at bounding box center [937, 68] width 7 height 8
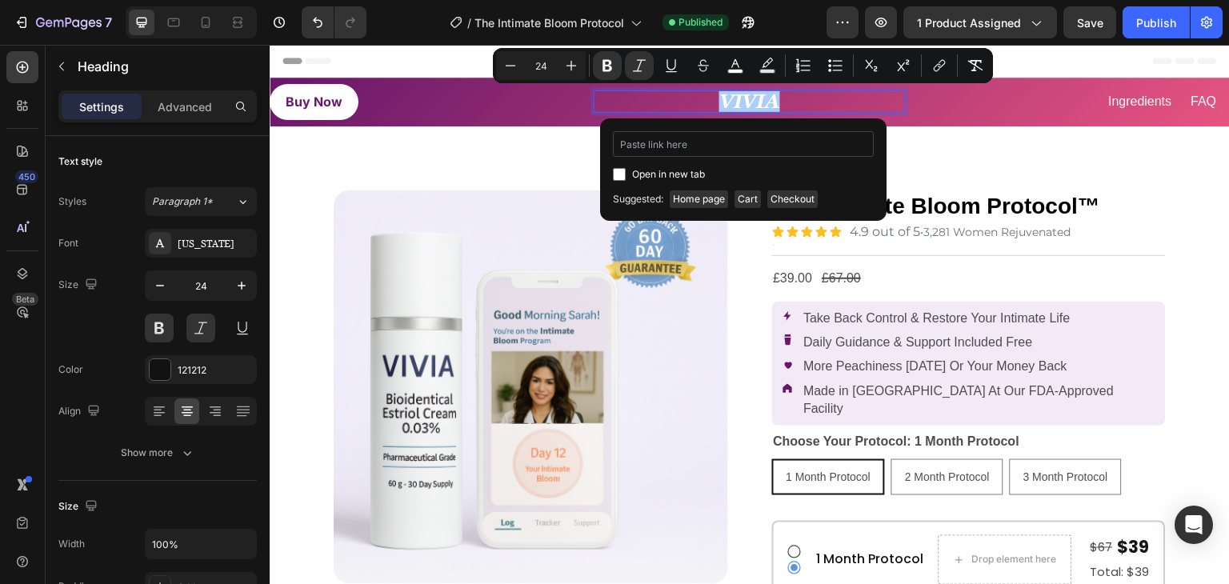
click at [748, 146] on input "Editor contextual toolbar" at bounding box center [743, 144] width 261 height 26
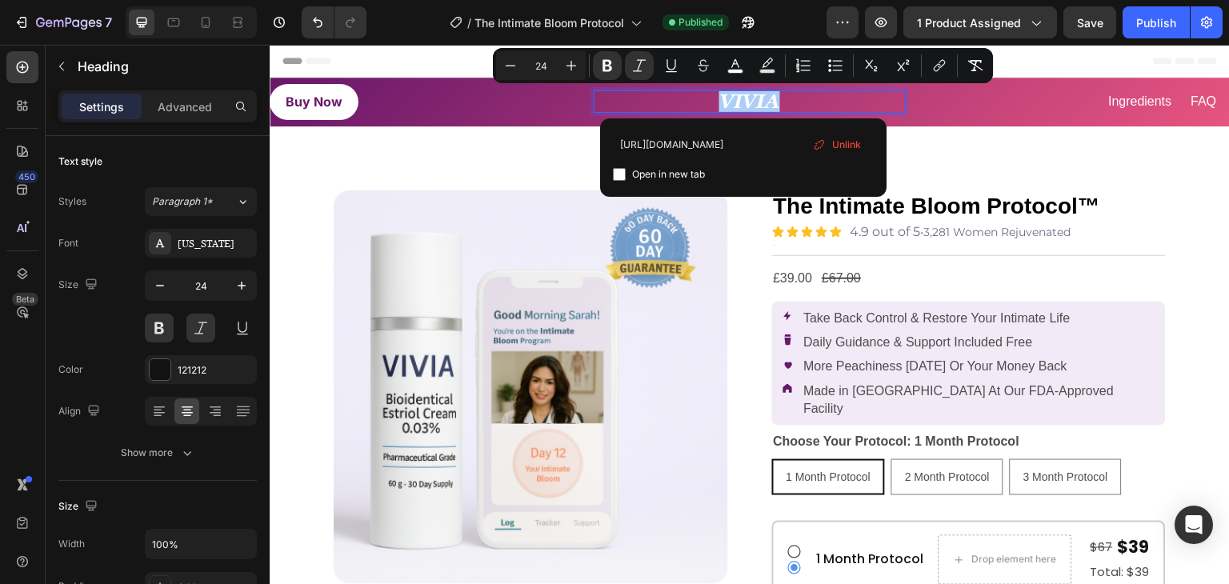
type input "https://a2ahgg-tj.myshopify.com/pages/the-intimate-bloom-protocol"
click at [784, 122] on div "https://a2ahgg-tj.myshopify.com/pages/the-intimate-bloom-protocol Open in new t…" at bounding box center [743, 157] width 286 height 78
click at [838, 100] on p "VIVIA" at bounding box center [749, 101] width 308 height 19
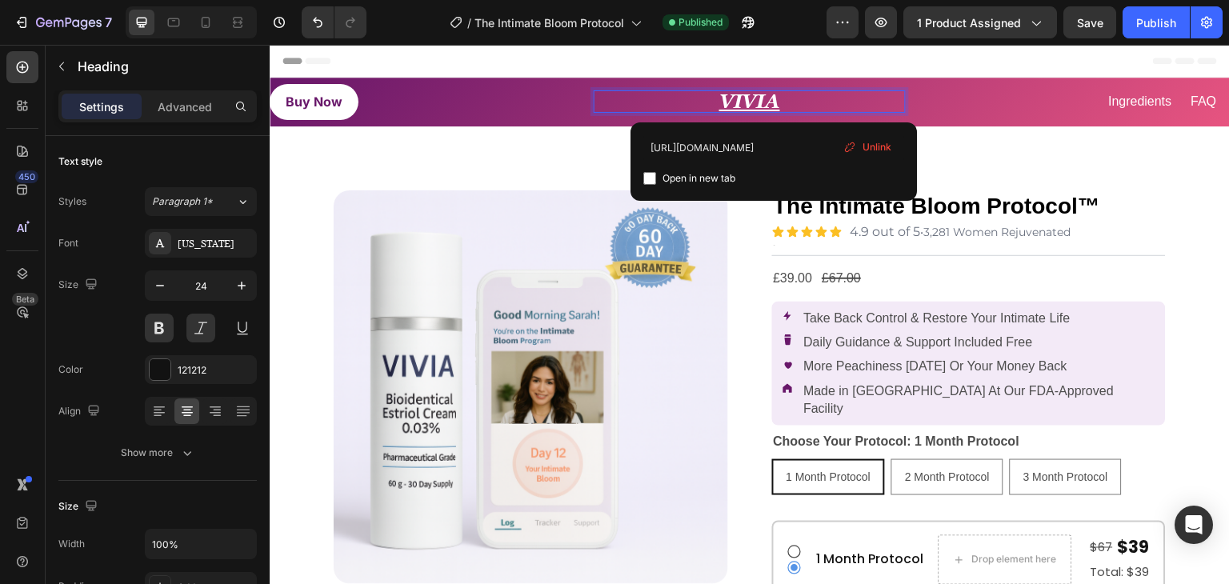
click at [754, 99] on u "VIVIA" at bounding box center [749, 101] width 61 height 22
click at [747, 103] on u "VIVIA" at bounding box center [749, 101] width 61 height 22
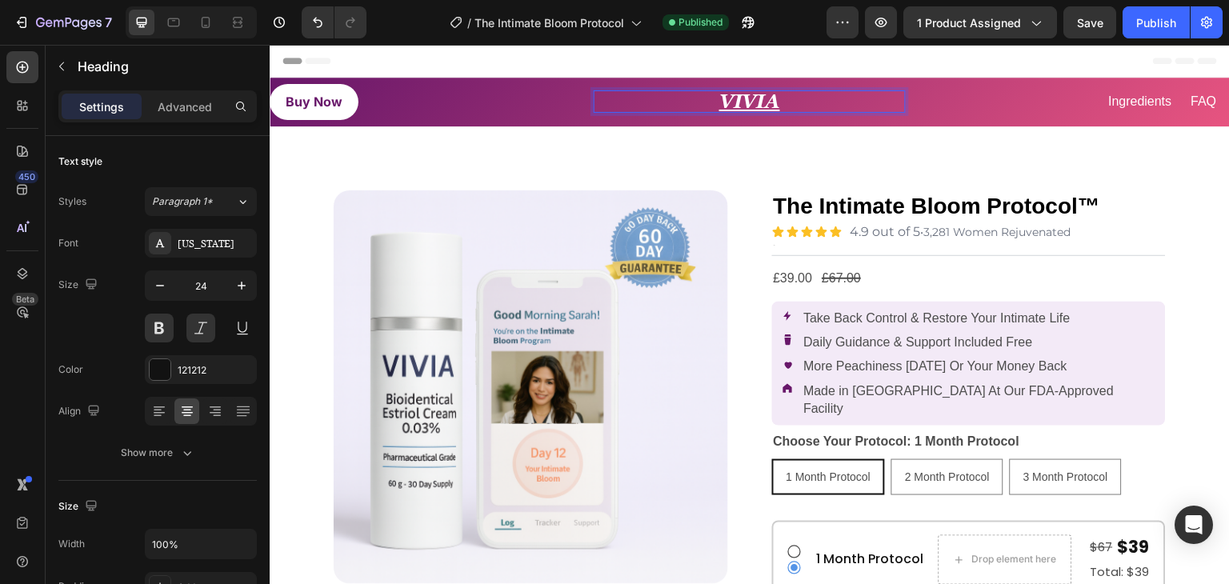
click at [747, 103] on u "VIVIA" at bounding box center [749, 101] width 61 height 22
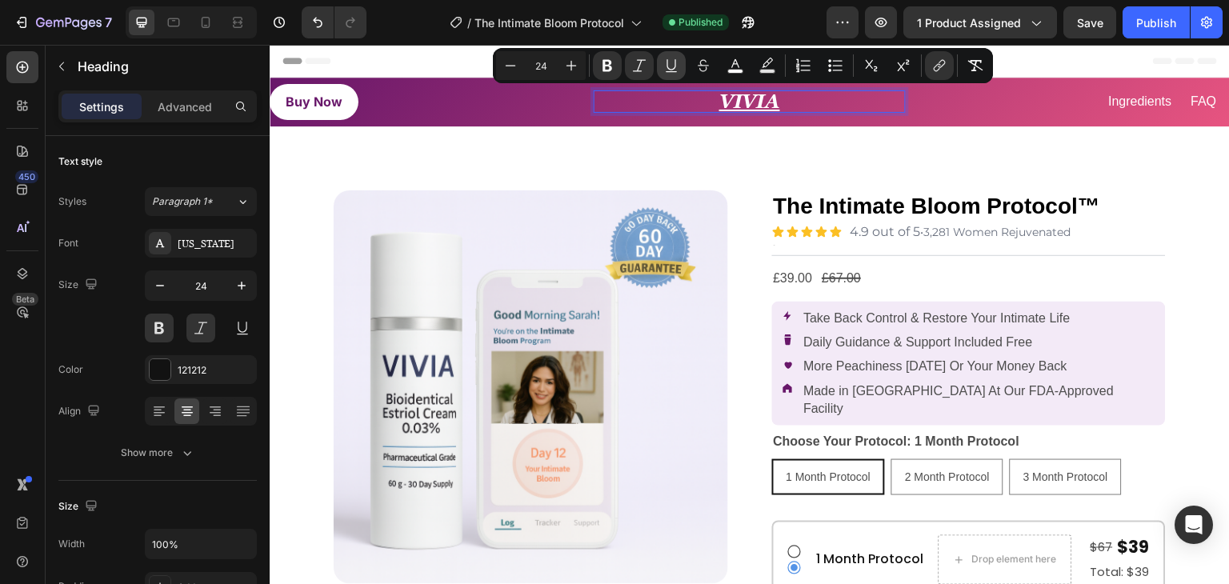
click at [669, 68] on icon "Editor contextual toolbar" at bounding box center [670, 64] width 9 height 11
click at [558, 104] on div "Buy Now Button" at bounding box center [425, 102] width 311 height 36
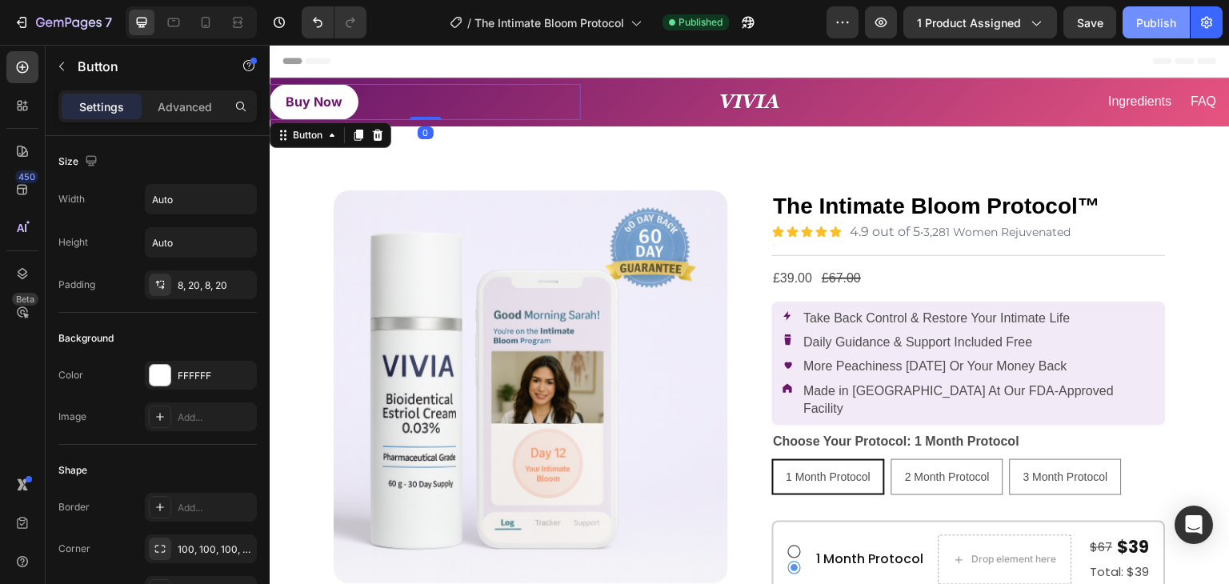
click at [1143, 25] on div "Publish" at bounding box center [1156, 22] width 40 height 17
click at [335, 102] on p "Buy Now" at bounding box center [314, 101] width 57 height 23
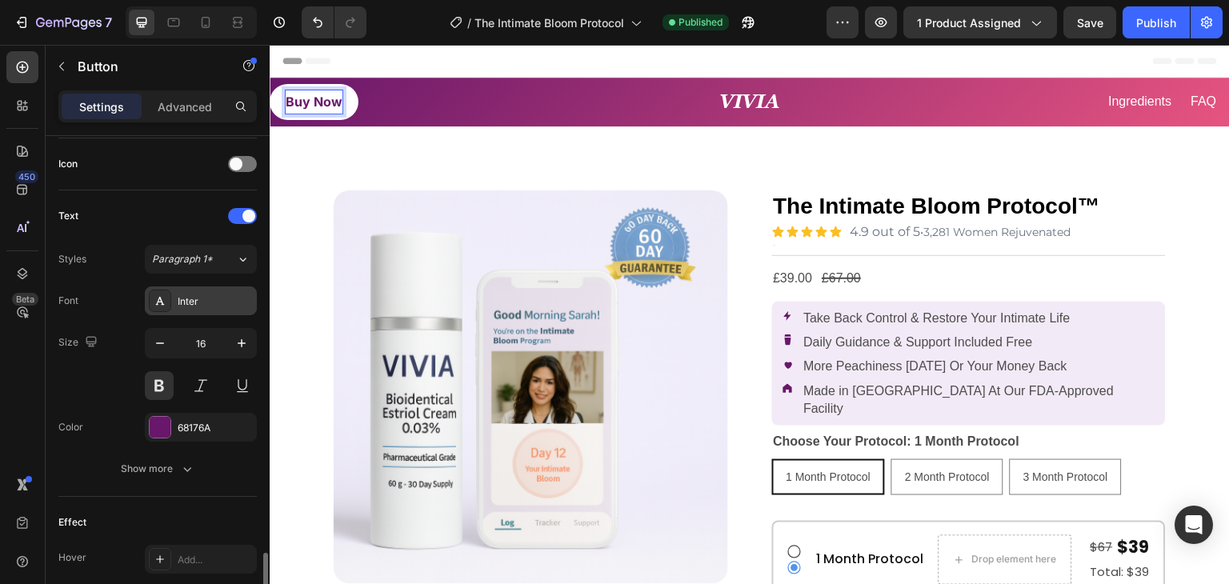
scroll to position [734, 0]
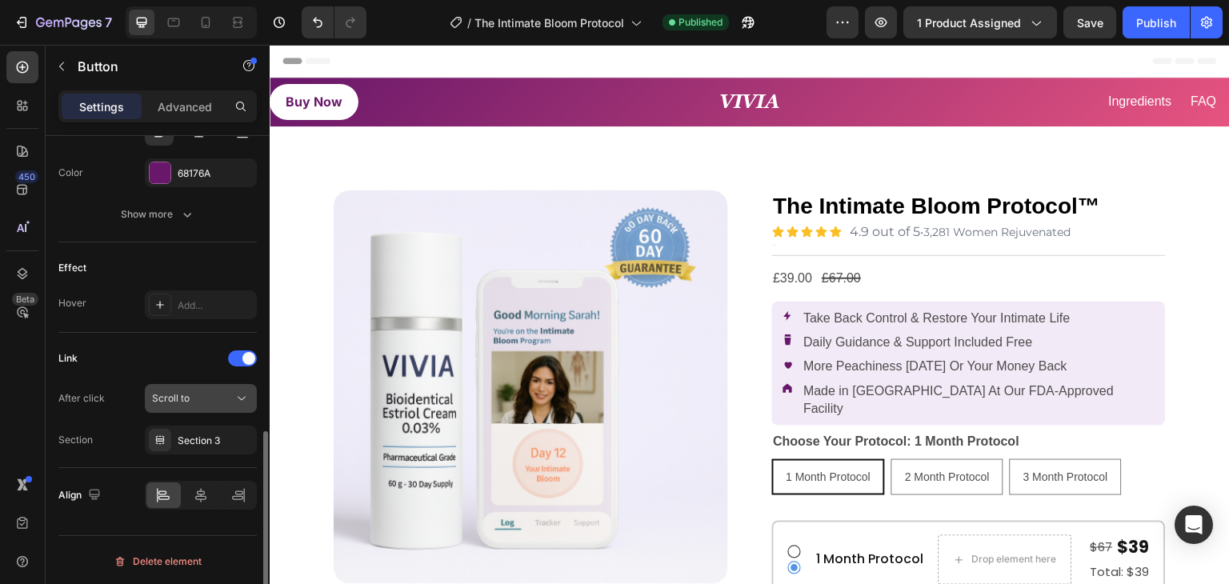
click at [199, 394] on div "Scroll to" at bounding box center [193, 398] width 82 height 14
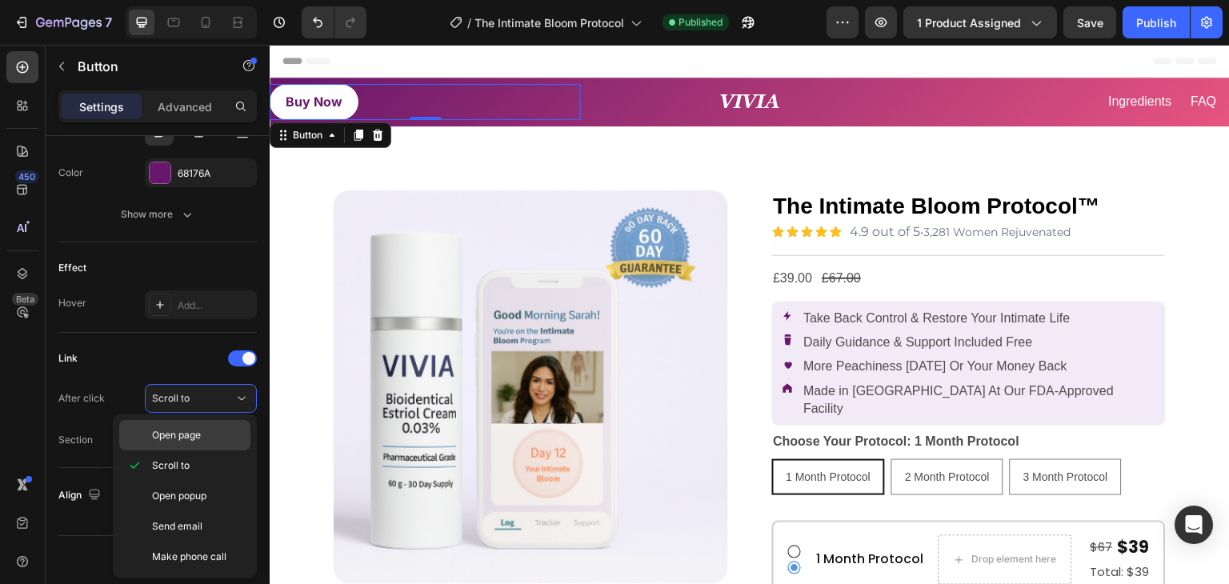
click at [182, 431] on span "Open page" at bounding box center [176, 435] width 49 height 14
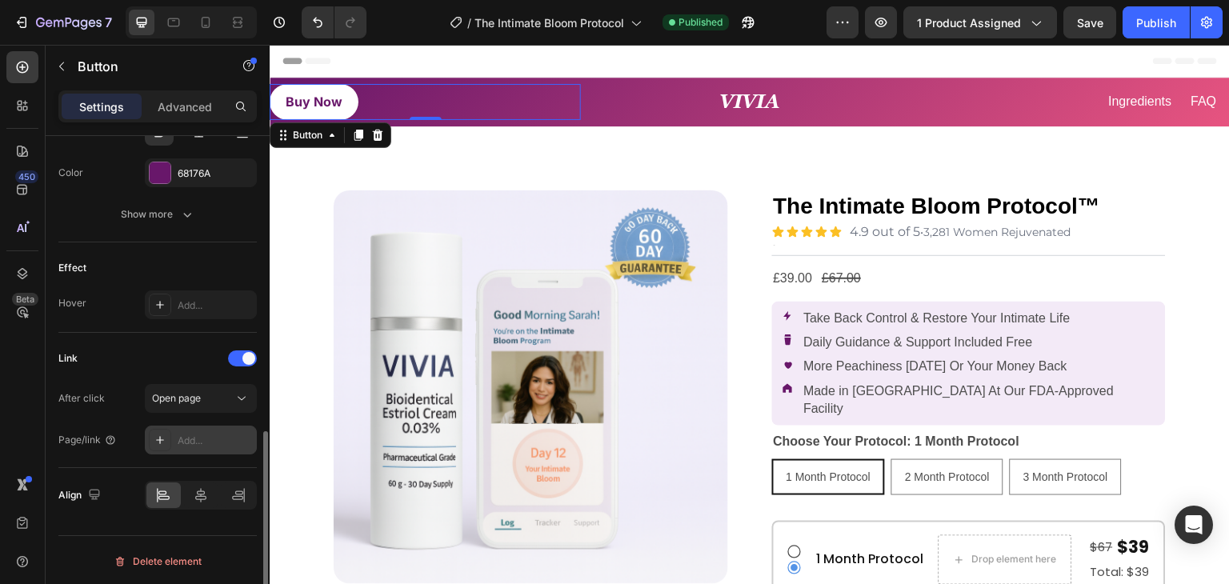
click at [206, 435] on div "Add..." at bounding box center [215, 441] width 75 height 14
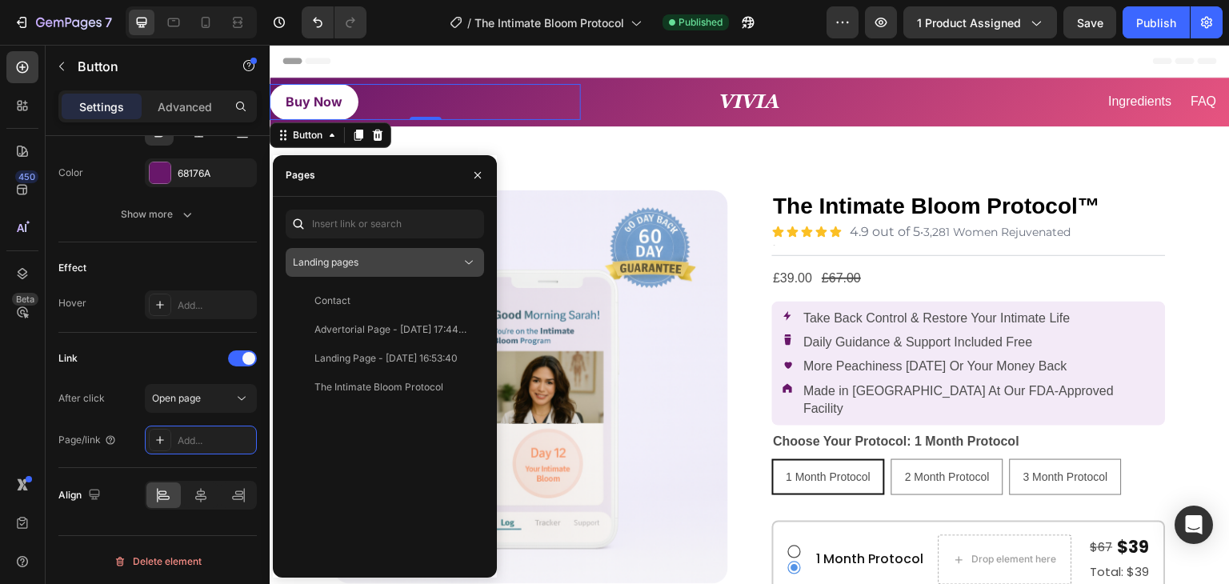
click at [380, 266] on div "Landing pages" at bounding box center [377, 262] width 168 height 14
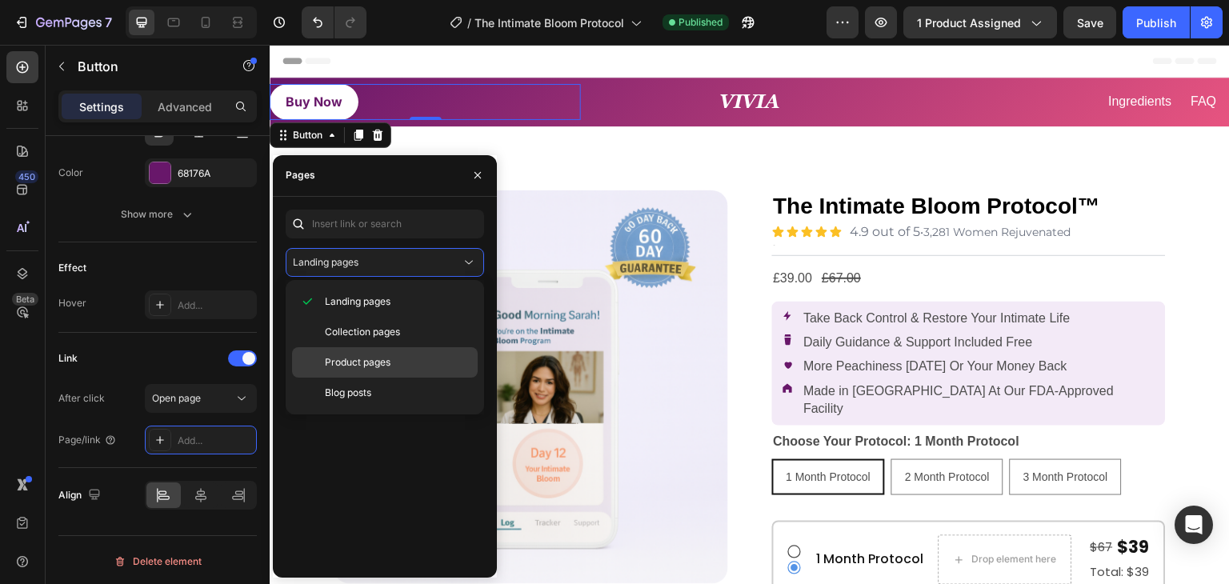
click at [377, 362] on span "Product pages" at bounding box center [358, 362] width 66 height 14
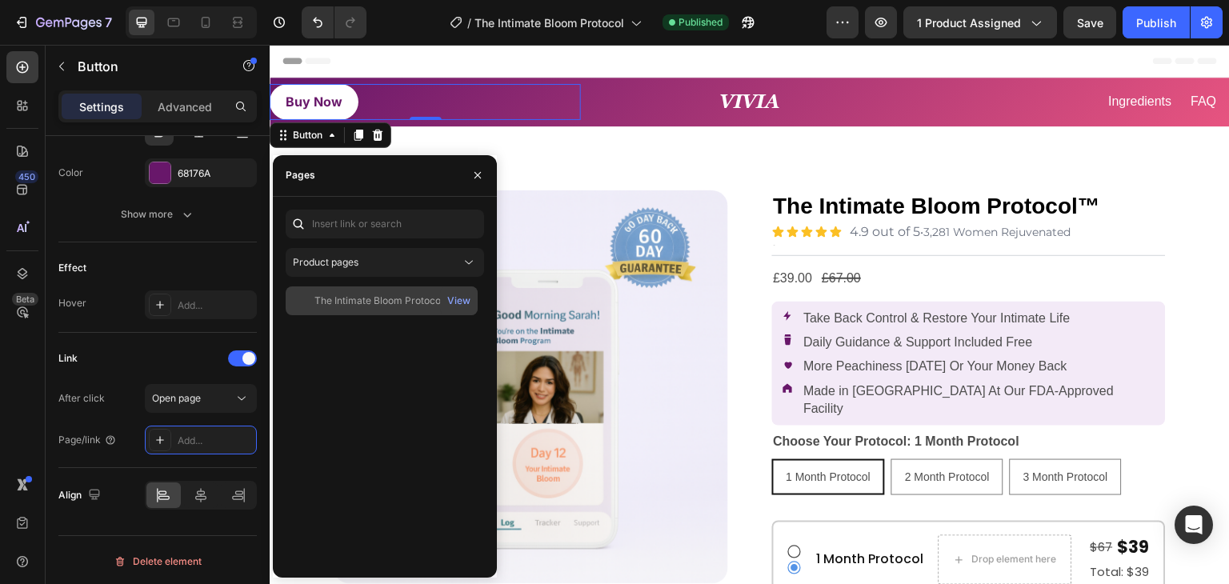
click at [371, 296] on div "The Intimate Bloom Protocol™" at bounding box center [381, 301] width 134 height 14
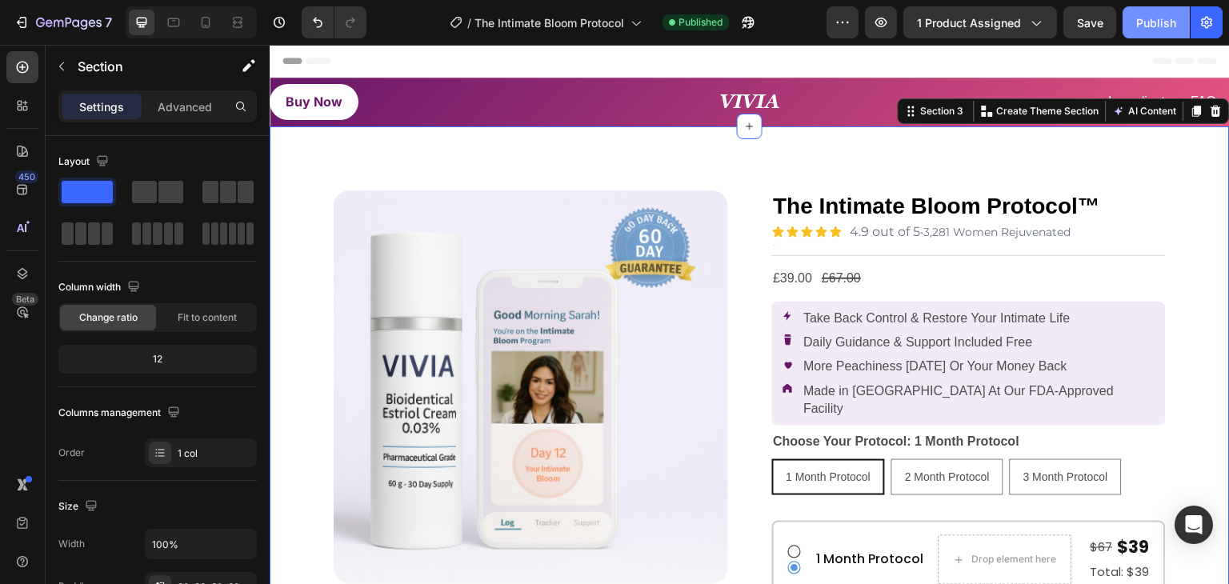
click at [1158, 25] on div "Publish" at bounding box center [1156, 22] width 40 height 17
click at [453, 103] on div "Buy Now Button" at bounding box center [425, 102] width 311 height 36
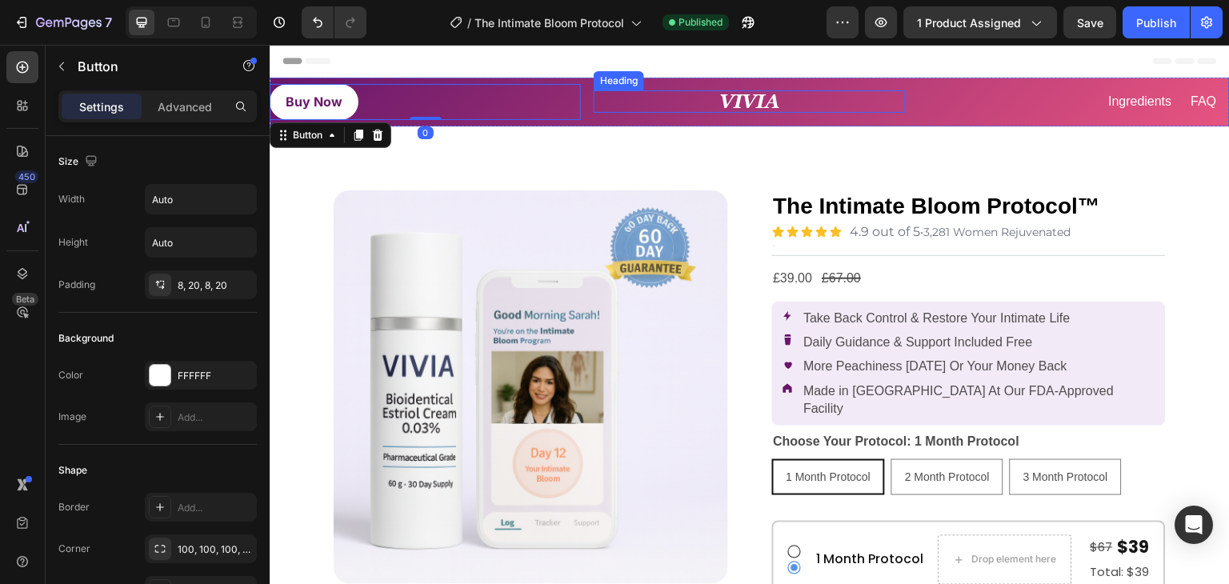
click at [620, 97] on p "⁠⁠⁠⁠⁠⁠⁠ VIVIA" at bounding box center [749, 101] width 308 height 19
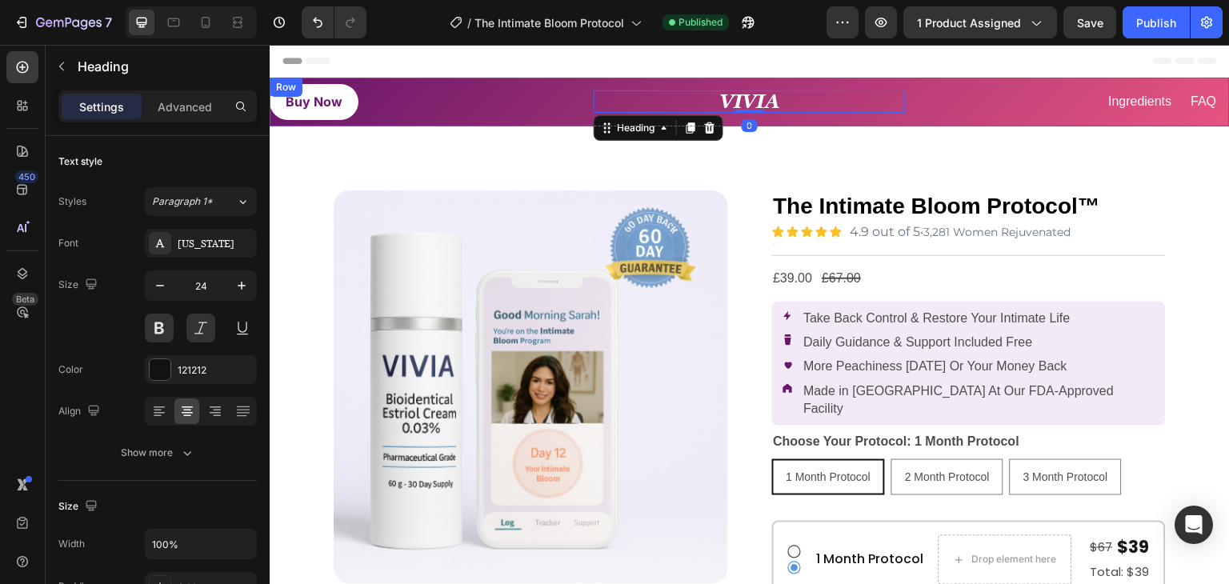
click at [582, 104] on div "Buy Now Button ⁠⁠⁠⁠⁠⁠⁠ VIVIA Heading 0 Ingredients Button FAQ Button Row Row" at bounding box center [750, 102] width 960 height 49
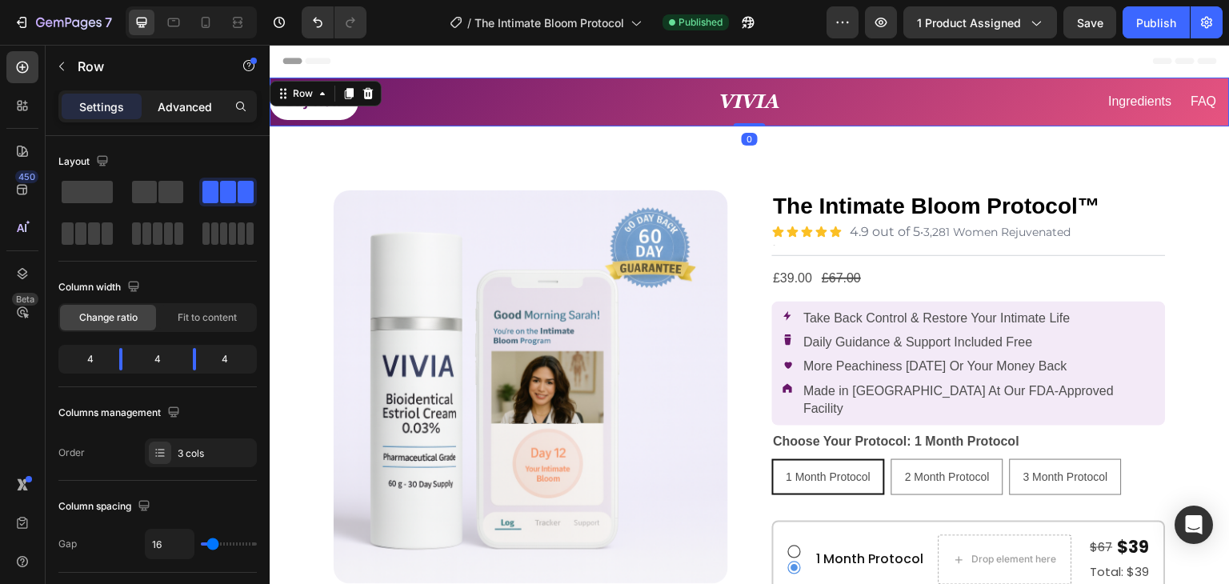
click at [182, 106] on p "Advanced" at bounding box center [185, 106] width 54 height 17
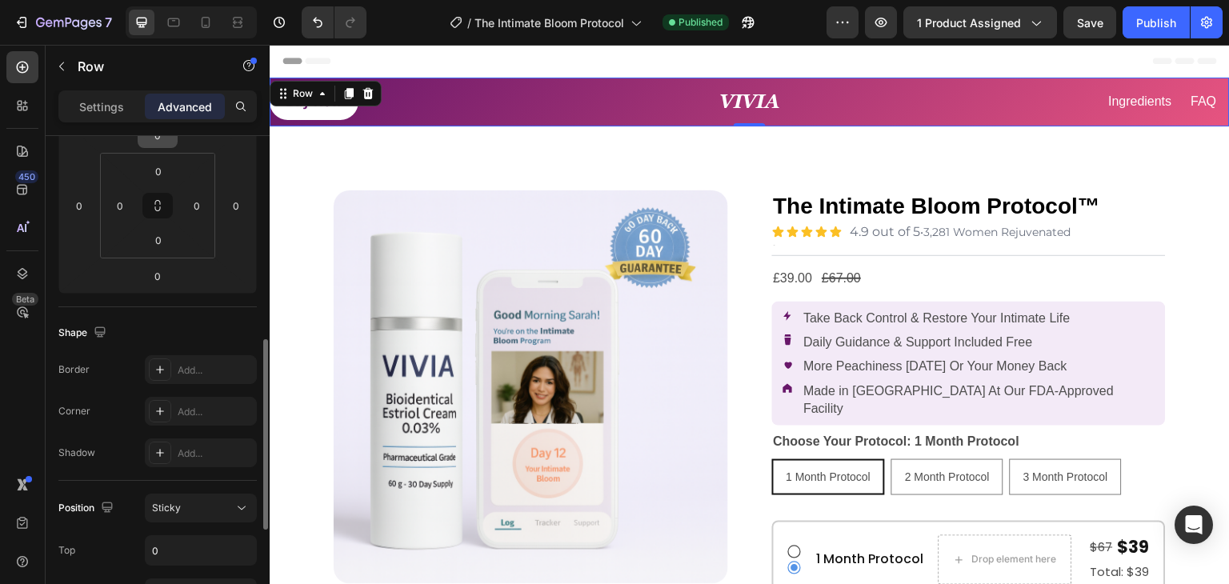
scroll to position [480, 0]
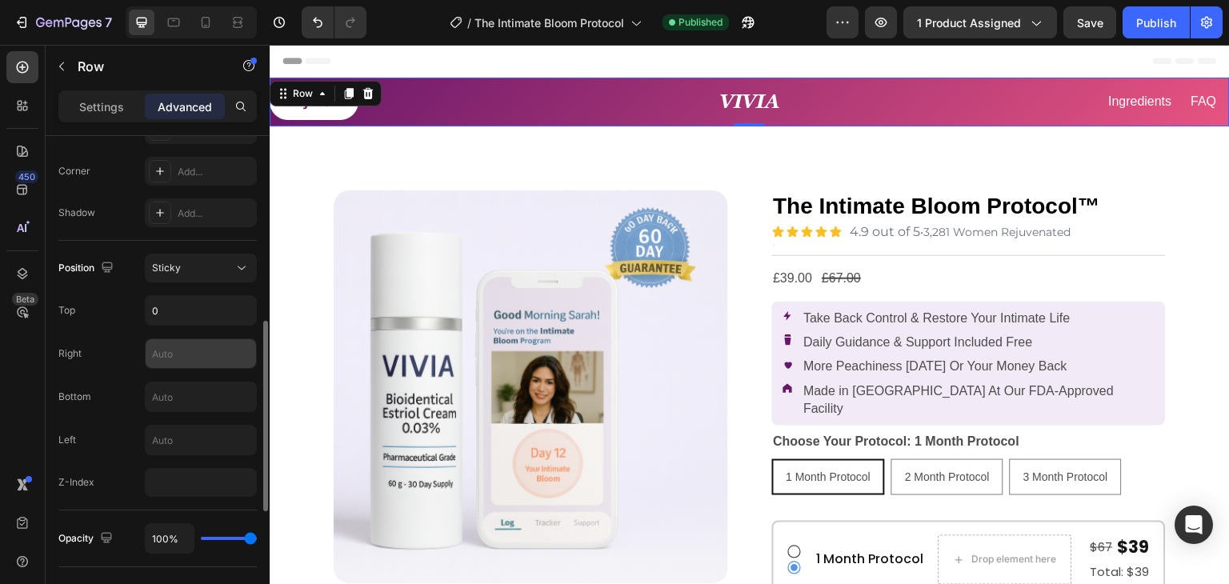
click at [176, 361] on input "text" at bounding box center [201, 353] width 110 height 29
type input "0"
click at [167, 397] on input "text" at bounding box center [201, 396] width 110 height 29
type input "0"
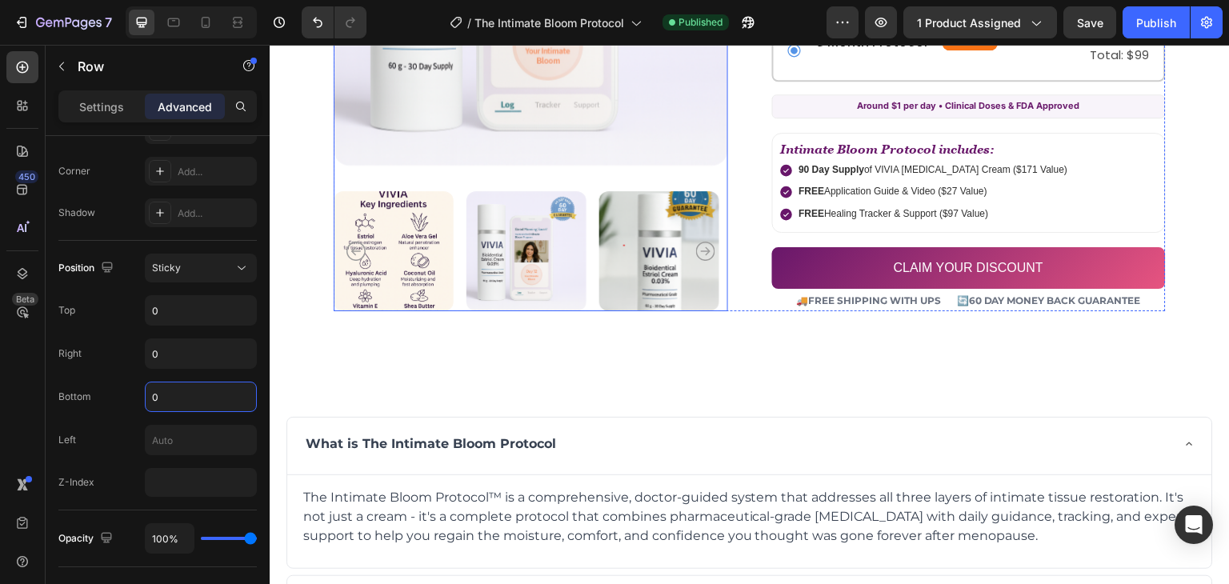
scroll to position [1040, 0]
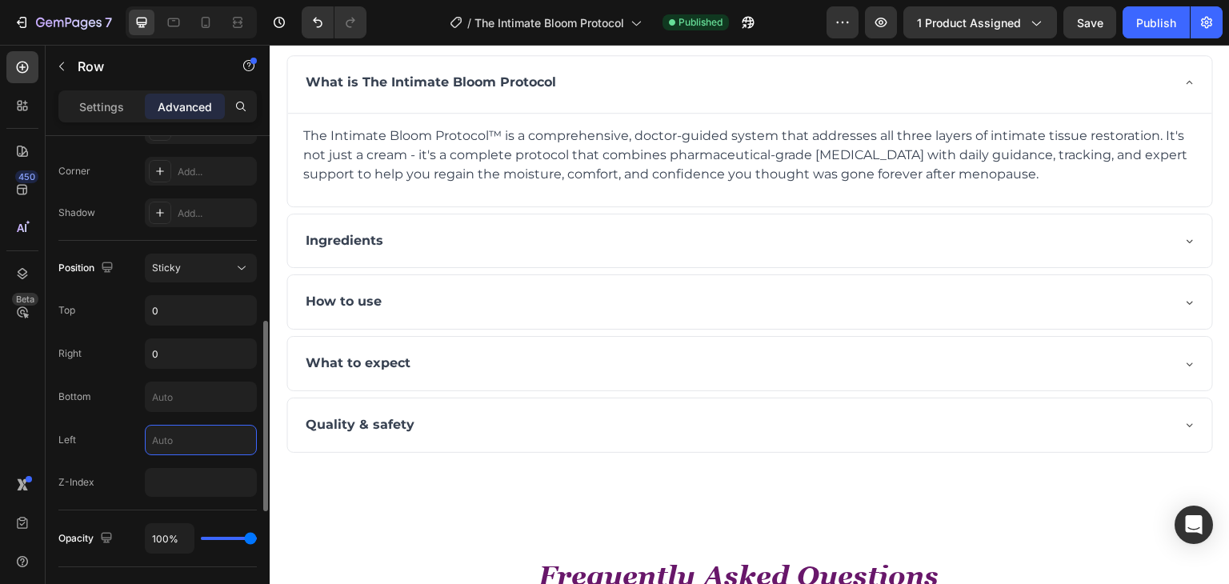
click at [170, 427] on input "text" at bounding box center [201, 440] width 110 height 29
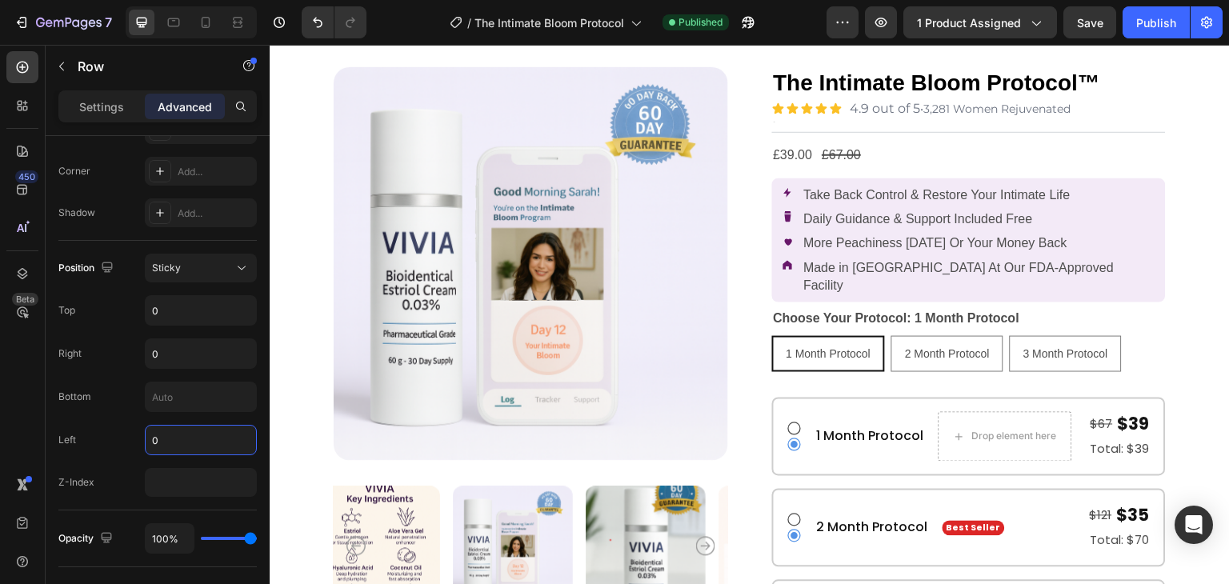
scroll to position [0, 0]
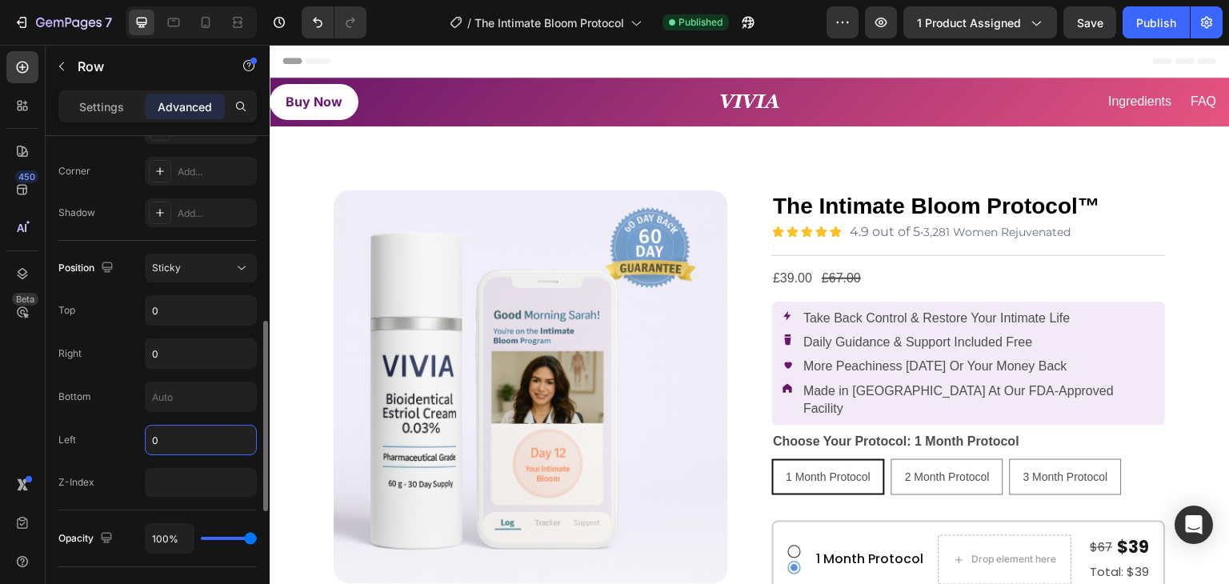
type input "0"
click at [122, 308] on div "Top 0" at bounding box center [157, 310] width 198 height 30
click at [581, 119] on div "Buy Now Button VIVIA Heading Ingredients Button FAQ Button Row Row" at bounding box center [750, 102] width 960 height 49
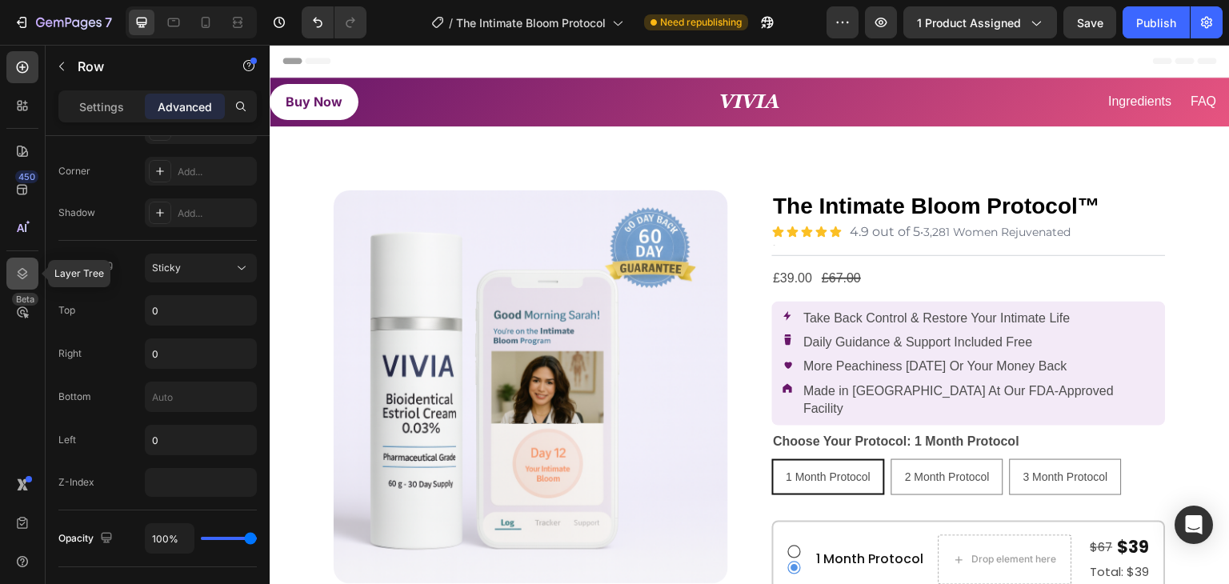
click at [7, 273] on div at bounding box center [22, 274] width 32 height 32
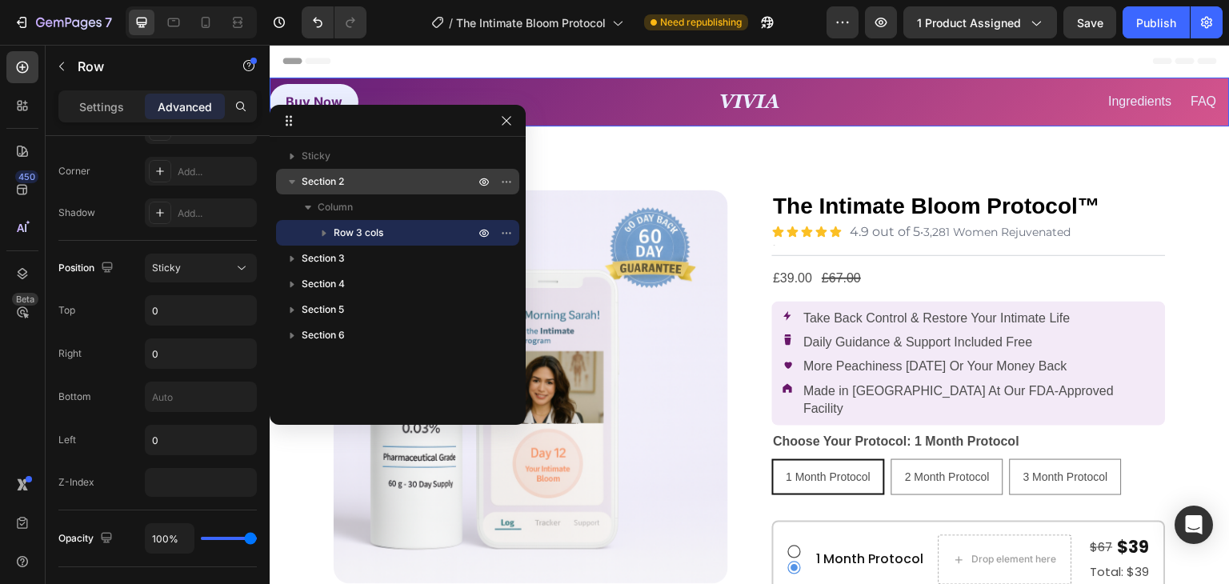
click at [313, 175] on span "Section 2" at bounding box center [323, 182] width 42 height 16
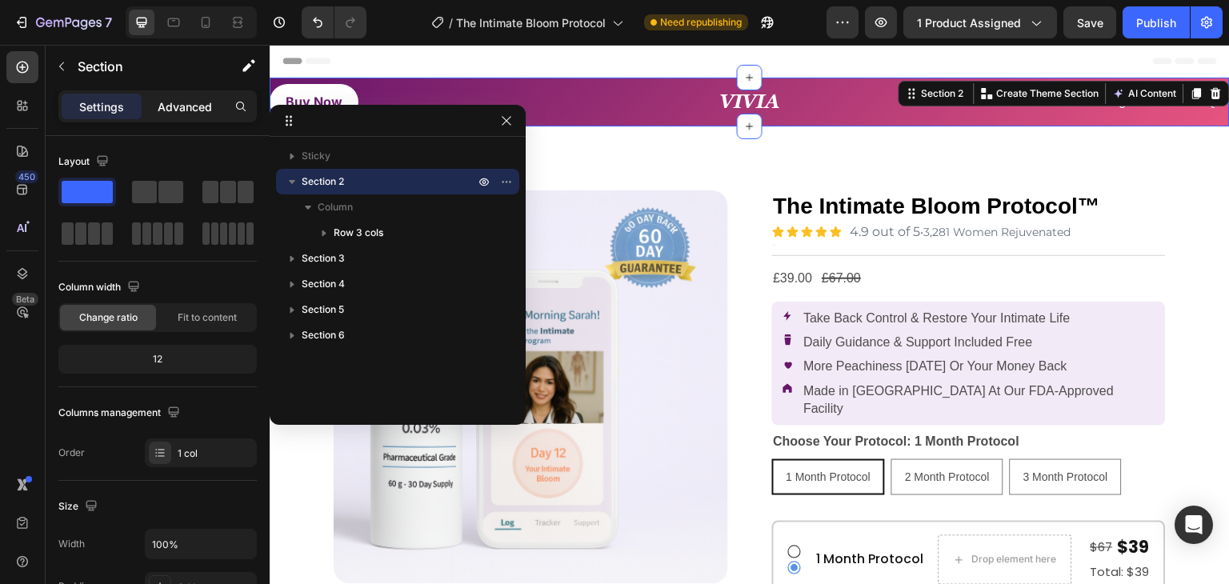
click at [179, 109] on p "Advanced" at bounding box center [185, 106] width 54 height 17
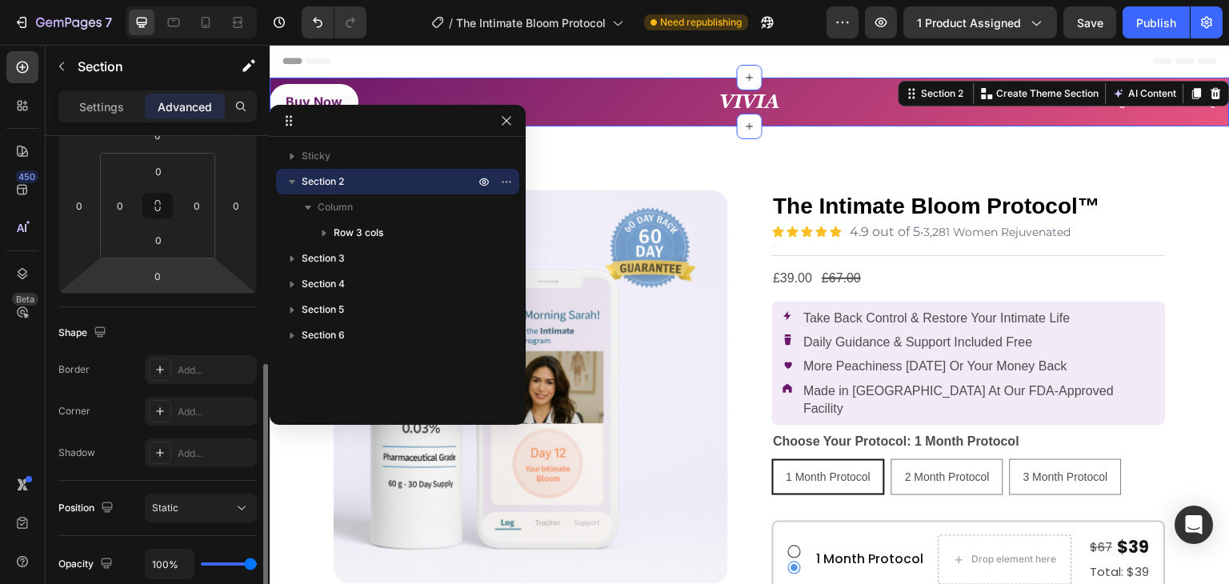
scroll to position [400, 0]
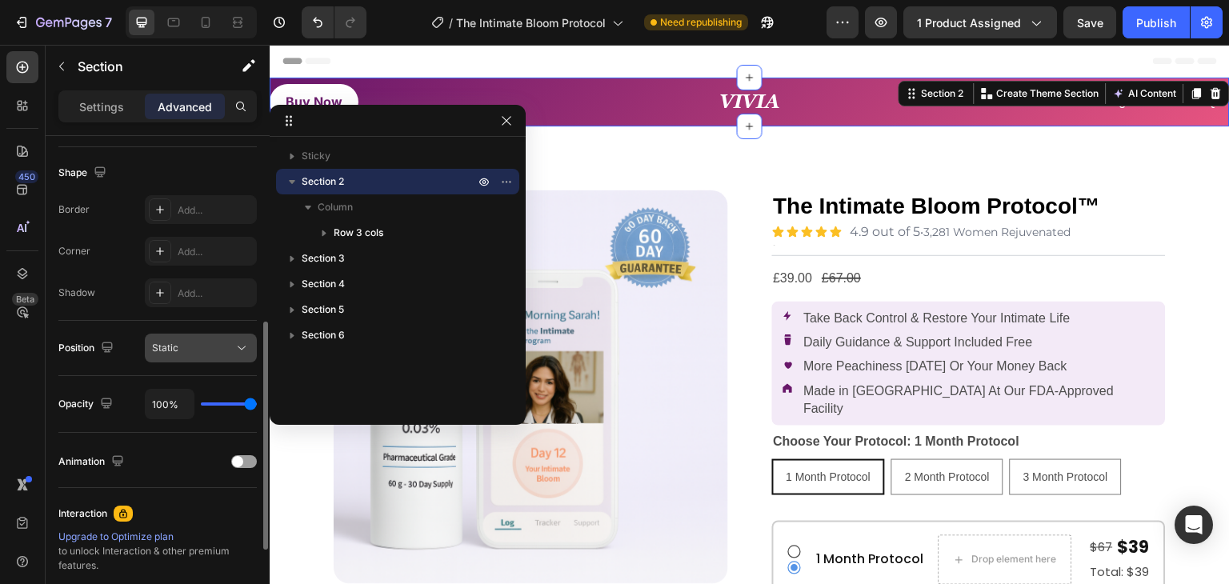
click at [195, 350] on div "Static" at bounding box center [193, 348] width 82 height 14
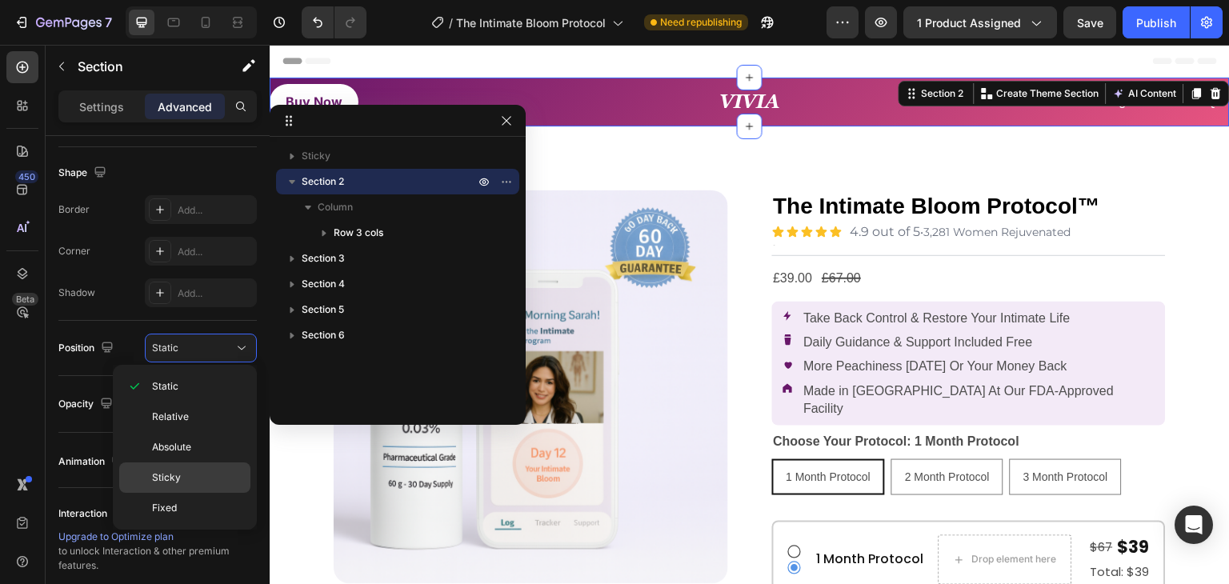
click at [174, 467] on div "Sticky" at bounding box center [184, 477] width 131 height 30
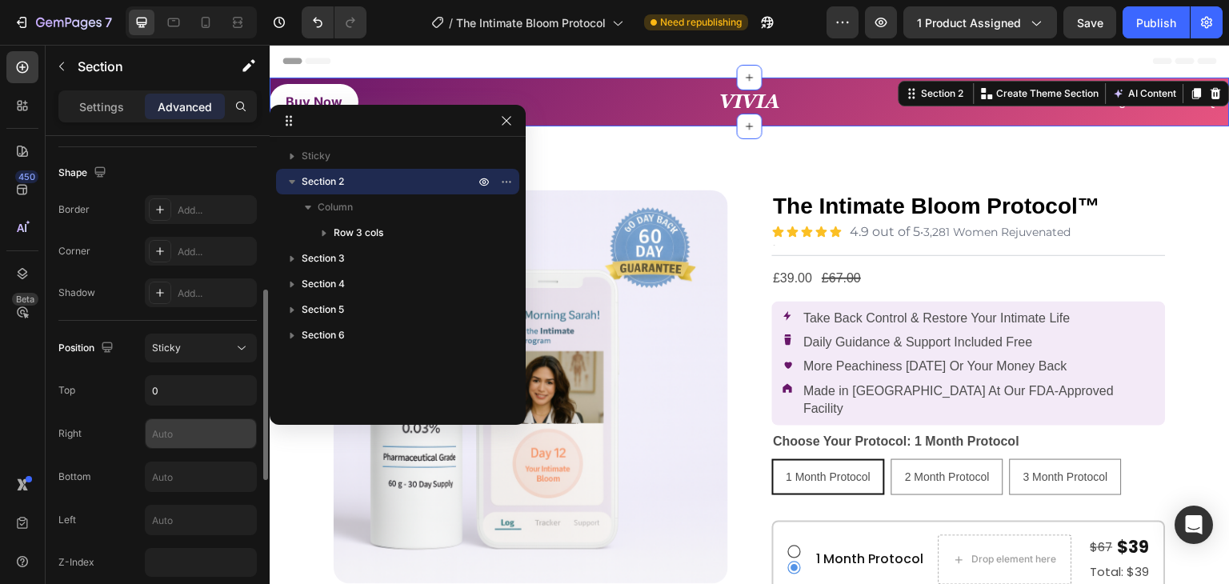
click at [174, 440] on input "text" at bounding box center [201, 433] width 110 height 29
type input "0"
click at [192, 522] on input "text" at bounding box center [201, 520] width 110 height 29
type input "0"
click at [195, 560] on input "number" at bounding box center [201, 562] width 112 height 29
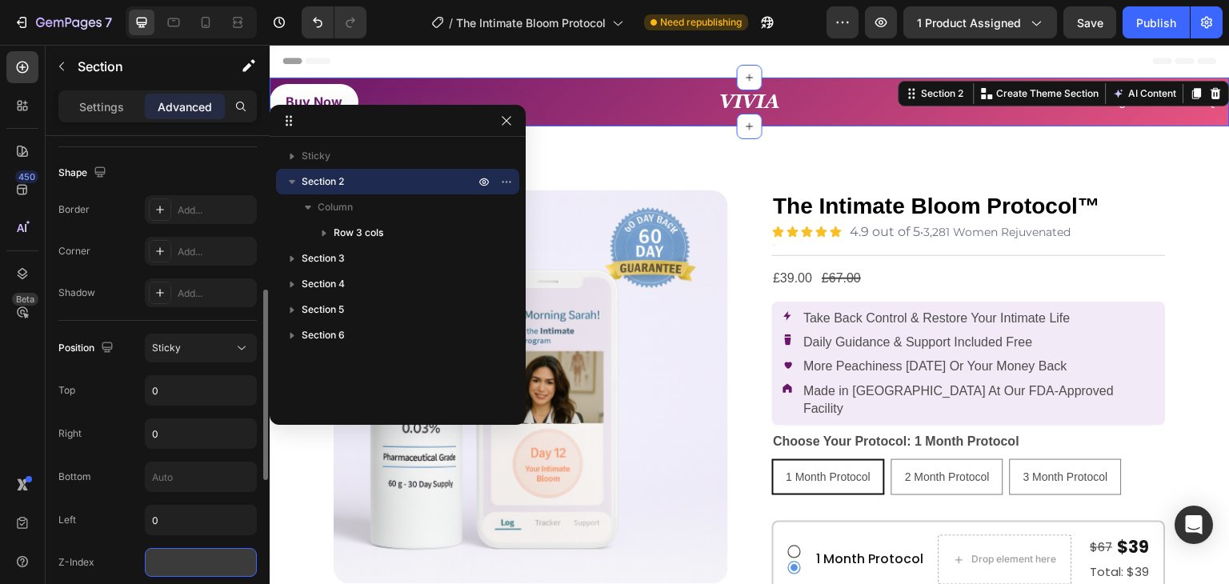
type input "0"
type input "99"
click at [115, 545] on div "Position Sticky Top 0 Right 0 Bottom Left 0 Z-Index 99" at bounding box center [157, 455] width 198 height 243
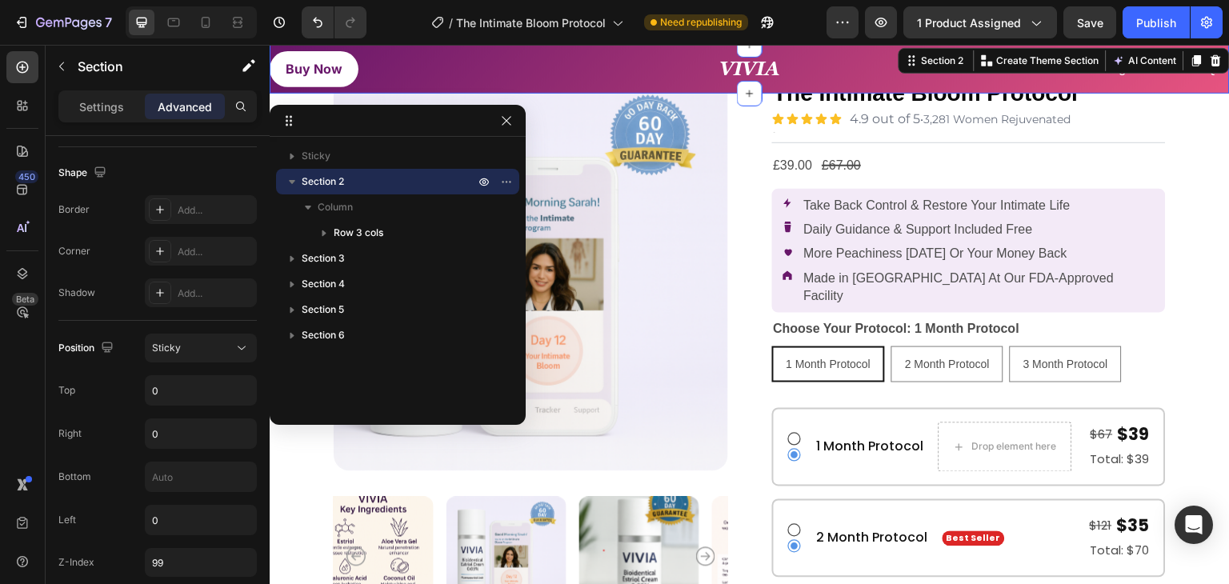
scroll to position [0, 0]
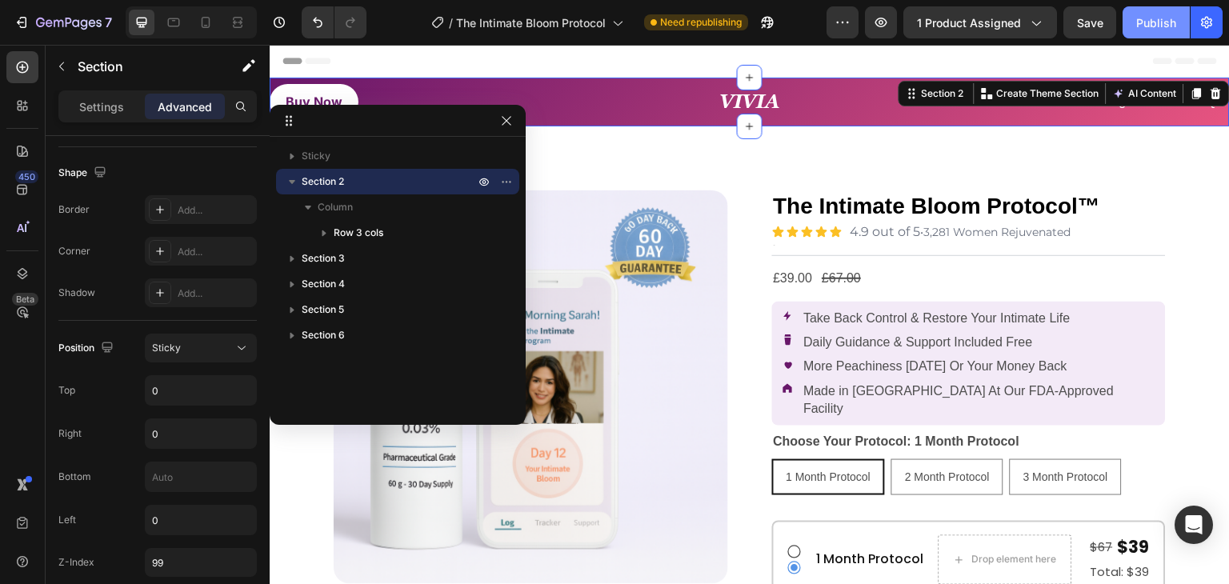
click at [1144, 15] on div "Publish" at bounding box center [1156, 22] width 40 height 17
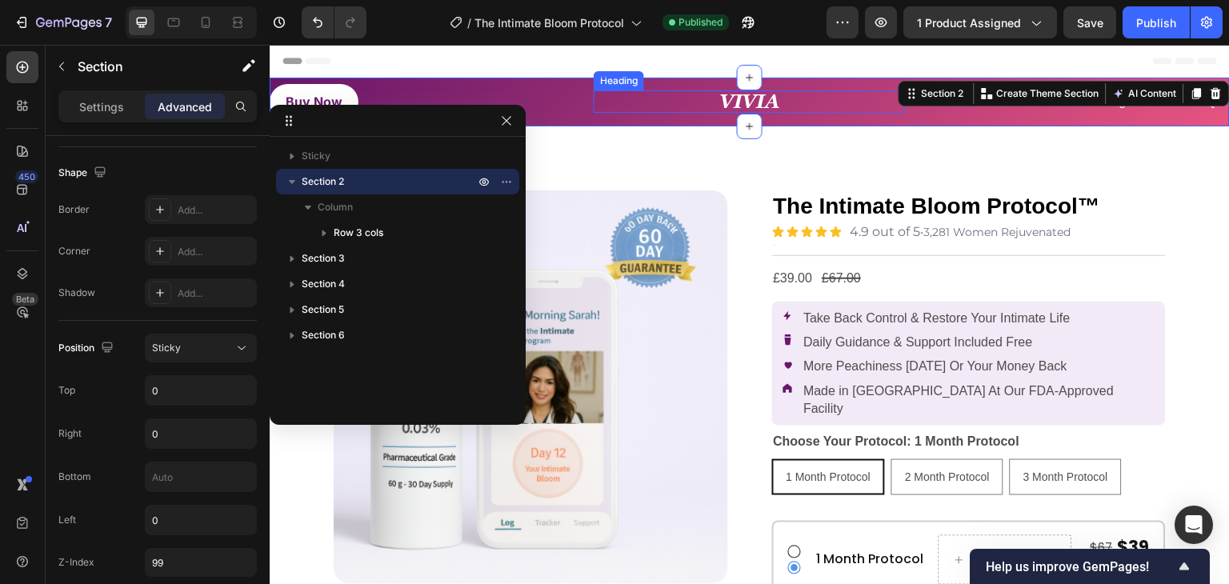
click at [725, 93] on strong "VIVIA" at bounding box center [749, 101] width 61 height 22
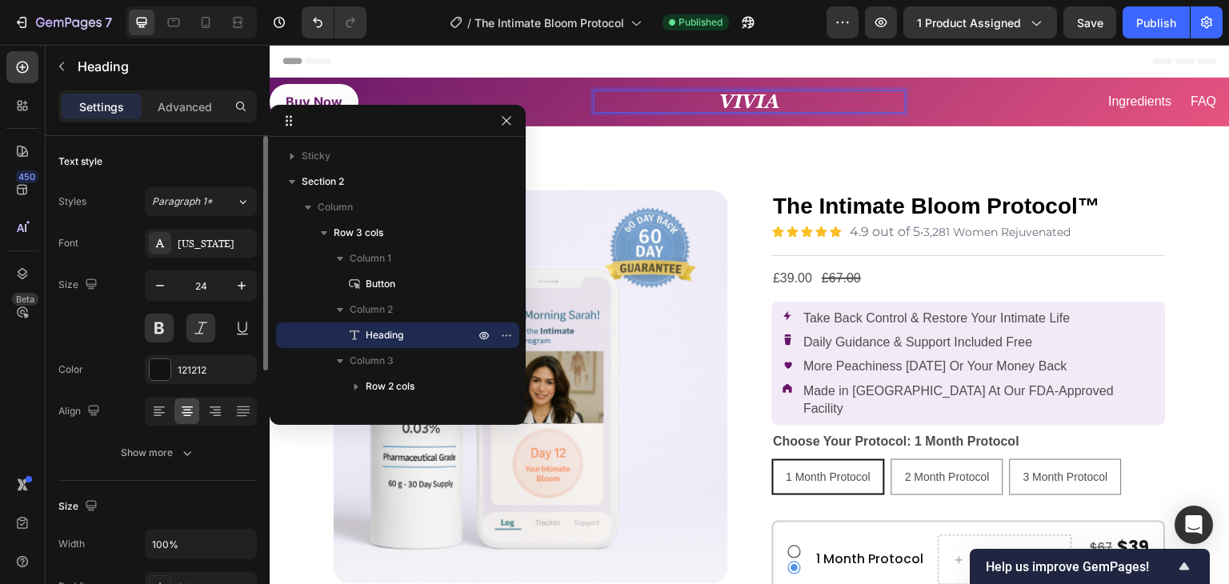
click at [725, 99] on strong "VIVIA" at bounding box center [749, 101] width 61 height 22
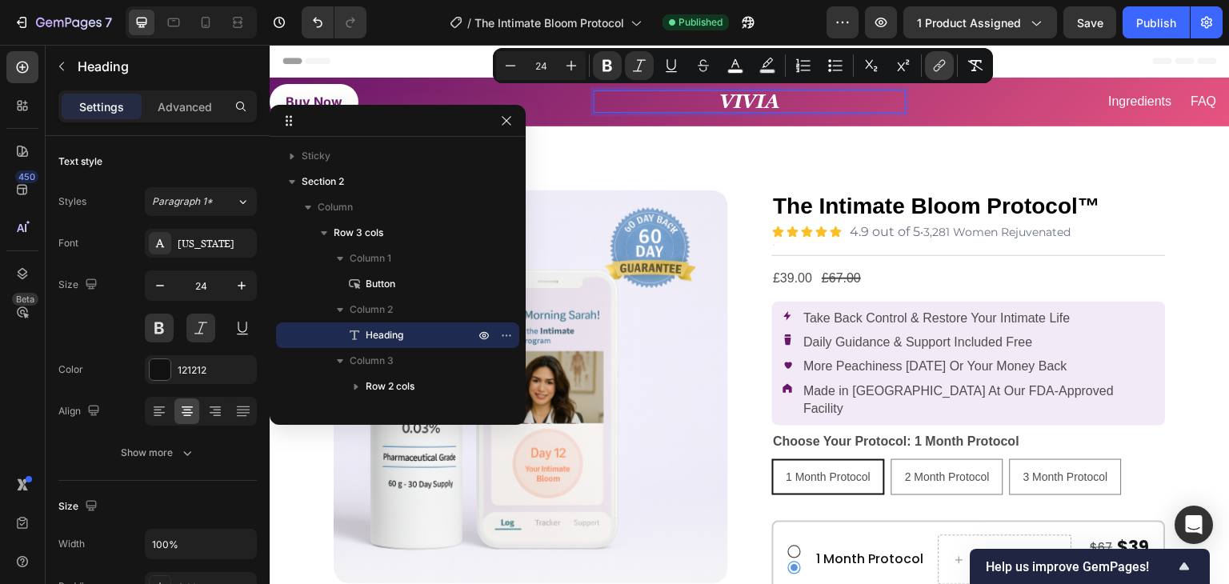
click at [930, 61] on button "link" at bounding box center [939, 65] width 29 height 29
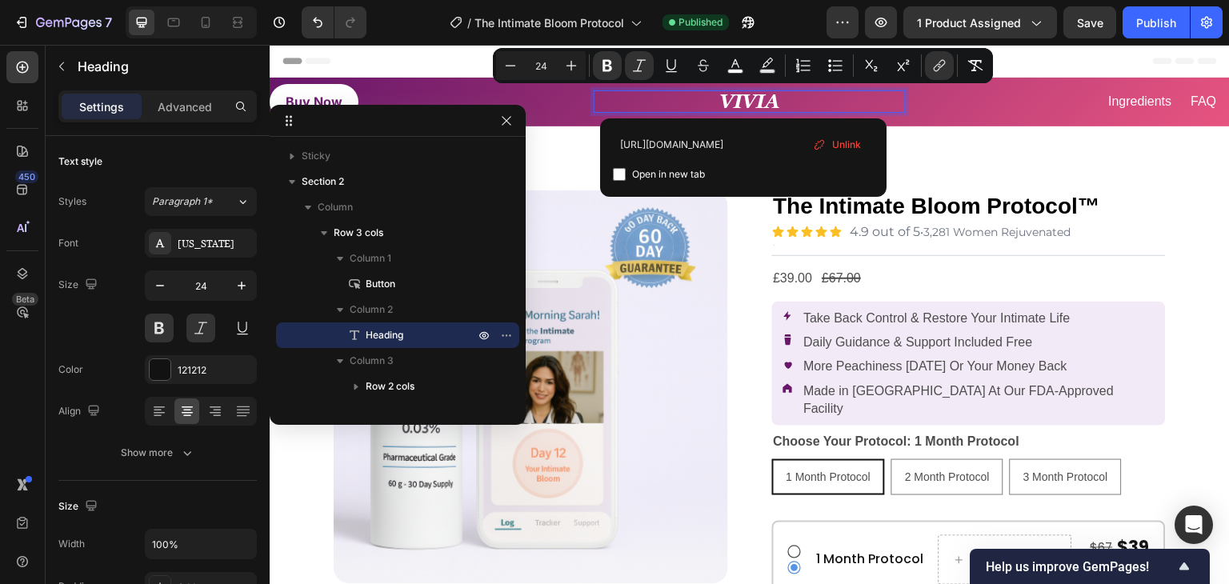
scroll to position [0, 133]
click at [749, 145] on input "https://a2ahgg-tj.myshopify.com/pages/the-intimate-bloom-protocol" at bounding box center [743, 144] width 261 height 26
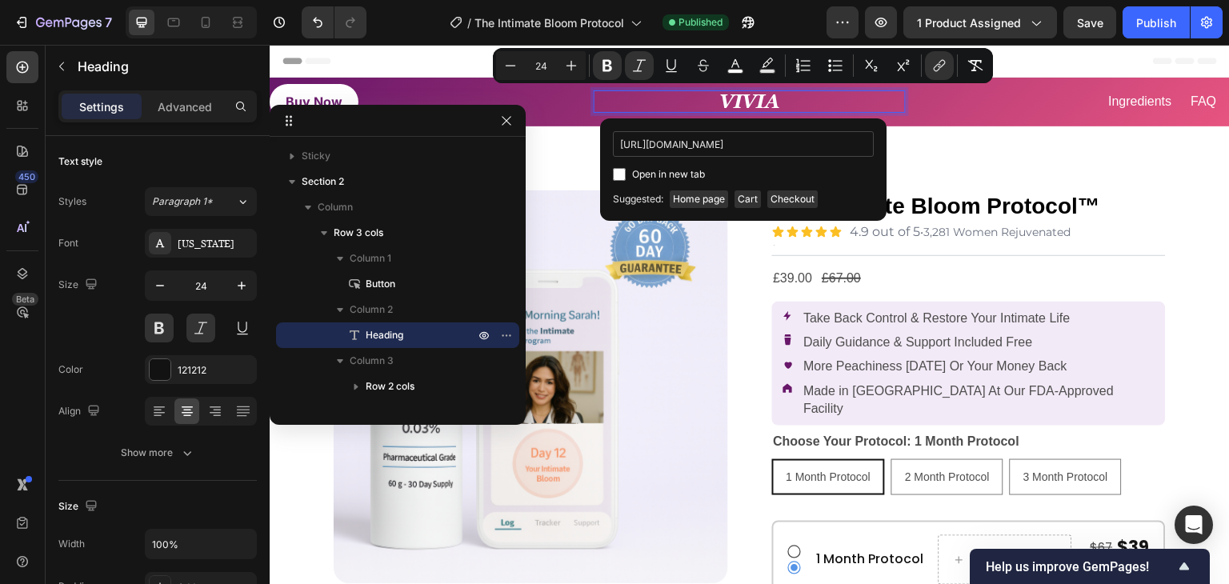
scroll to position [0, 27]
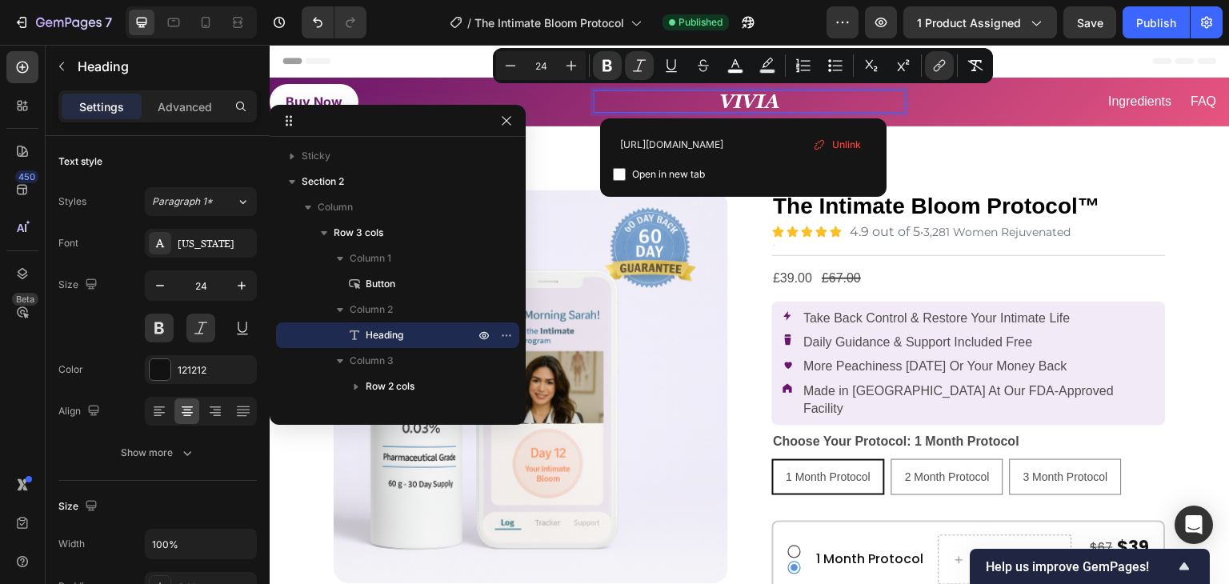
type input "https://a2ahgg-tj.myshopify.com/pages/hero1"
click at [751, 158] on div "https://a2ahgg-tj.myshopify.com/pages/hero1 Open in new tab Unlink" at bounding box center [743, 157] width 261 height 53
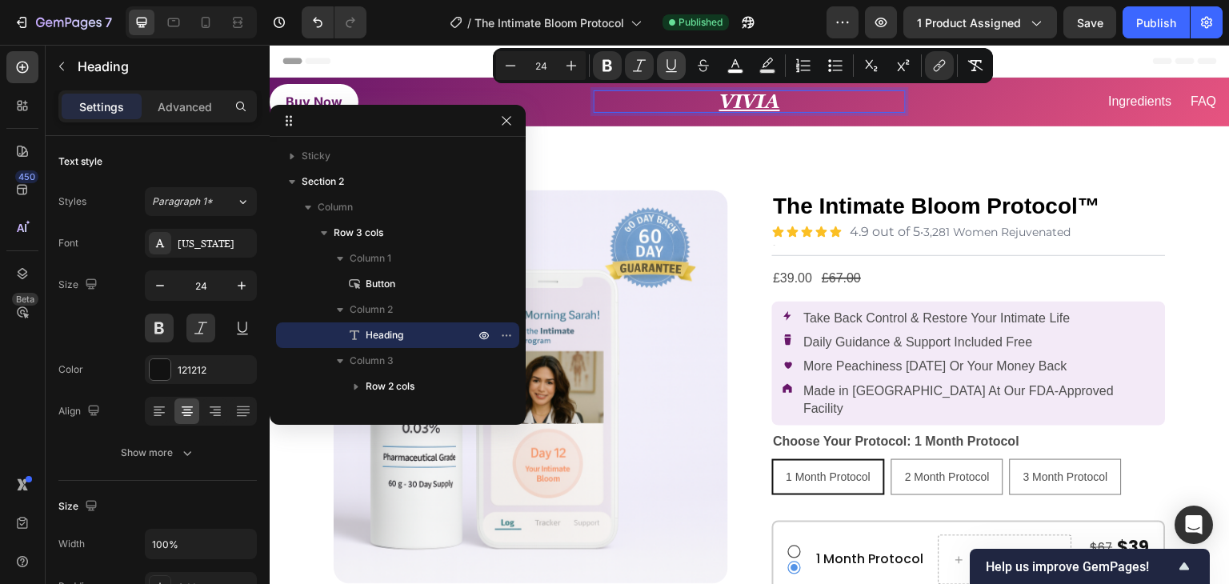
click at [666, 65] on icon "Editor contextual toolbar" at bounding box center [671, 66] width 16 height 16
click at [946, 117] on div "Ingredients Button FAQ Button Row" at bounding box center [1073, 102] width 311 height 49
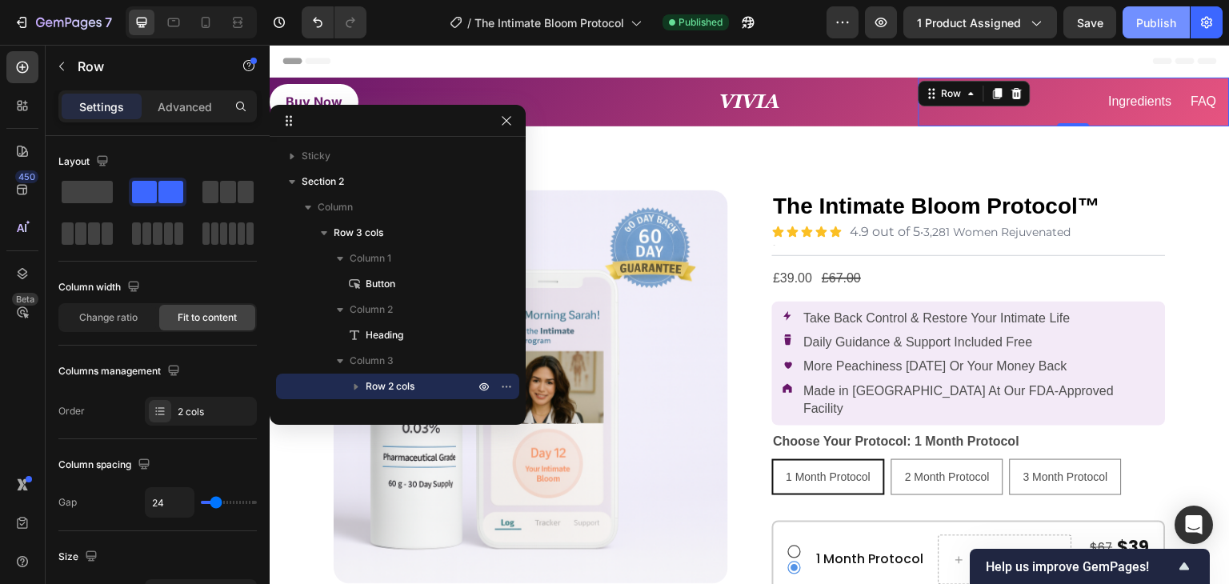
click at [1147, 22] on div "Publish" at bounding box center [1156, 22] width 40 height 17
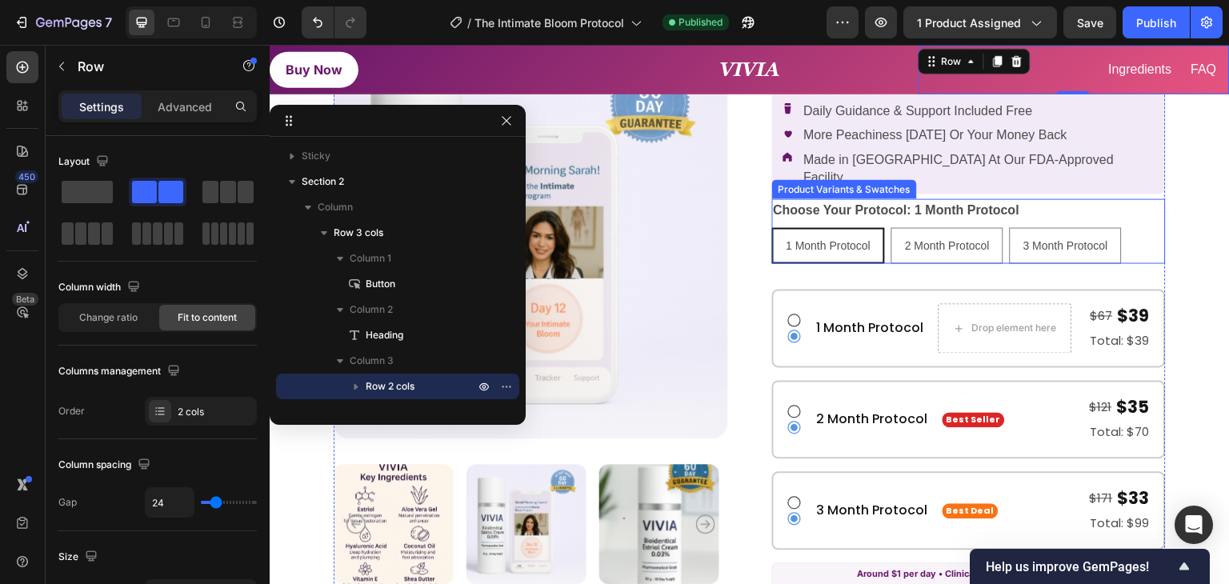
scroll to position [240, 0]
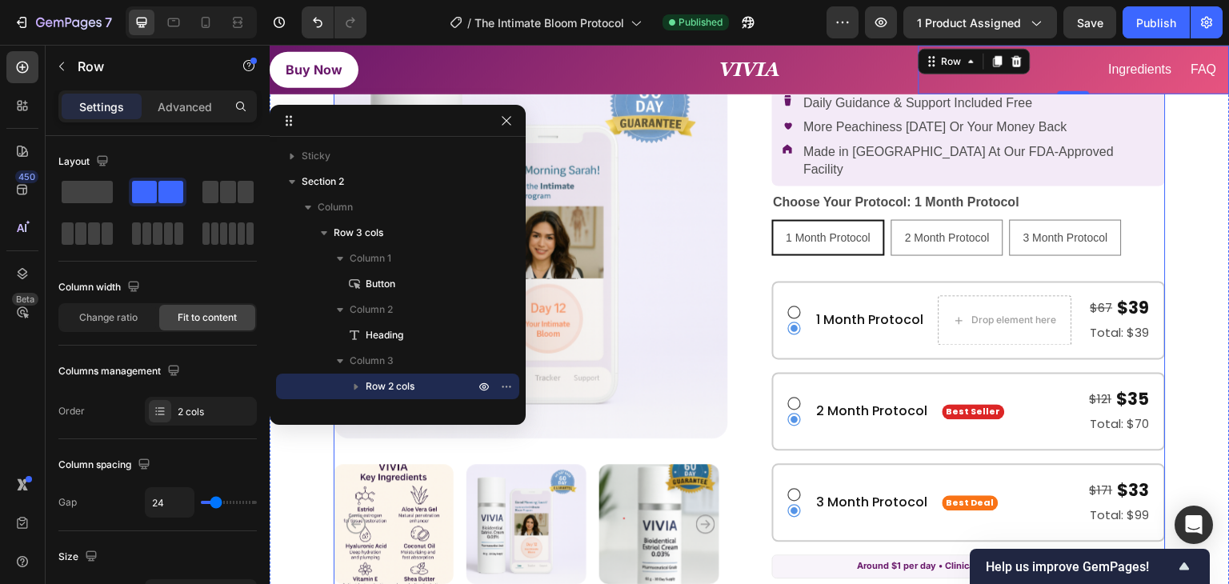
click at [758, 397] on div "Product Images The Intimate Bloom Protocol™ Product Title Icon Icon Icon Icon I…" at bounding box center [750, 360] width 832 height 821
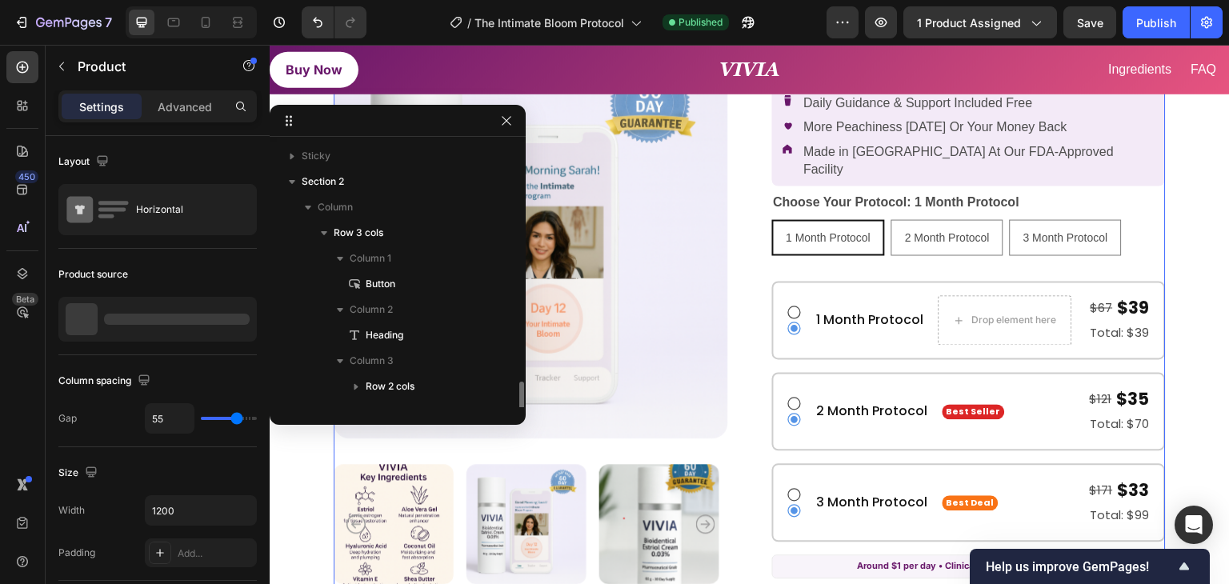
scroll to position [145, 0]
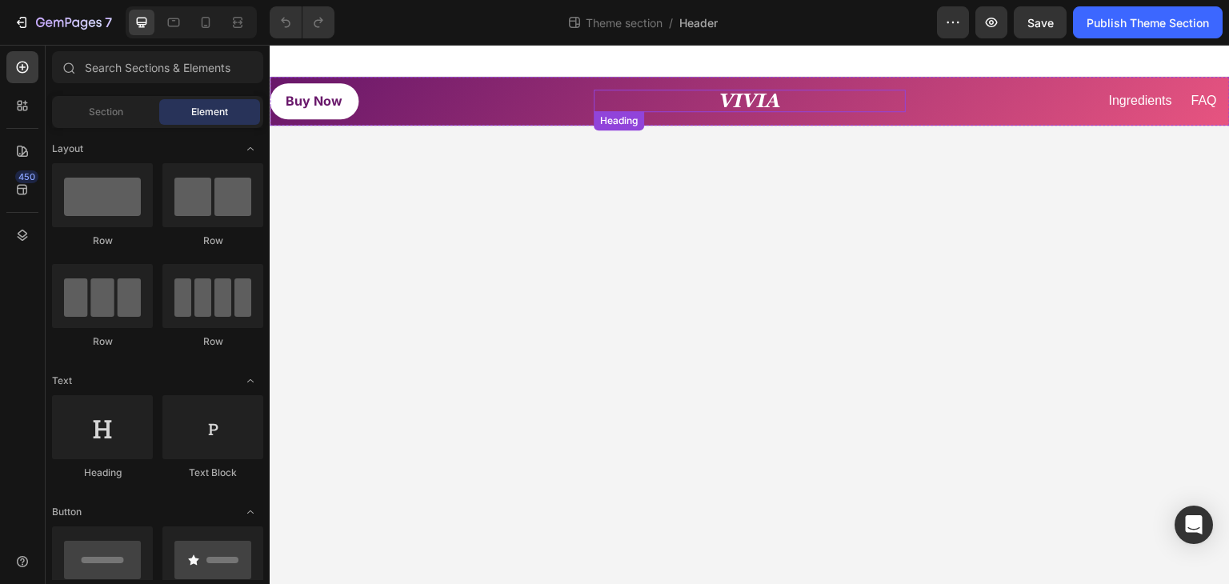
click at [743, 104] on strong "VIVIA" at bounding box center [749, 101] width 61 height 22
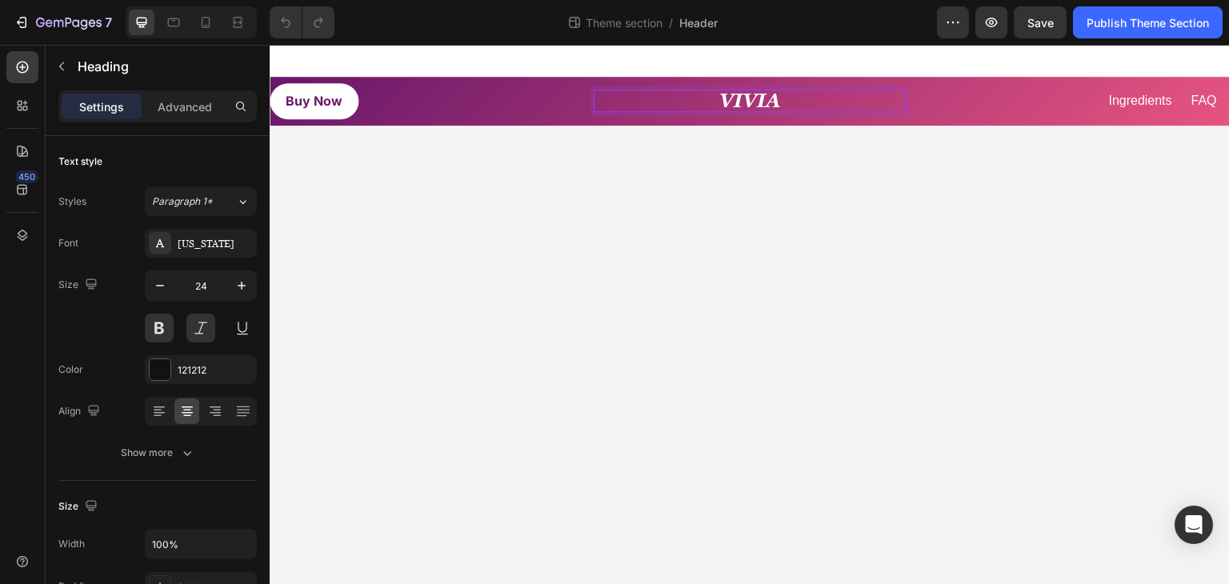
click at [743, 104] on strong "VIVIA" at bounding box center [749, 101] width 61 height 22
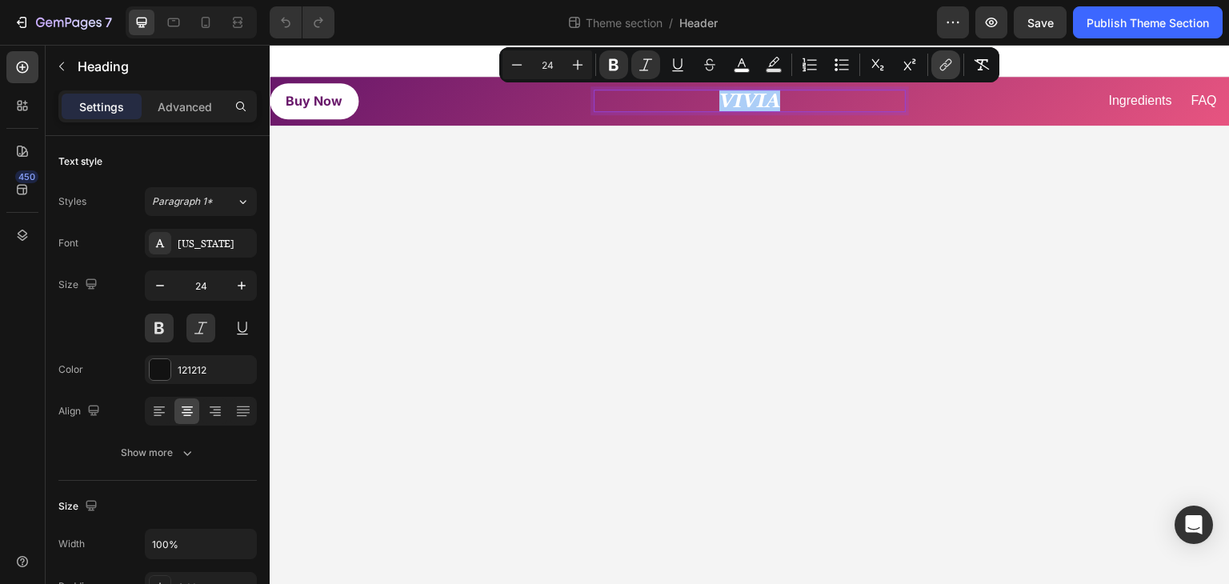
click at [938, 66] on icon "Editor contextual toolbar" at bounding box center [946, 65] width 16 height 16
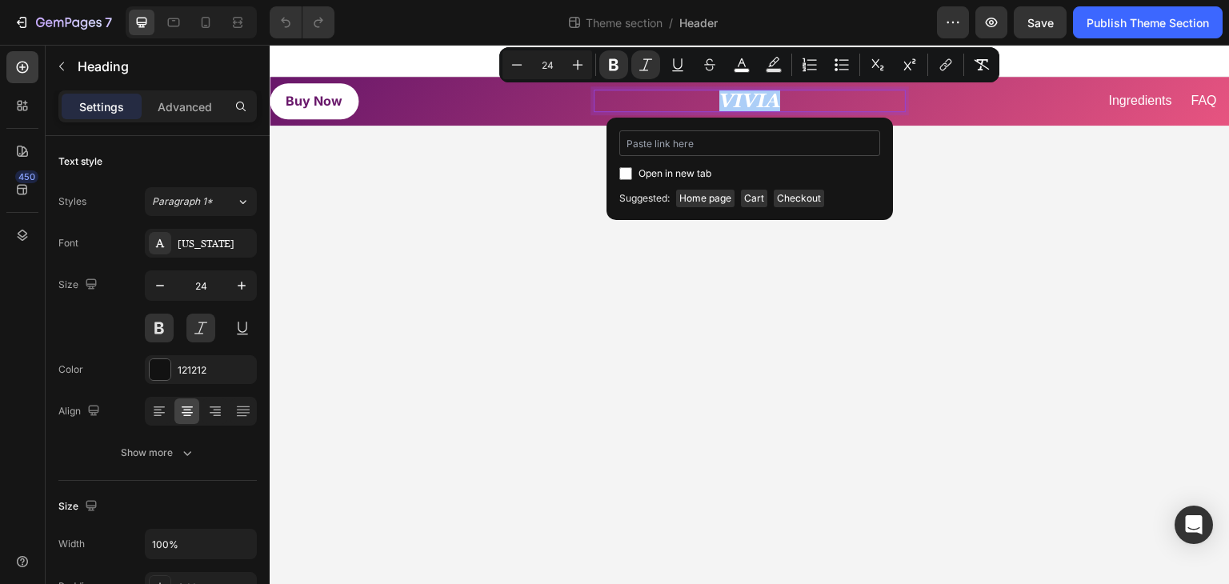
click at [728, 140] on input "Editor contextual toolbar" at bounding box center [749, 143] width 261 height 26
type input "https://a2ahgg-tj.myshopify.com/pages/the-intimate-bloom-protocol"
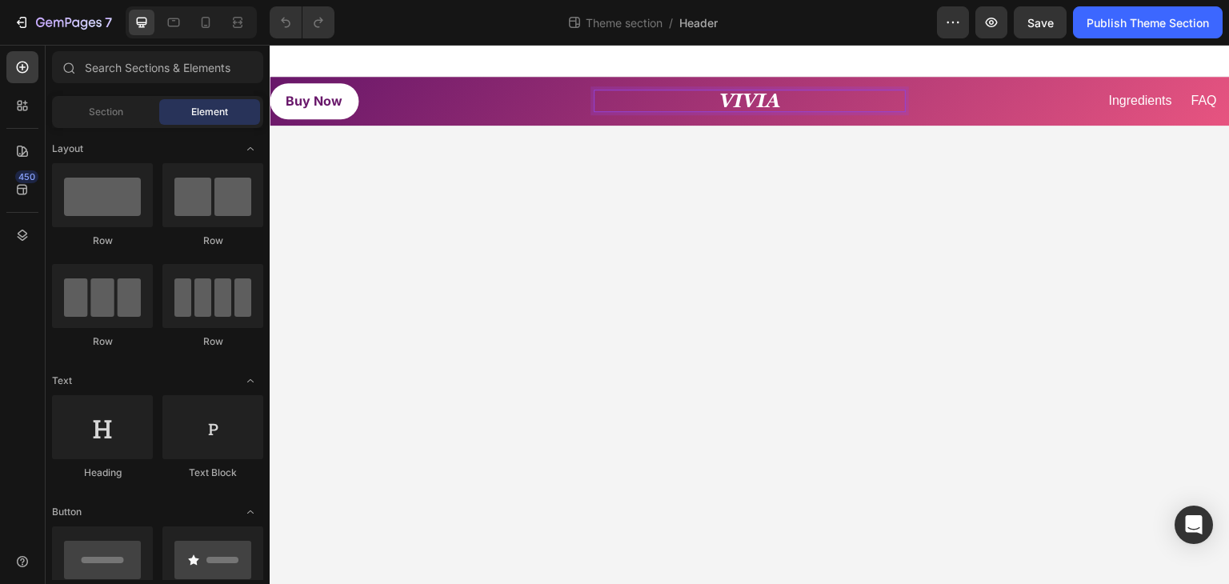
click at [799, 238] on body "Buy Now Button VIVIA Heading 0 Ingredients Button FAQ Button Row Row Root Drag …" at bounding box center [750, 315] width 960 height 540
click at [747, 98] on u "VIVIA" at bounding box center [749, 101] width 61 height 22
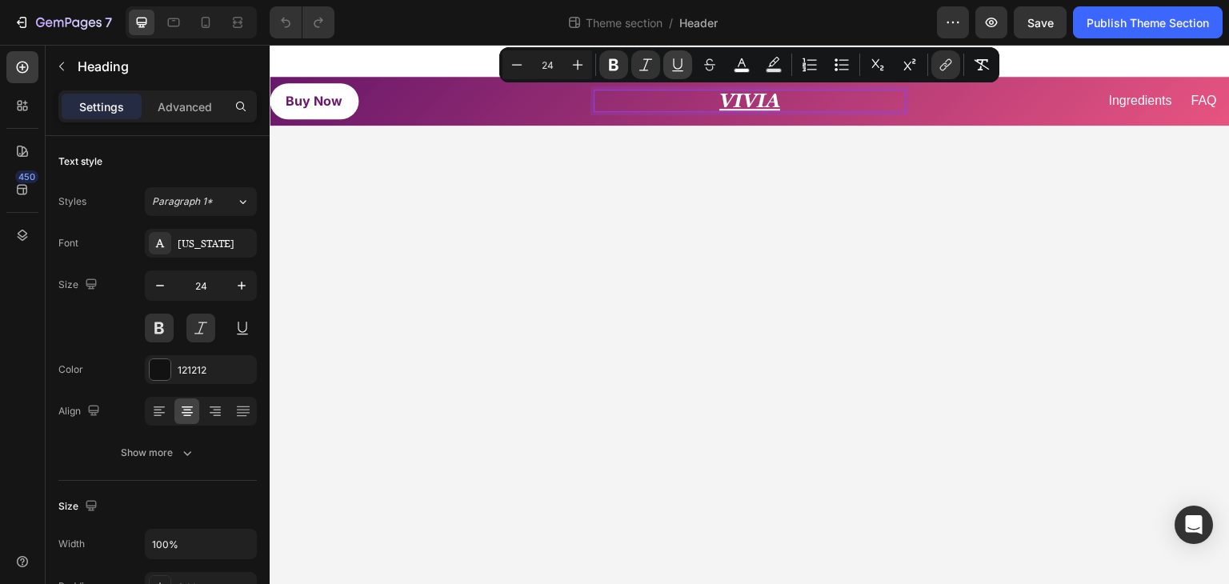
click at [675, 66] on icon "Editor contextual toolbar" at bounding box center [678, 65] width 16 height 16
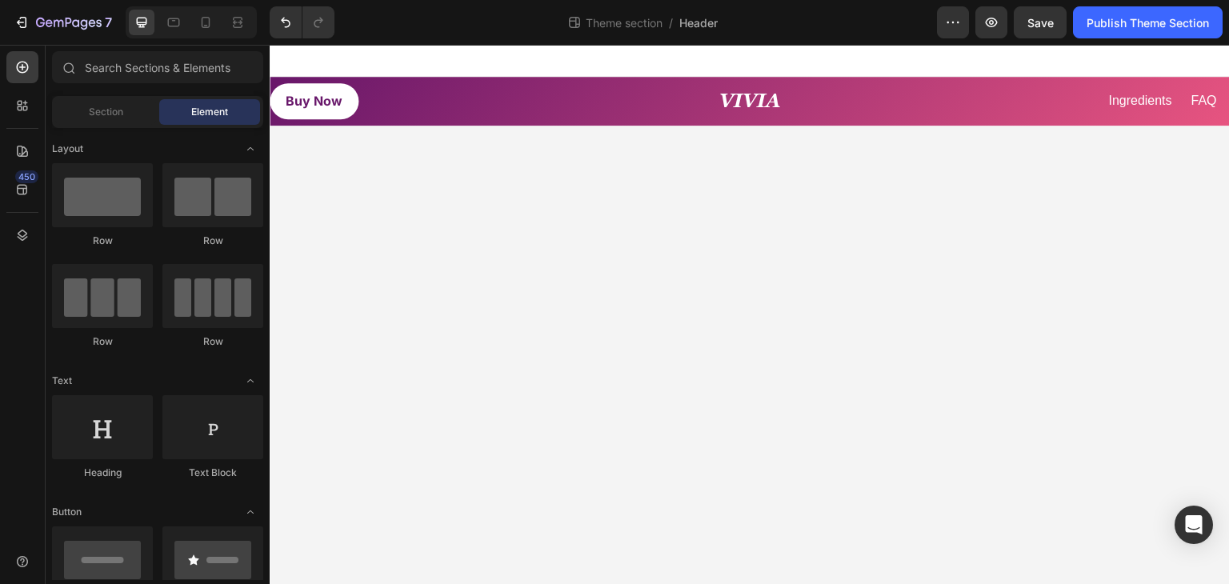
click at [810, 154] on body "Buy Now Button ⁠⁠⁠⁠⁠⁠⁠ VIVIA Heading Ingredients Button FAQ Button Row Row Root…" at bounding box center [750, 315] width 960 height 540
click at [1114, 23] on div "Publish Theme Section" at bounding box center [1147, 22] width 122 height 17
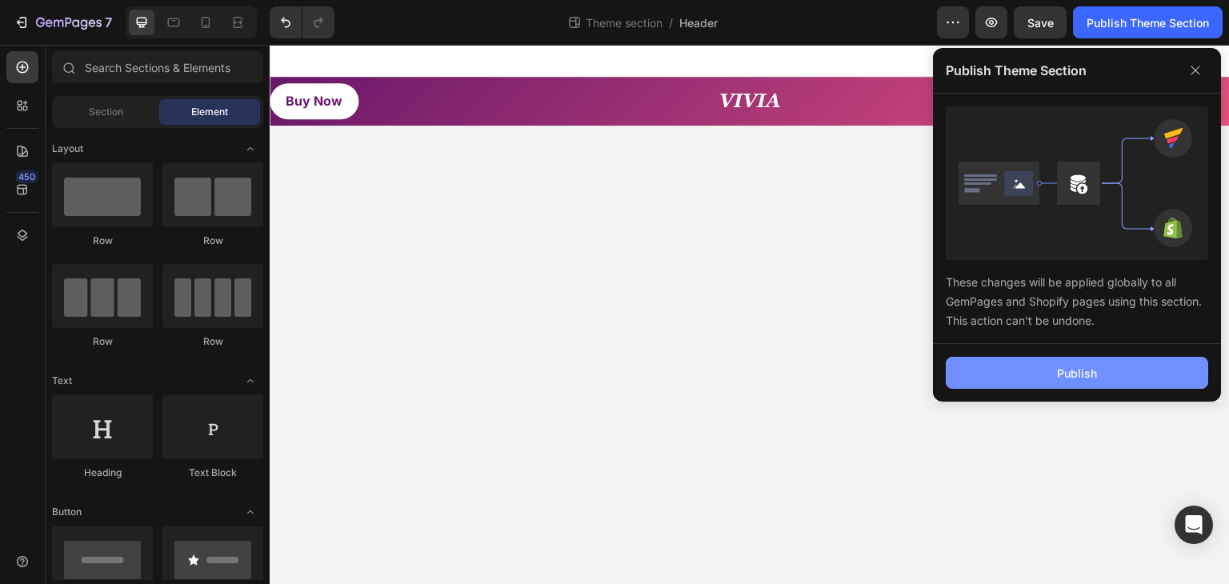
click at [1066, 368] on div "Publish" at bounding box center [1077, 373] width 40 height 17
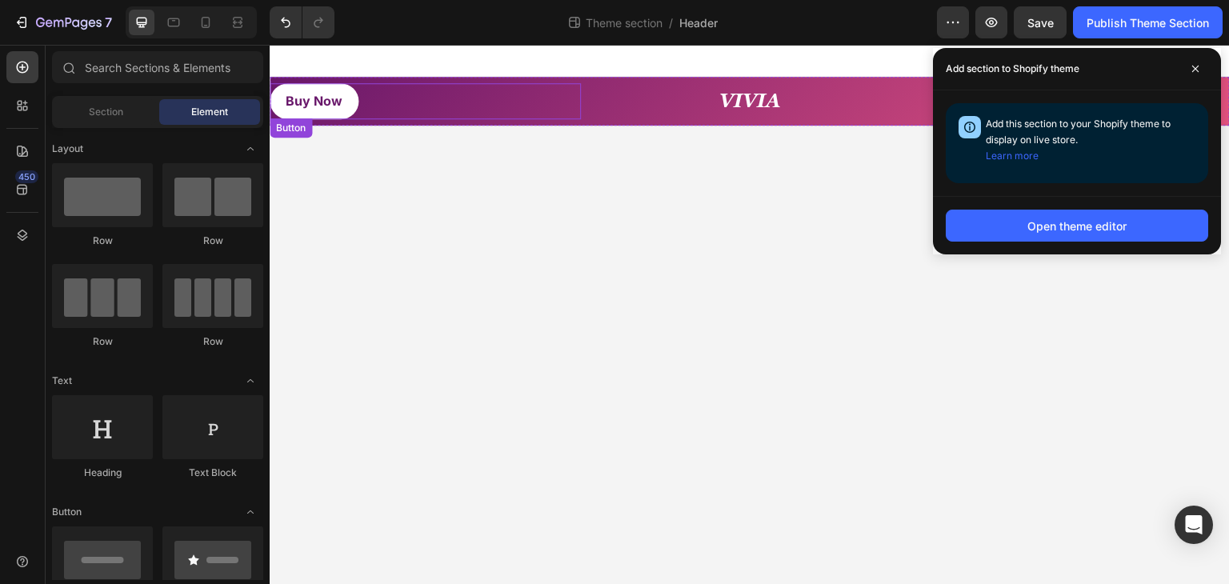
click at [342, 94] on link "Buy Now" at bounding box center [314, 101] width 89 height 36
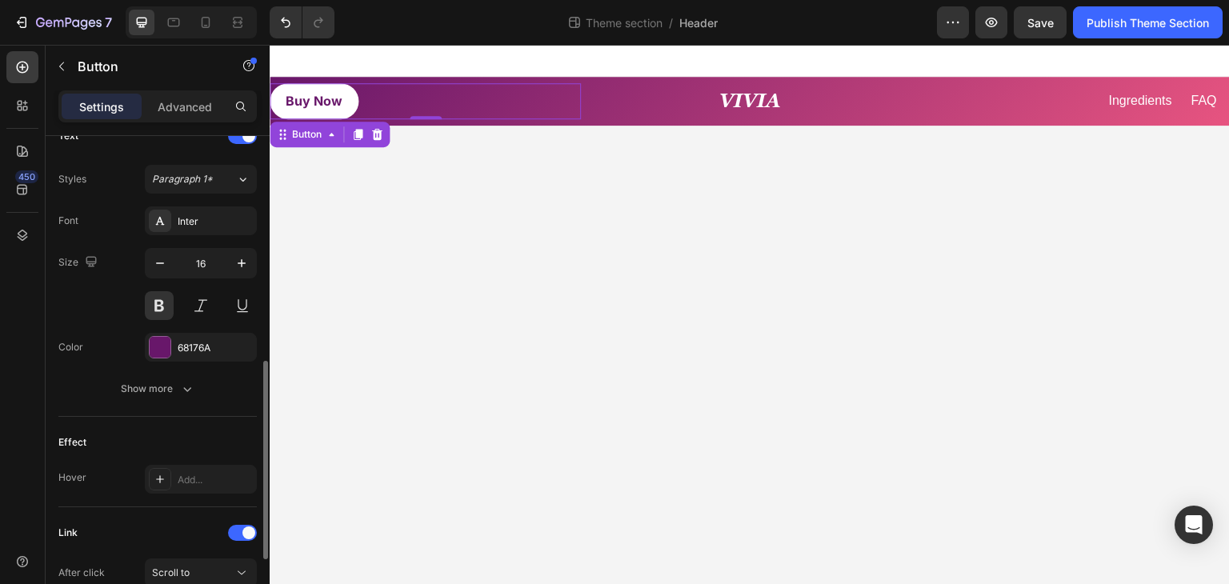
scroll to position [734, 0]
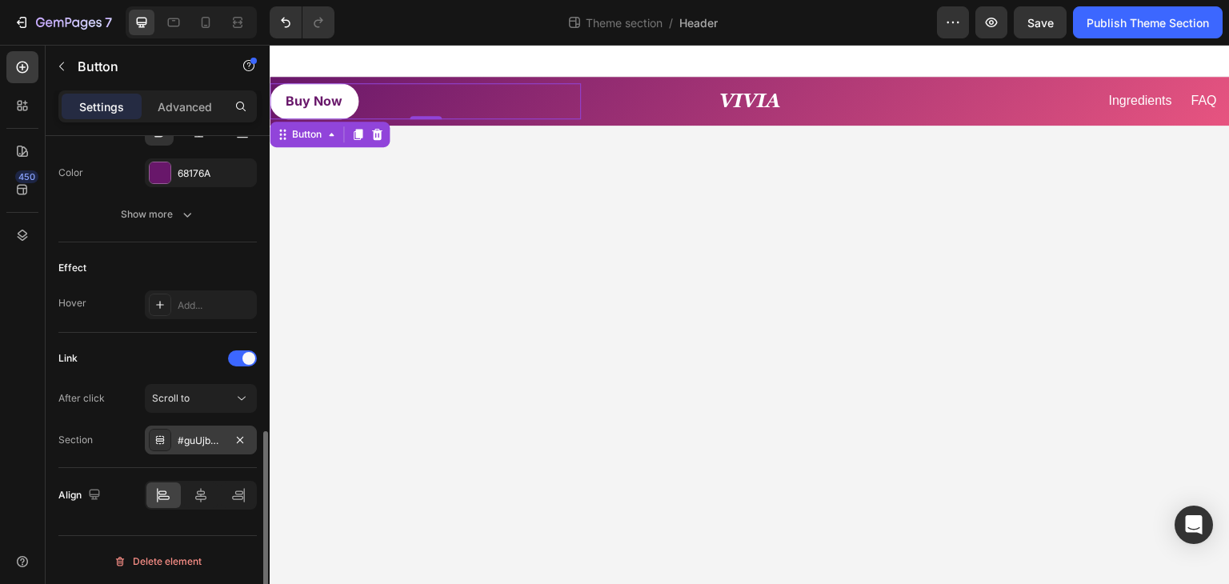
click at [200, 437] on div "#guUjbQM29l" at bounding box center [201, 441] width 46 height 14
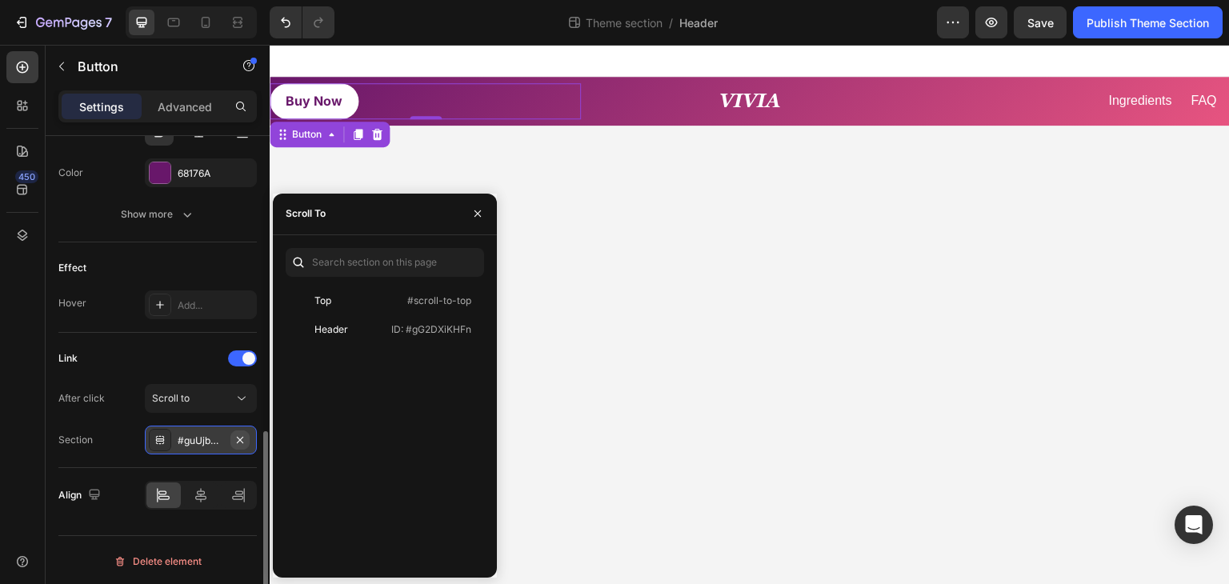
click at [240, 435] on icon "button" at bounding box center [240, 440] width 13 height 13
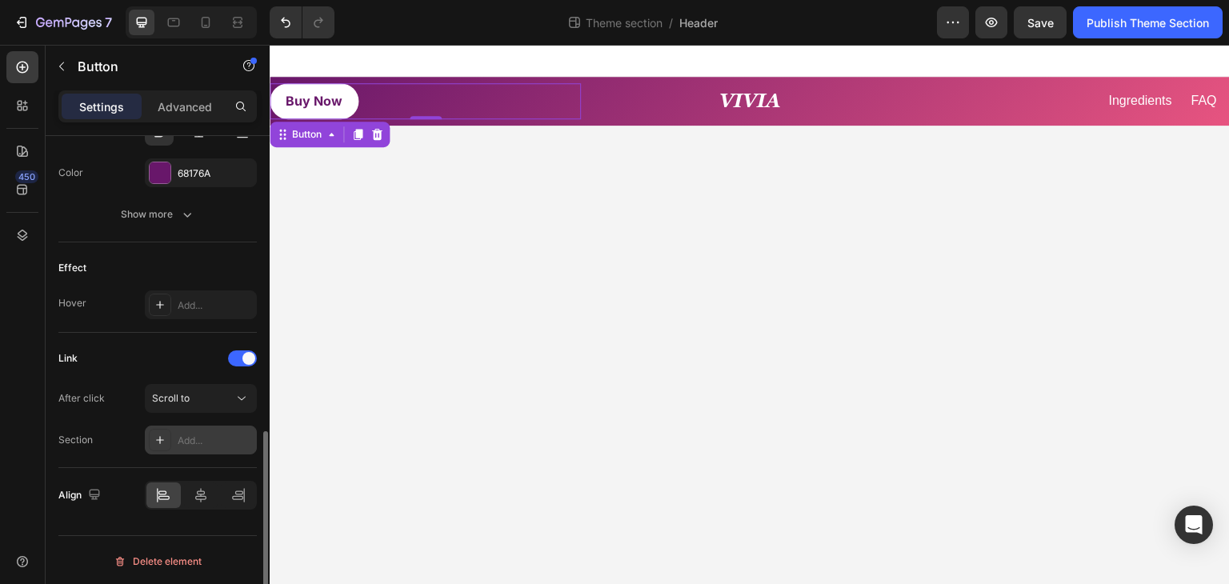
click at [195, 436] on div "Add..." at bounding box center [215, 441] width 75 height 14
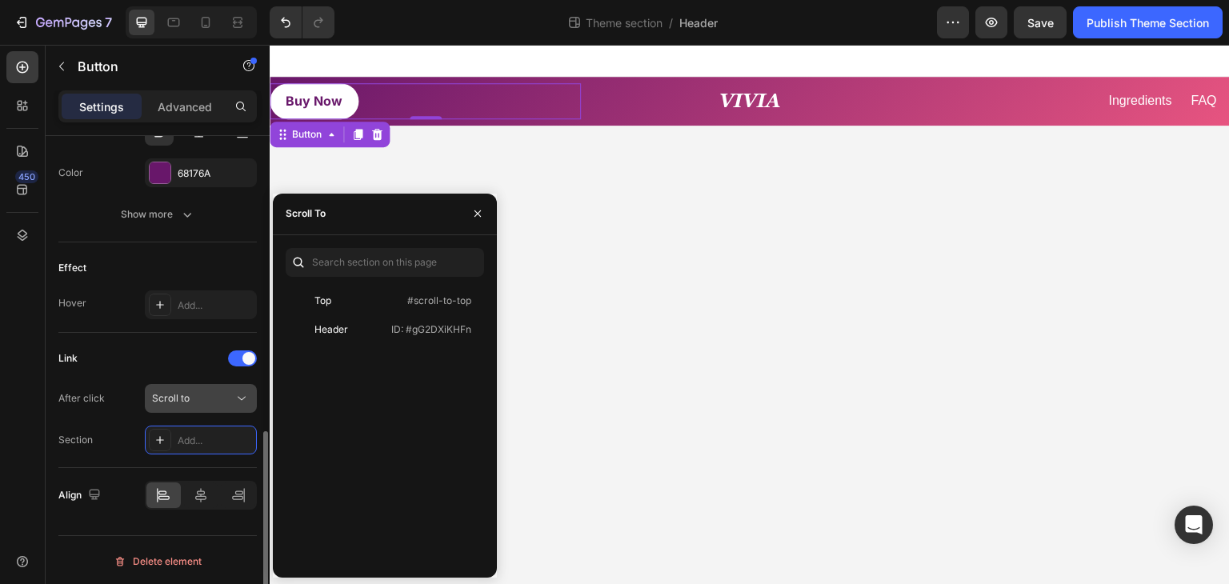
click at [180, 398] on span "Scroll to" at bounding box center [171, 398] width 38 height 12
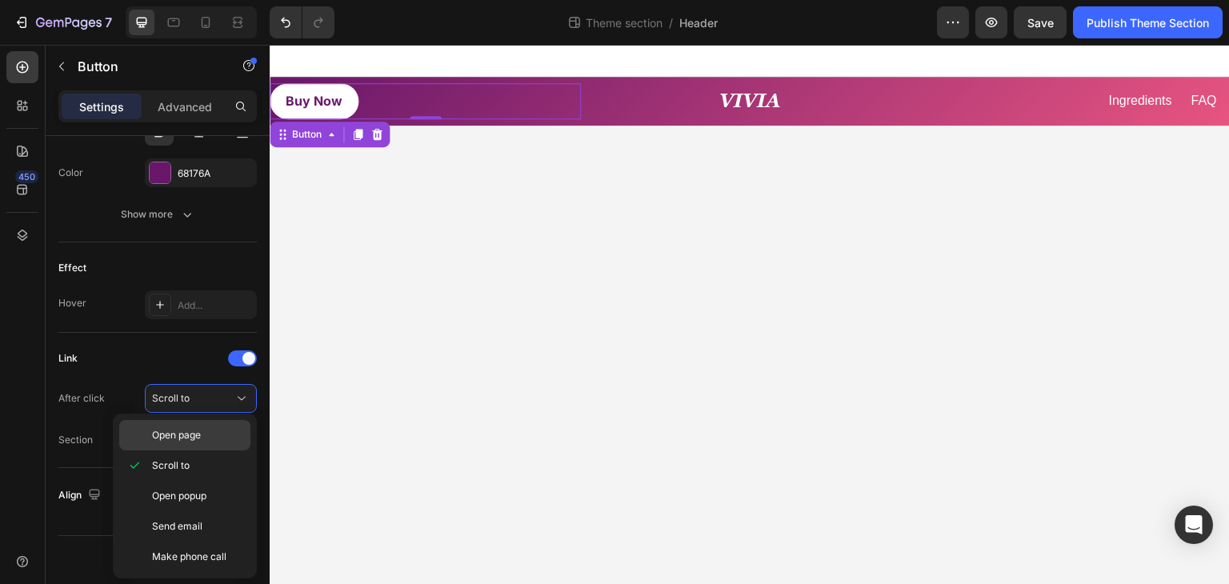
click at [190, 433] on span "Open page" at bounding box center [176, 435] width 49 height 14
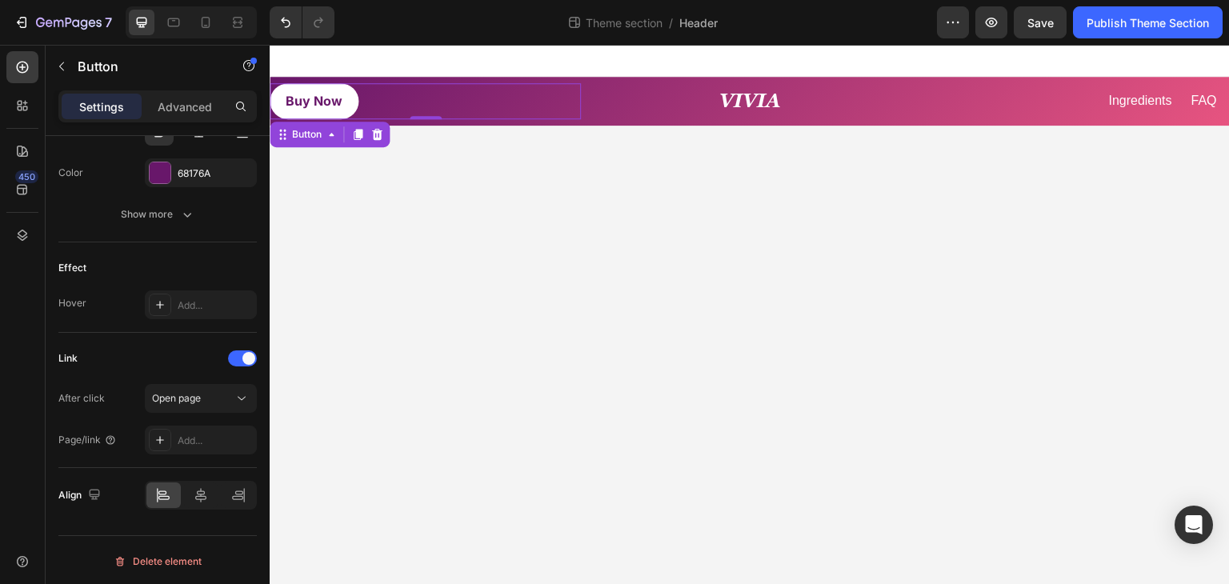
click at [190, 434] on div "Add..." at bounding box center [215, 441] width 75 height 14
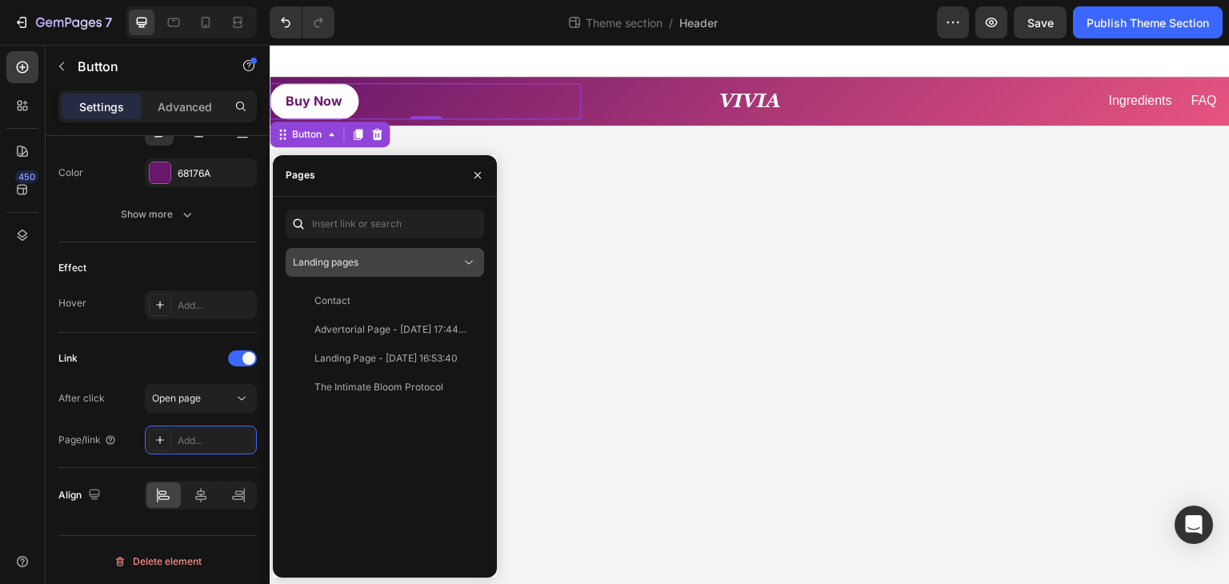
click at [409, 265] on div "Landing pages" at bounding box center [377, 262] width 168 height 14
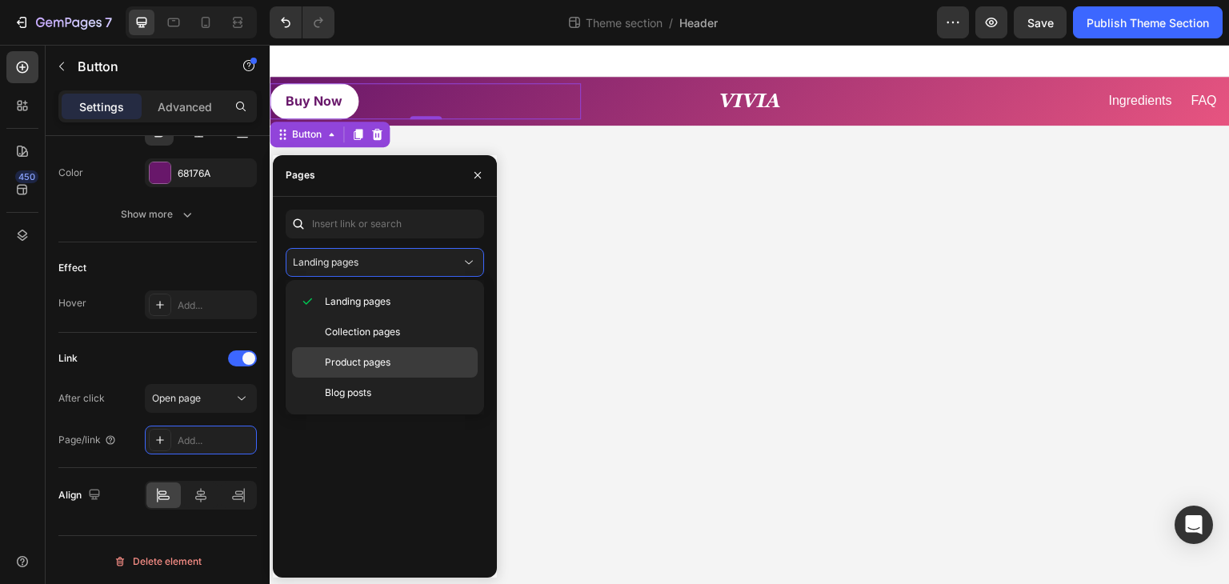
click at [385, 359] on span "Product pages" at bounding box center [358, 362] width 66 height 14
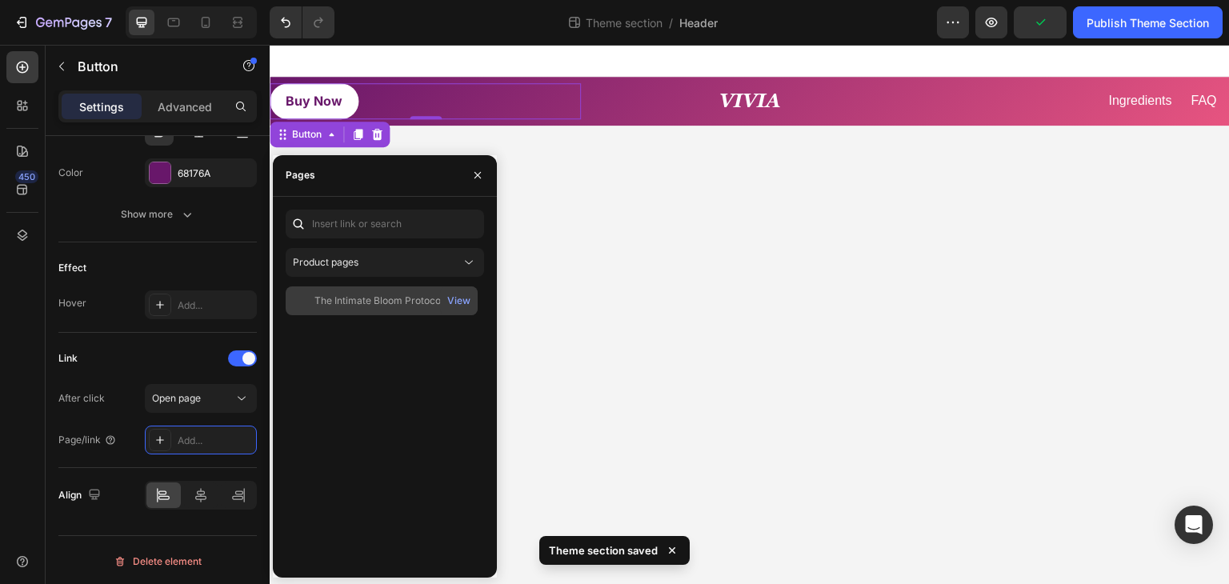
click at [368, 302] on div "The Intimate Bloom Protocol™" at bounding box center [381, 301] width 134 height 14
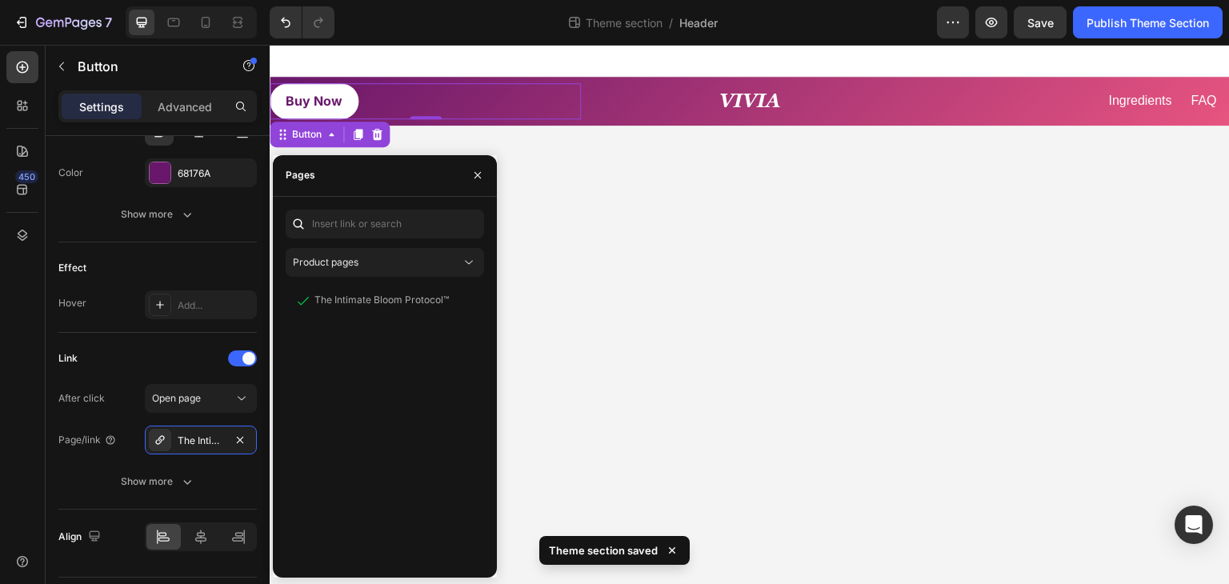
click at [627, 302] on body "Buy Now Button 0 ⁠⁠⁠⁠⁠⁠⁠ VIVIA Heading Ingredients Button FAQ Button Row Row Ro…" at bounding box center [750, 315] width 960 height 540
click at [627, 302] on body "Buy Now Button ⁠⁠⁠⁠⁠⁠⁠ VIVIA Heading Ingredients Button FAQ Button Row Row Root…" at bounding box center [750, 315] width 960 height 540
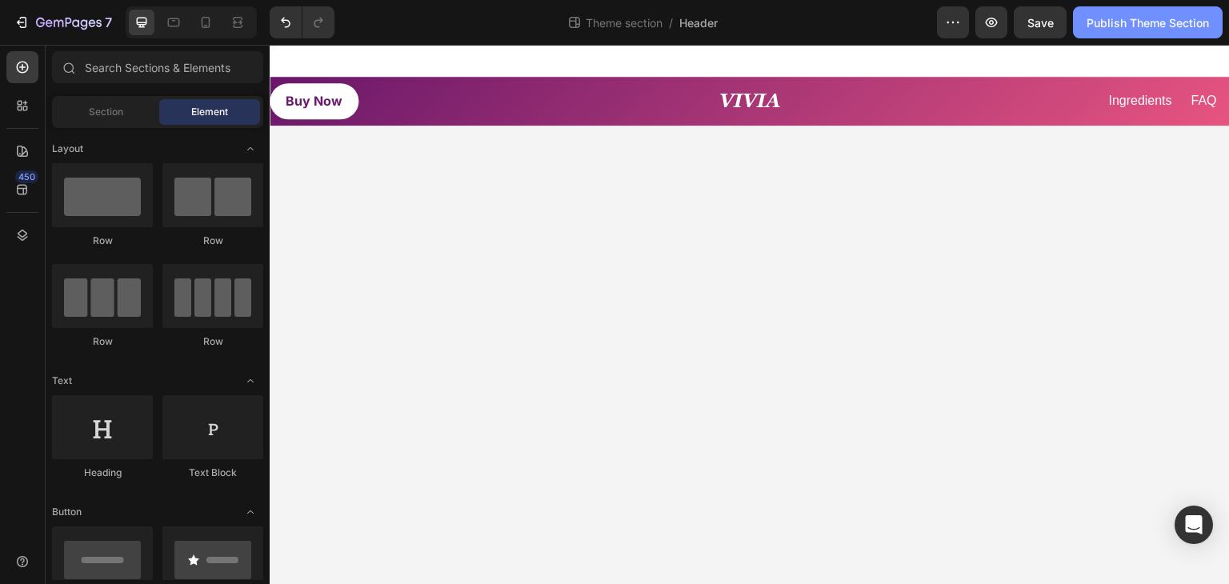
click at [1157, 23] on div "Publish Theme Section" at bounding box center [1147, 22] width 122 height 17
click at [1155, 26] on div "Publish Theme Section" at bounding box center [1147, 22] width 122 height 17
